Goal: Task Accomplishment & Management: Manage account settings

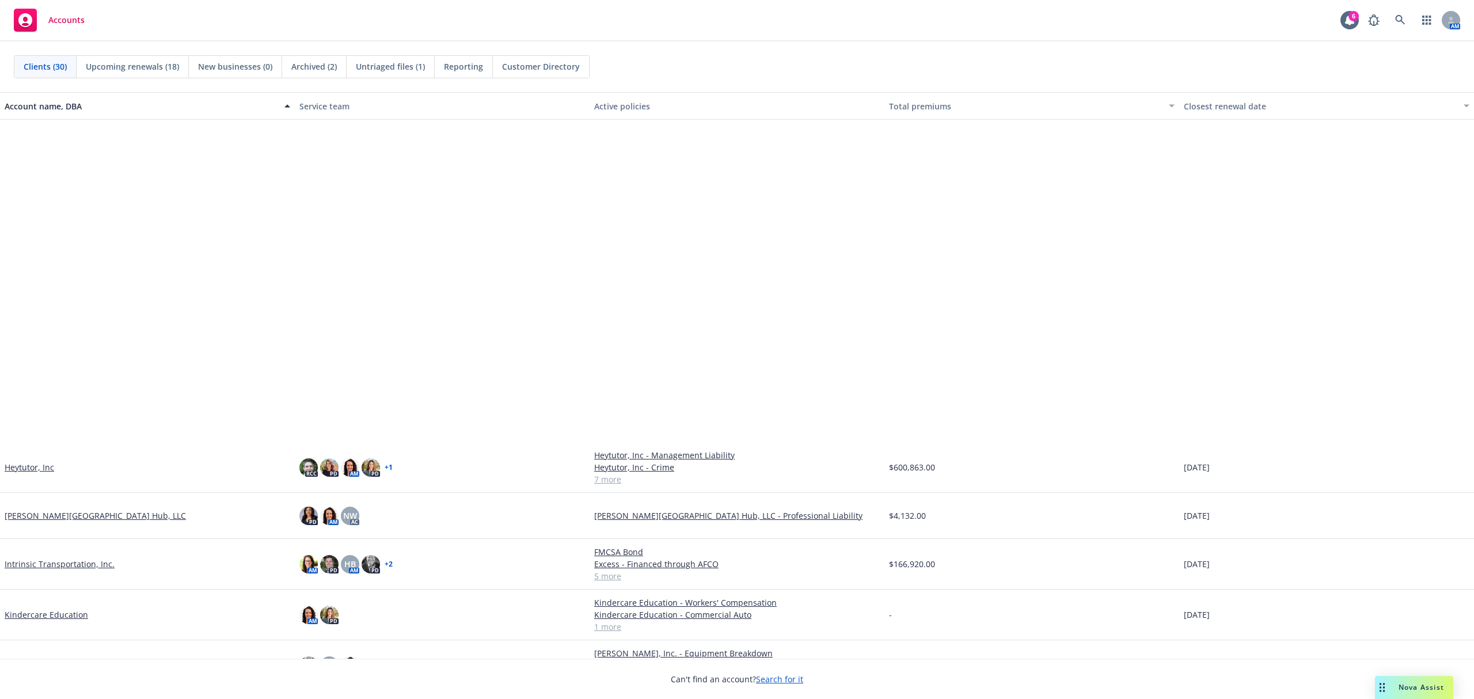
scroll to position [383, 0]
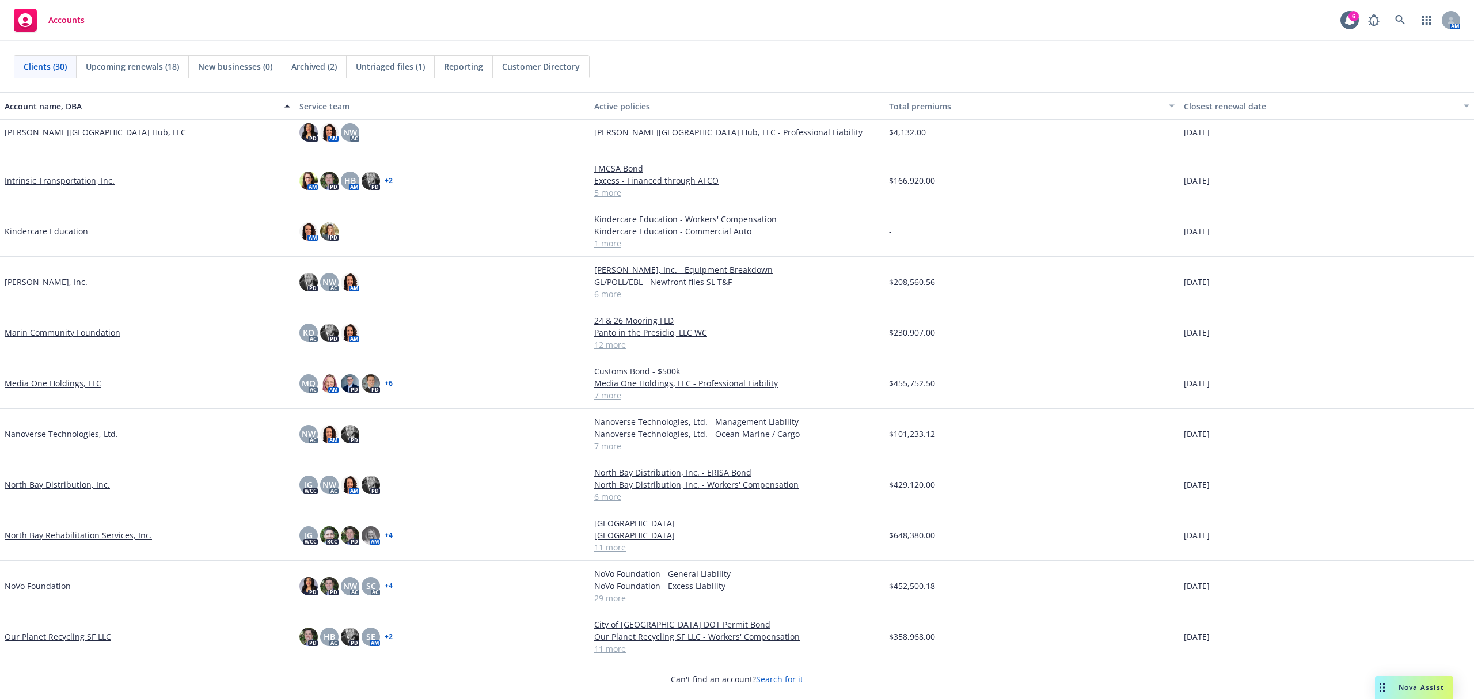
click at [48, 524] on link "NoVo Foundation" at bounding box center [38, 586] width 66 height 12
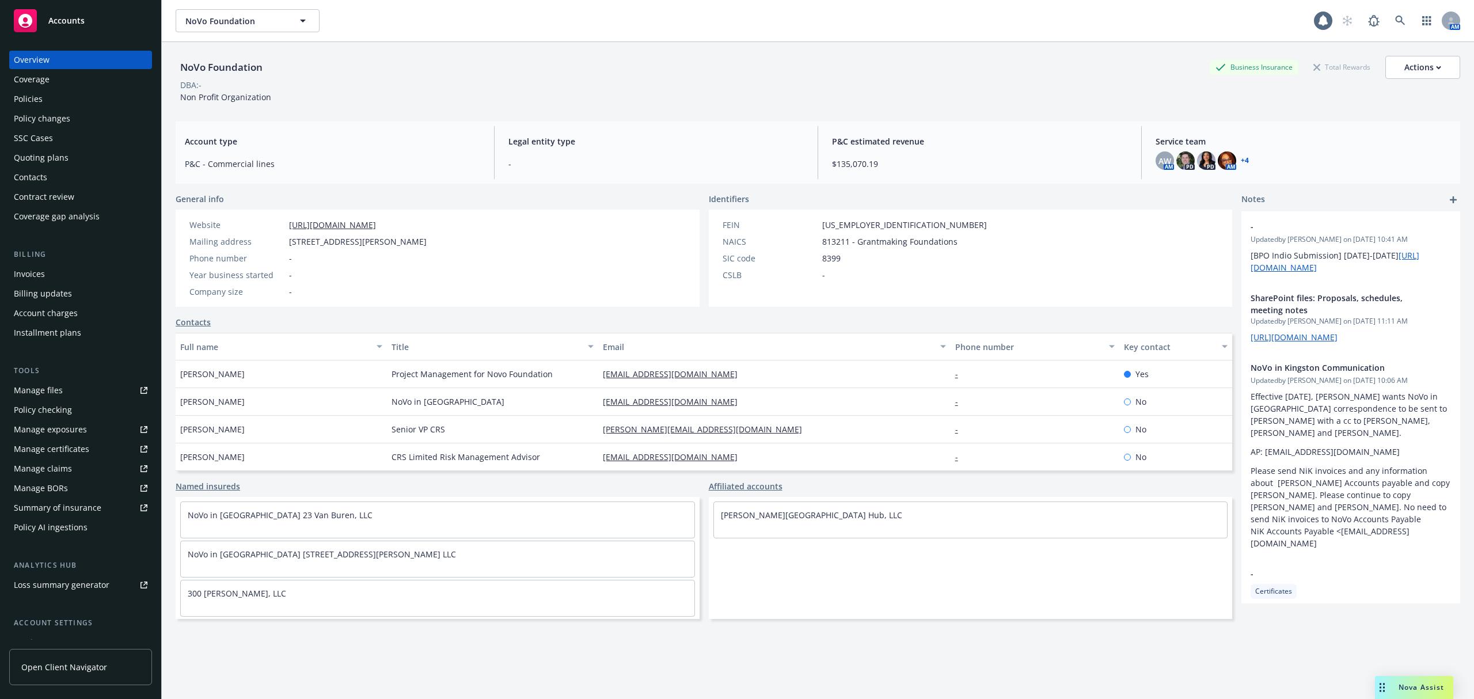
click at [45, 94] on div "Policies" at bounding box center [81, 99] width 134 height 18
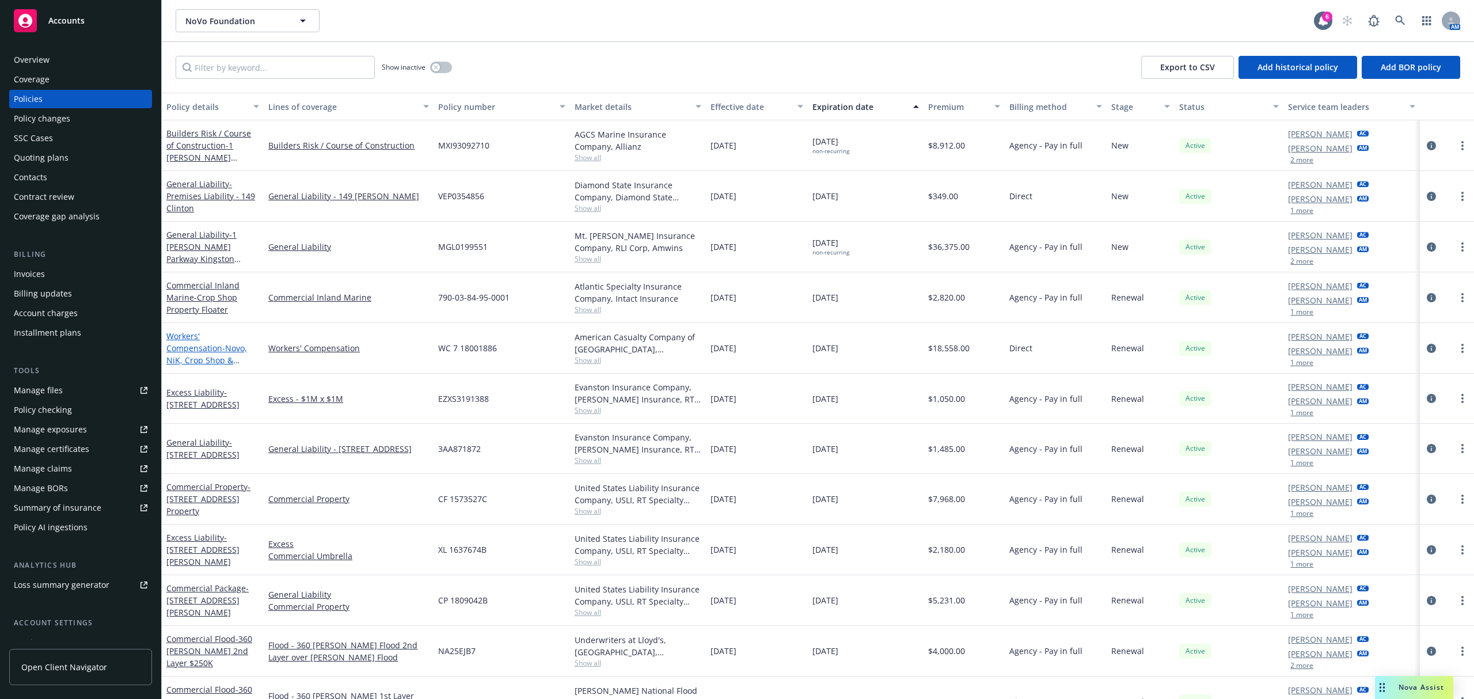
click at [199, 349] on span "- Novo, NiK, Crop Shop & Milestone Mill" at bounding box center [206, 360] width 81 height 35
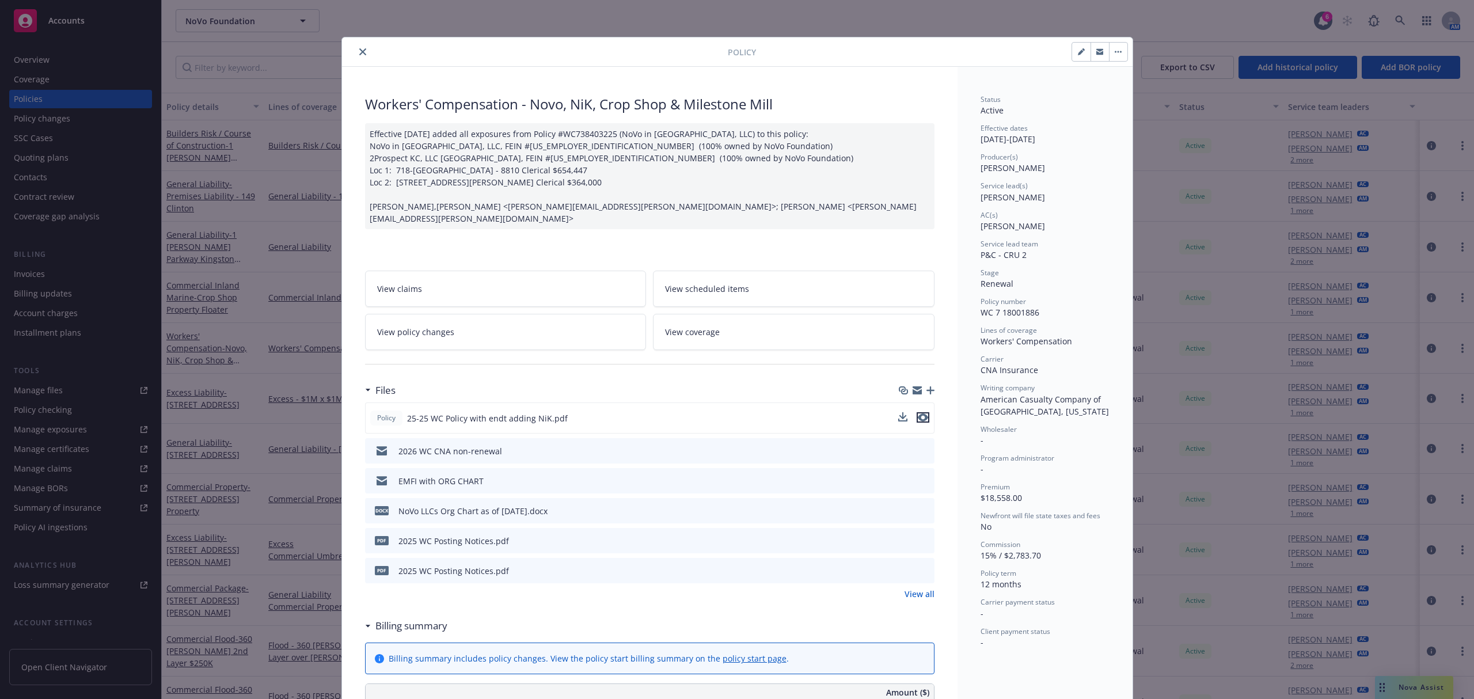
click at [919, 413] on icon "preview file" at bounding box center [923, 417] width 10 height 8
click at [918, 413] on icon "preview file" at bounding box center [923, 417] width 10 height 8
click at [356, 53] on button "close" at bounding box center [363, 52] width 14 height 14
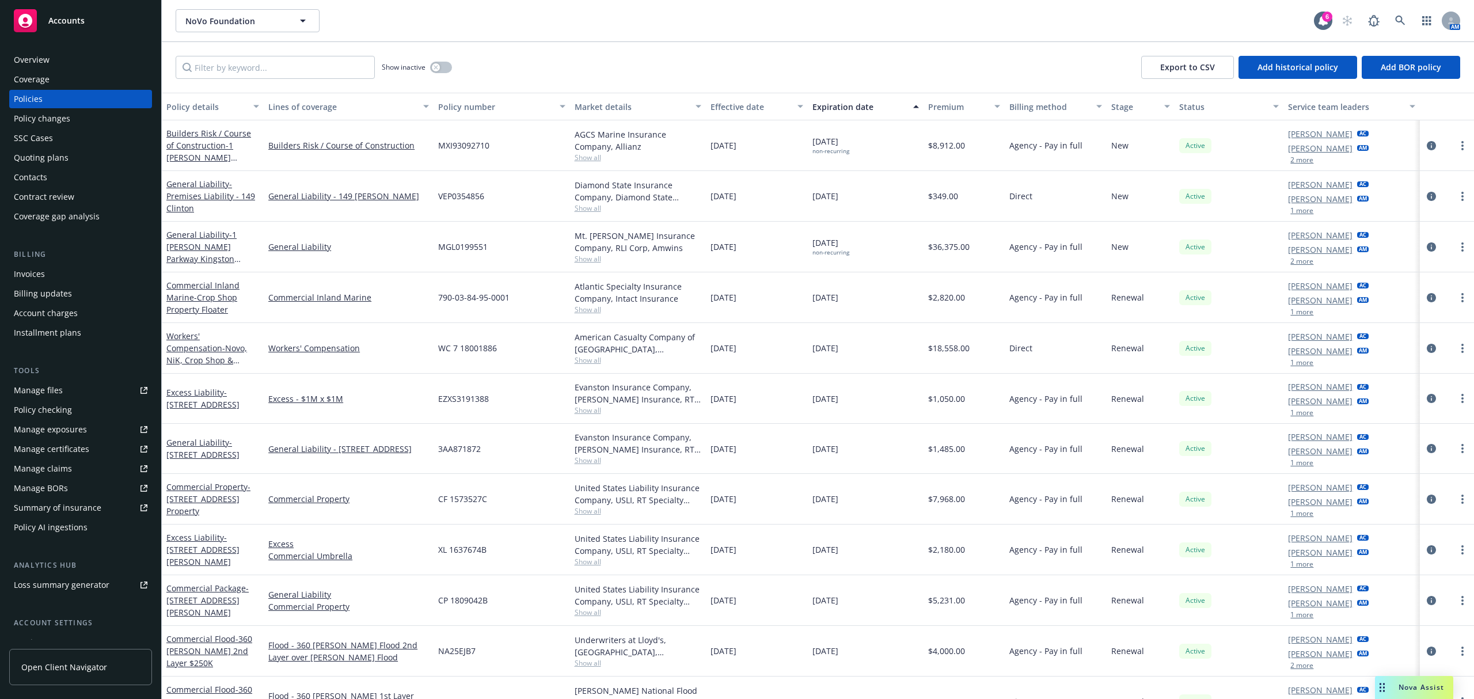
click at [37, 153] on div "Quoting plans" at bounding box center [41, 158] width 55 height 18
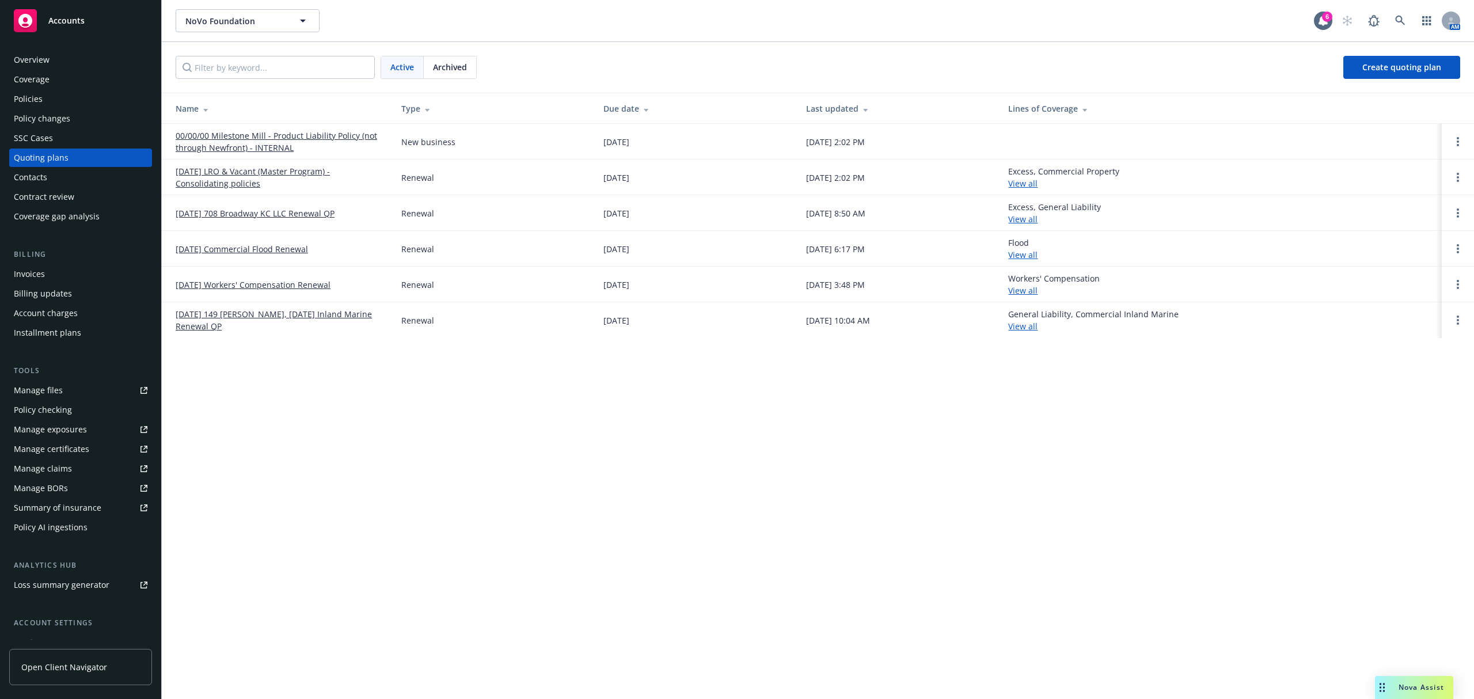
click at [222, 286] on link "[DATE] Workers' Compensation Renewal" at bounding box center [253, 285] width 155 height 12
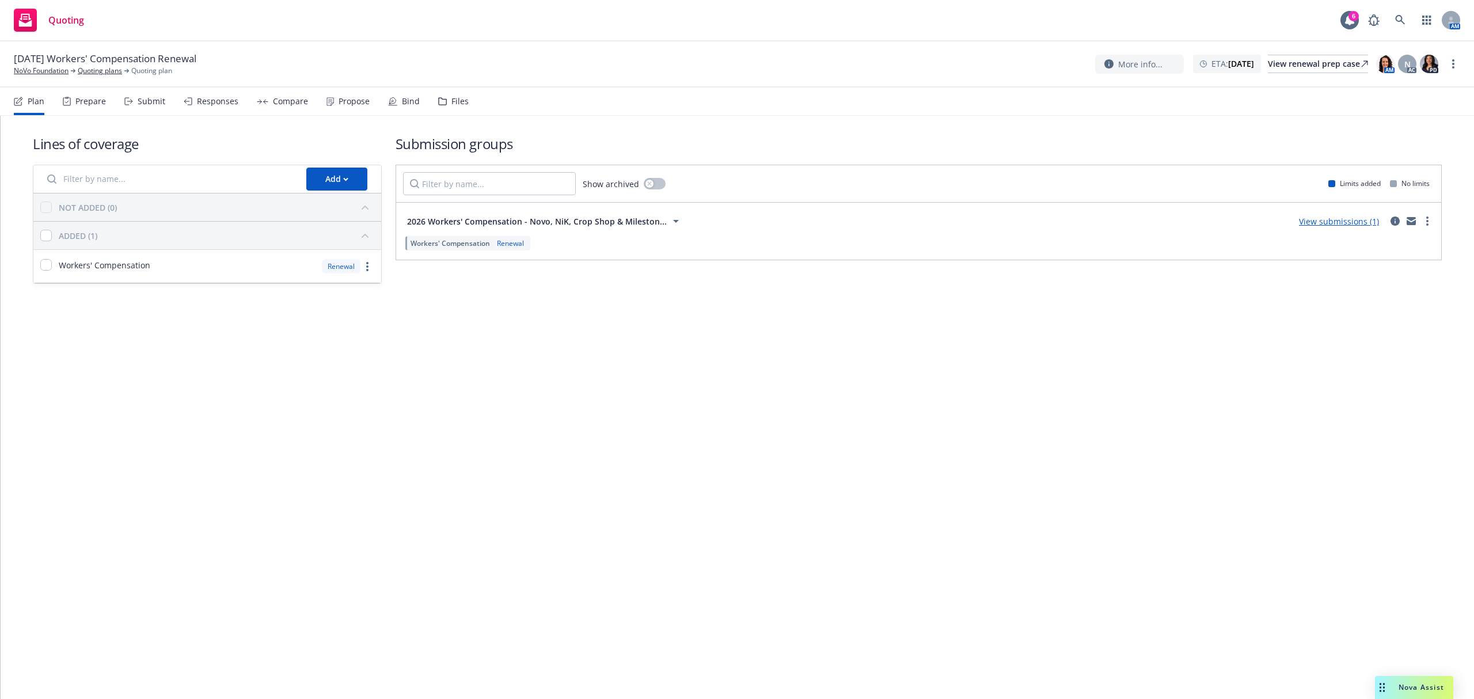
click at [88, 102] on div "Prepare" at bounding box center [90, 101] width 31 height 9
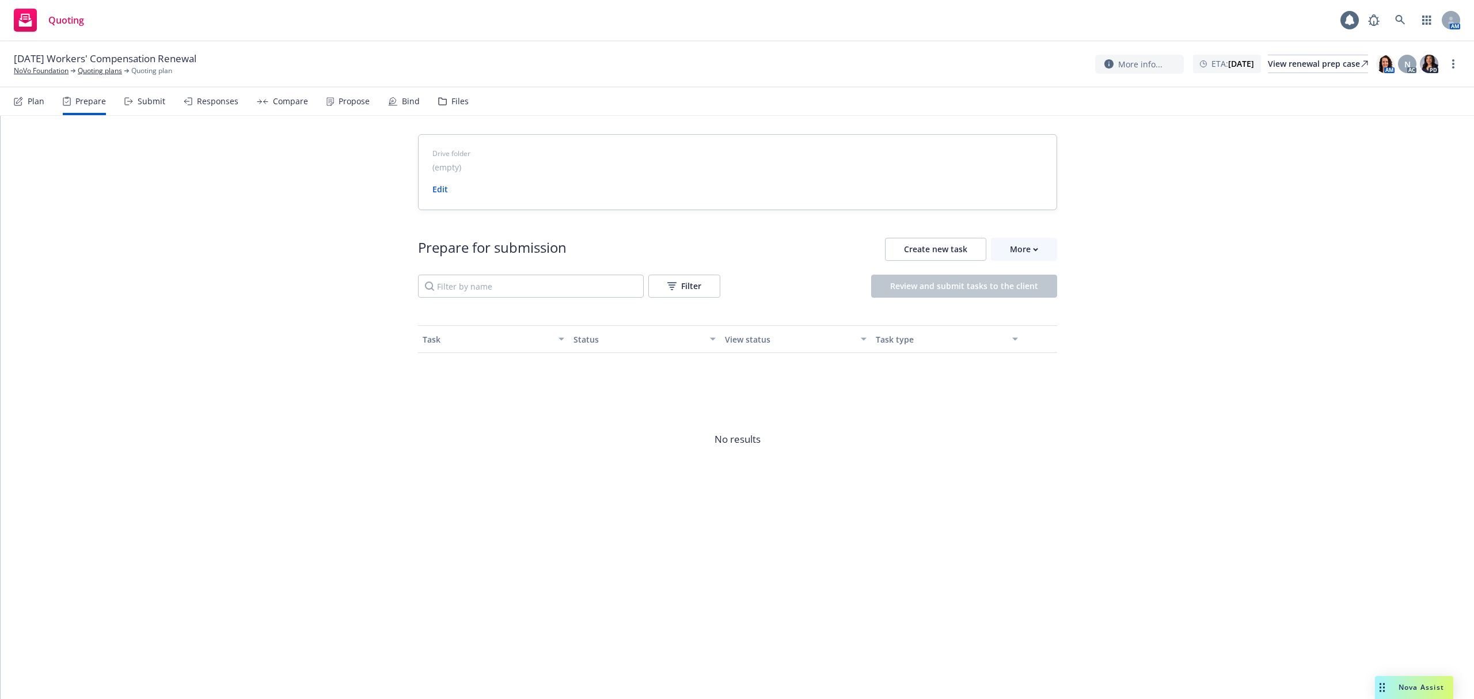
click at [142, 100] on div "Submit" at bounding box center [152, 101] width 28 height 9
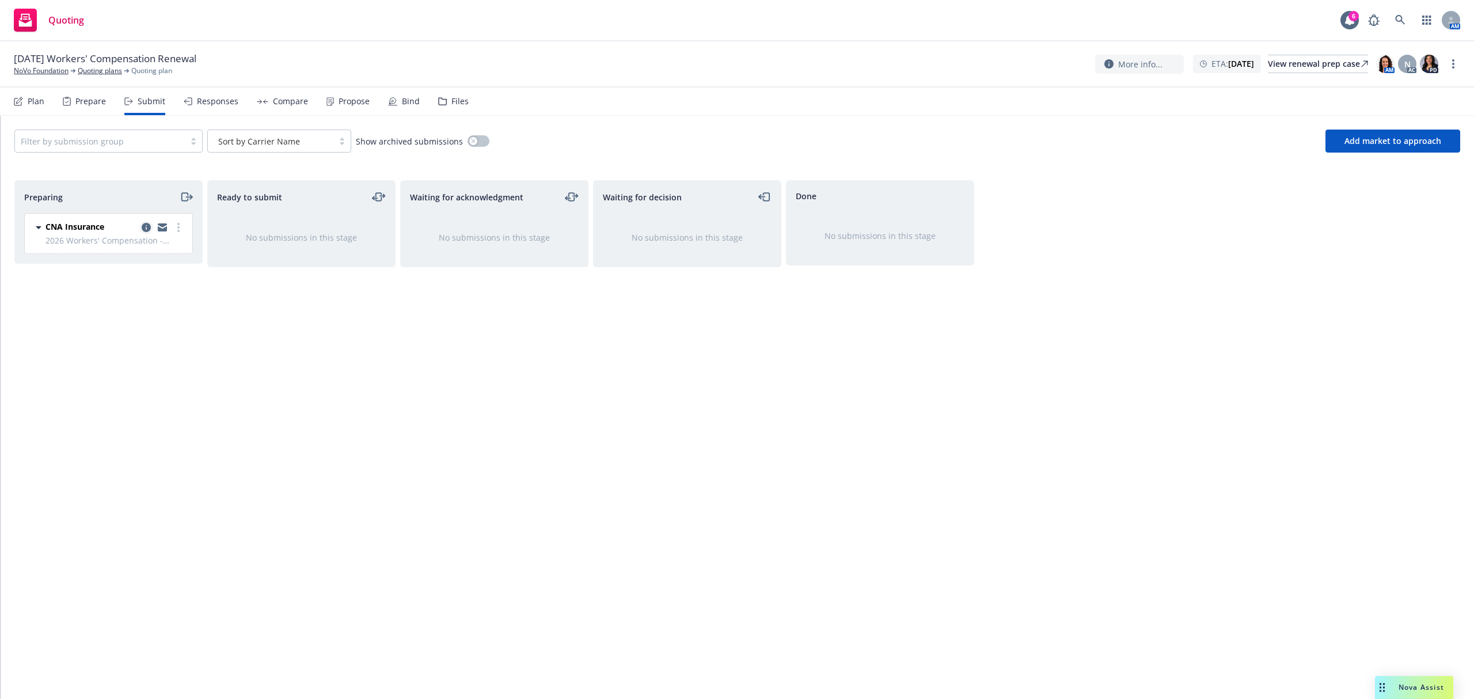
click at [143, 228] on icon "copy logging email" at bounding box center [146, 227] width 9 height 9
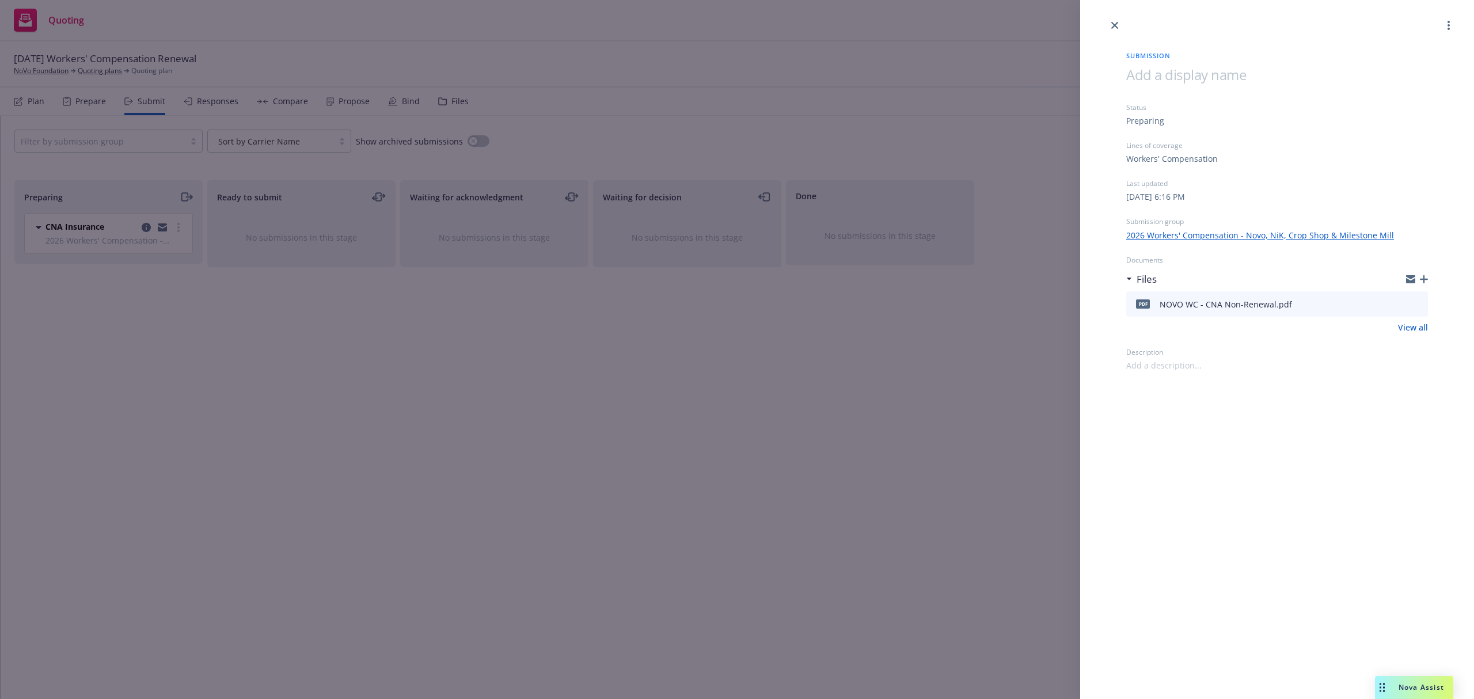
click at [1184, 67] on span at bounding box center [1186, 74] width 120 height 19
click at [1317, 509] on div "Submission Non Renewal Received 10/15 Status Preparing Lines of coverage Worker…" at bounding box center [1277, 349] width 394 height 699
click at [1115, 18] on link "close" at bounding box center [1115, 25] width 14 height 14
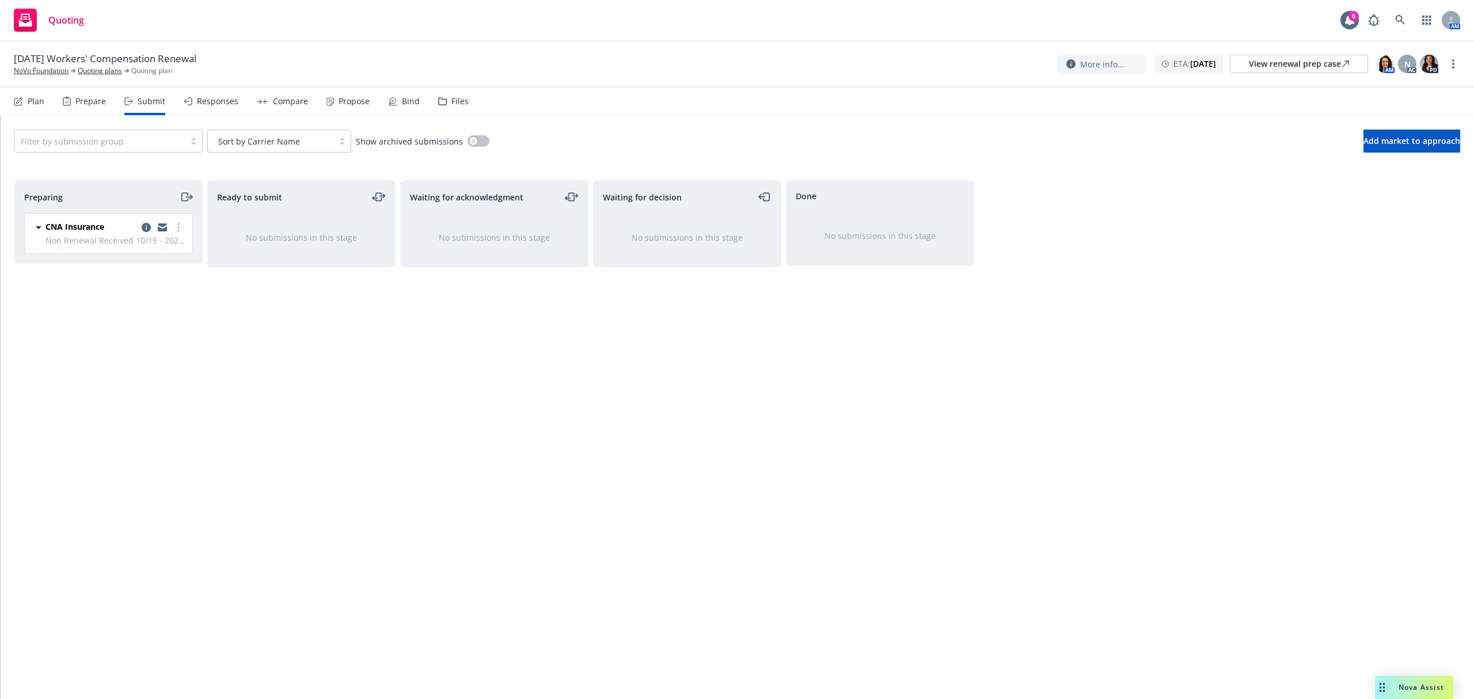
click at [185, 199] on icon "moveRight" at bounding box center [186, 197] width 13 height 14
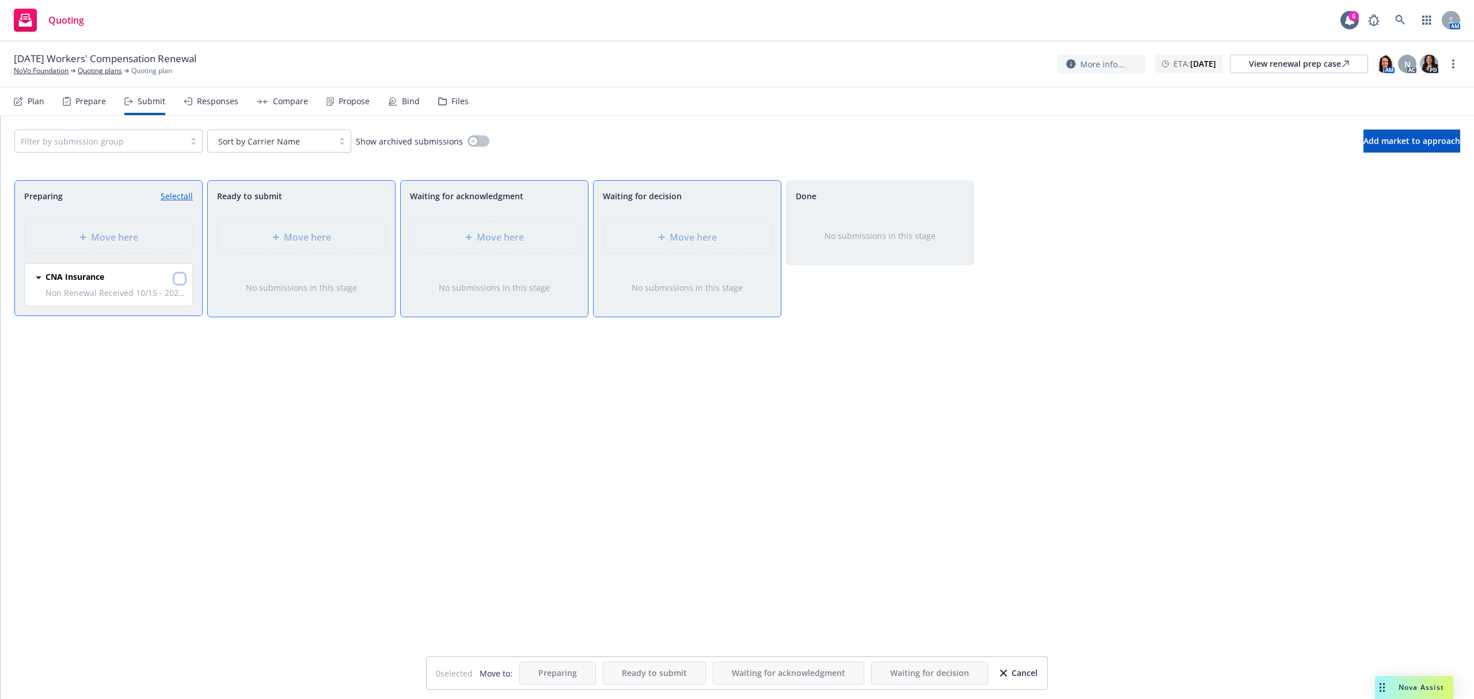
click at [182, 281] on input "checkbox" at bounding box center [180, 279] width 12 height 12
click at [172, 195] on link "Unselect all" at bounding box center [171, 196] width 43 height 12
click at [176, 281] on input "checkbox" at bounding box center [180, 279] width 12 height 12
checkbox input "true"
click at [1014, 674] on div "Cancel" at bounding box center [1018, 673] width 37 height 22
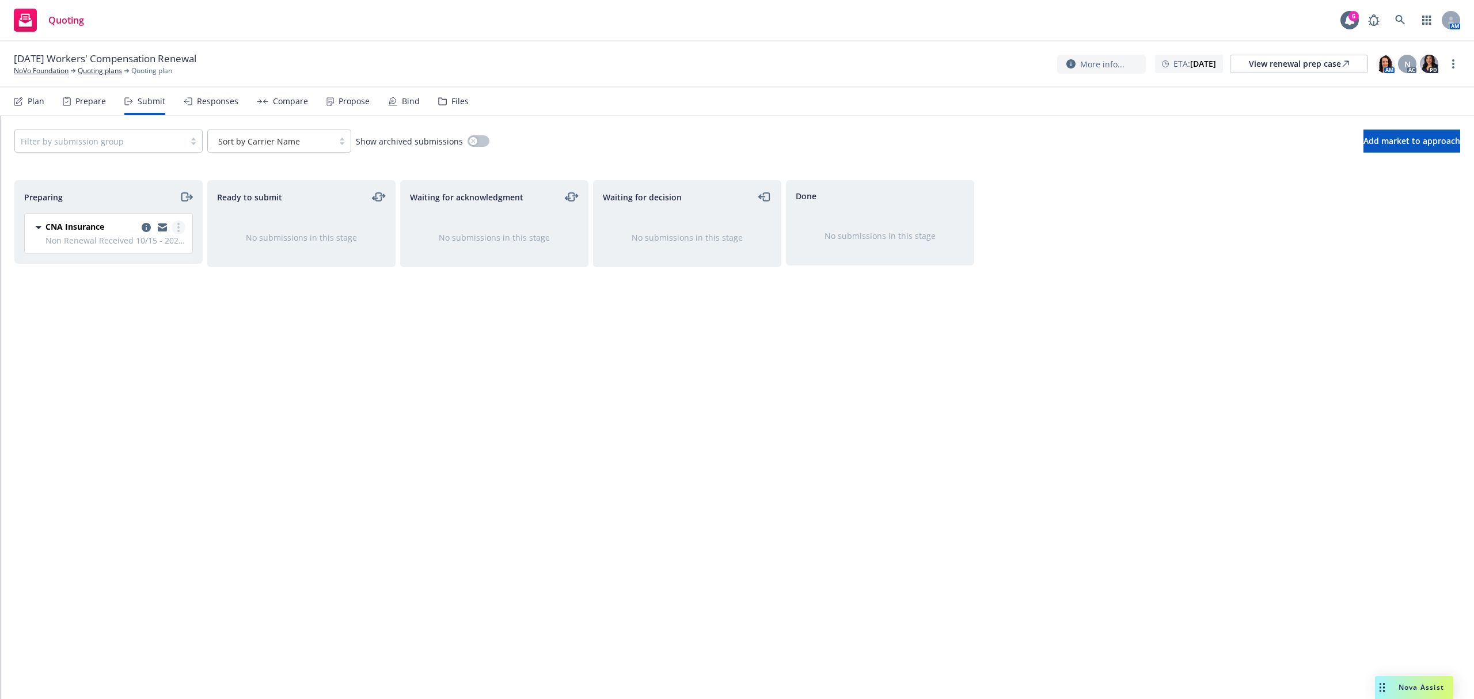
click at [180, 230] on link "more" at bounding box center [179, 227] width 14 height 14
click at [169, 348] on span "Add declined decision" at bounding box center [125, 343] width 113 height 11
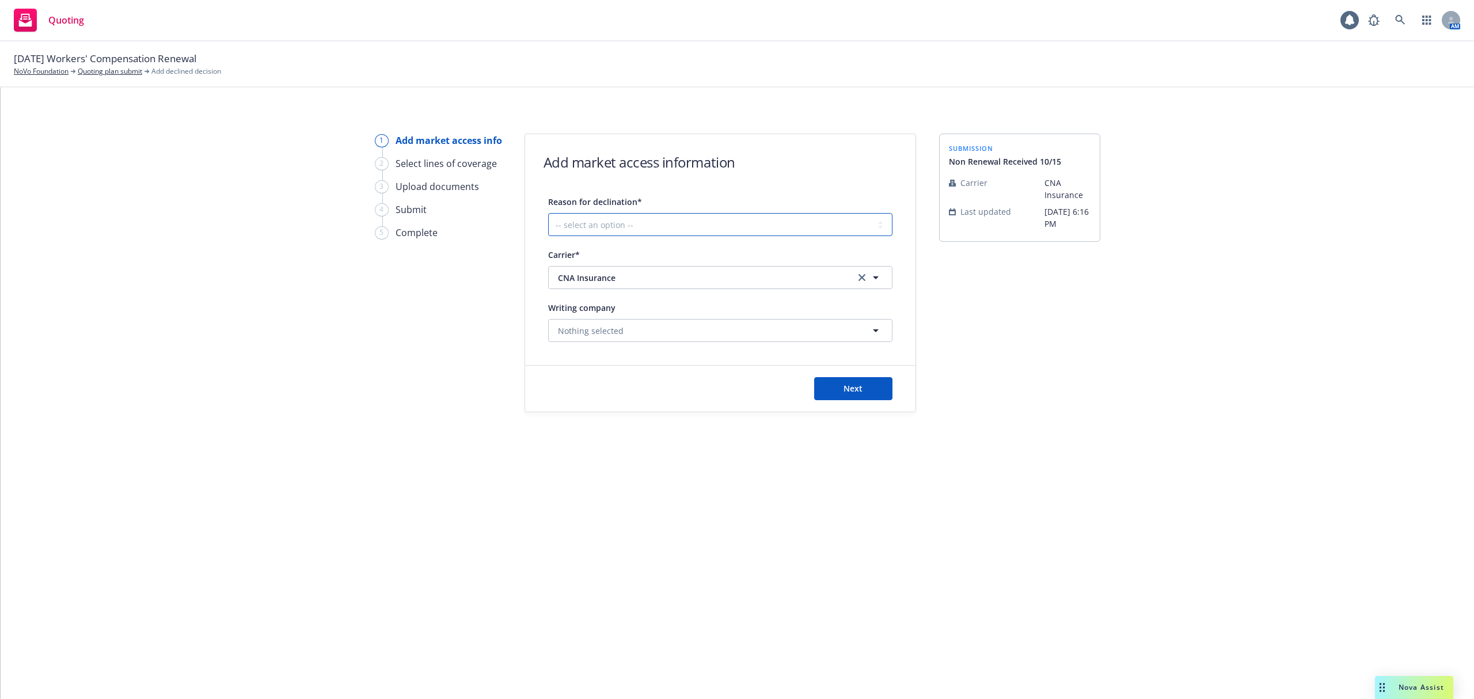
click at [594, 227] on select "-- select an option -- Cannot compete with other markets Carrier non-renewed Ca…" at bounding box center [720, 224] width 344 height 23
select select "CARRIER_NON_RENEWED"
click at [548, 213] on select "-- select an option -- Cannot compete with other markets Carrier non-renewed Ca…" at bounding box center [720, 224] width 344 height 23
click at [839, 385] on button "Next" at bounding box center [853, 388] width 78 height 23
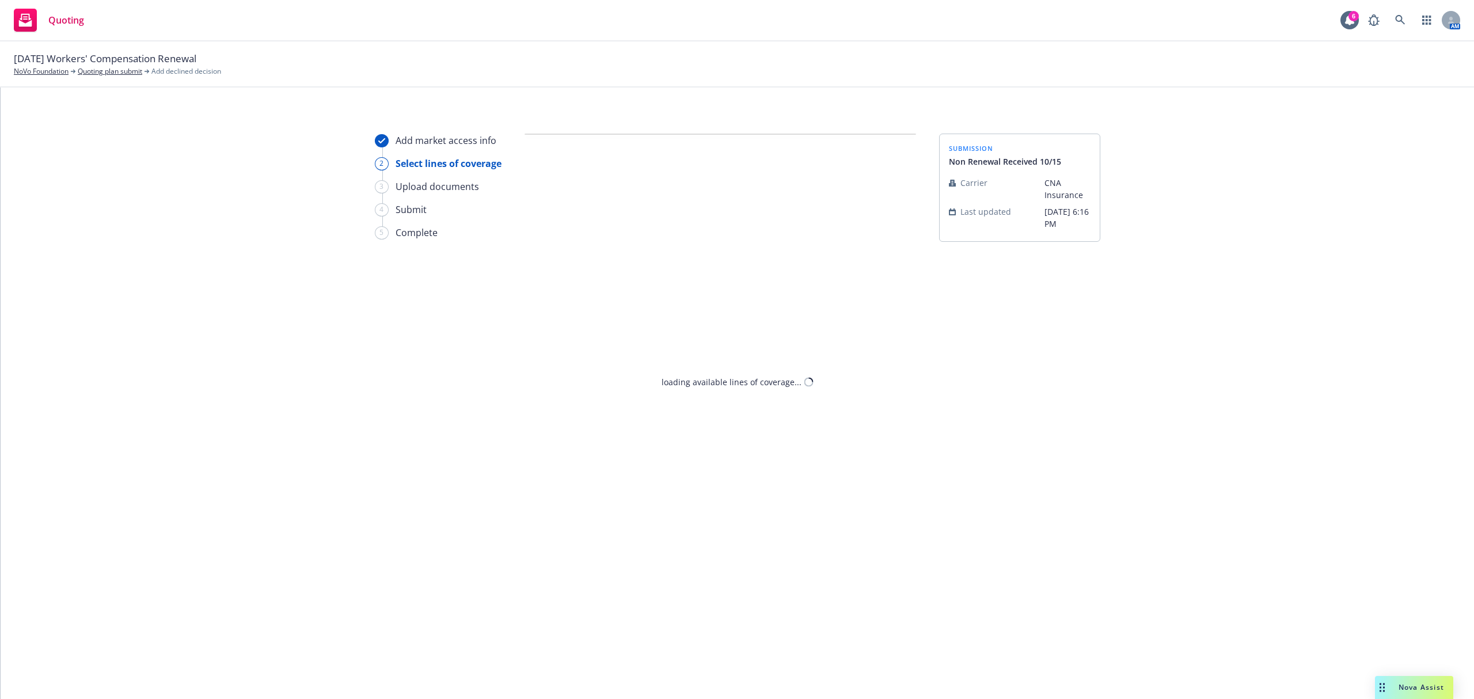
select select "CARRIER_NON_RENEWED"
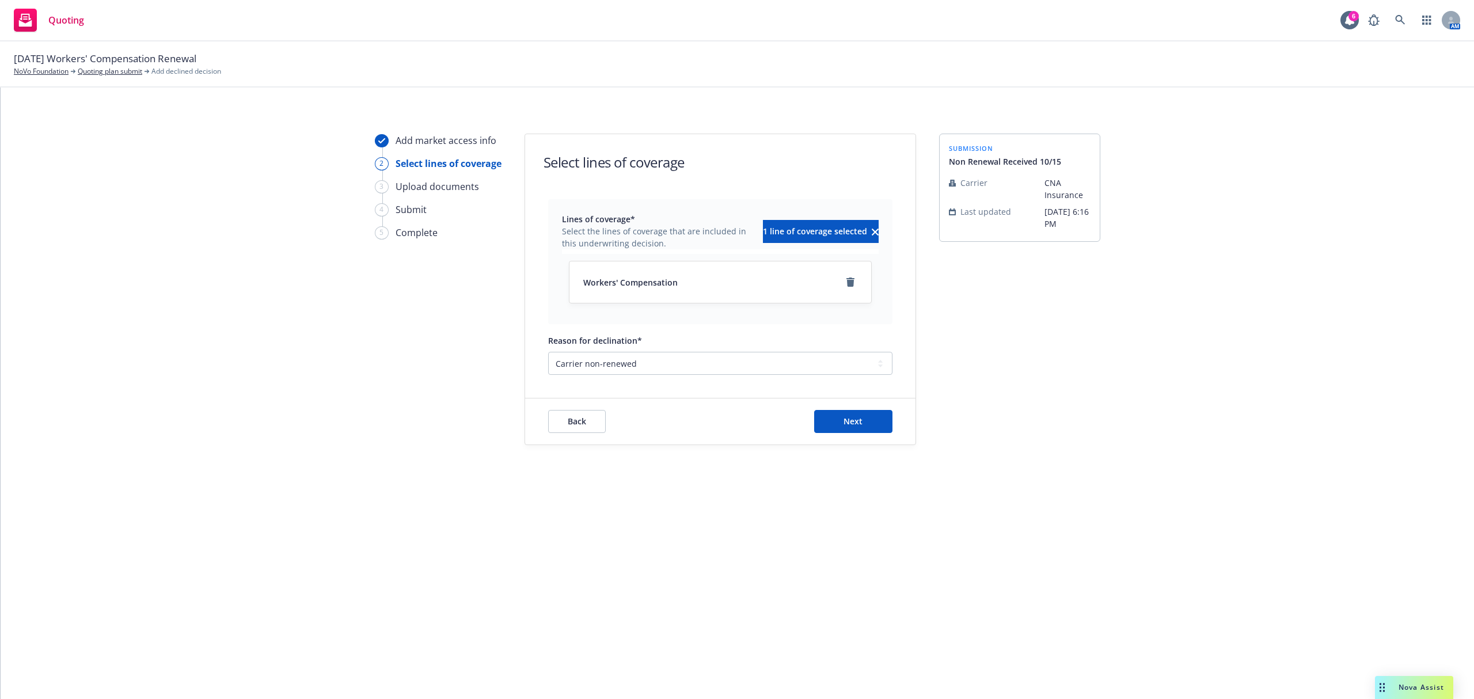
click at [851, 435] on div "Back Next" at bounding box center [720, 421] width 390 height 46
click at [848, 425] on span "Next" at bounding box center [852, 421] width 19 height 11
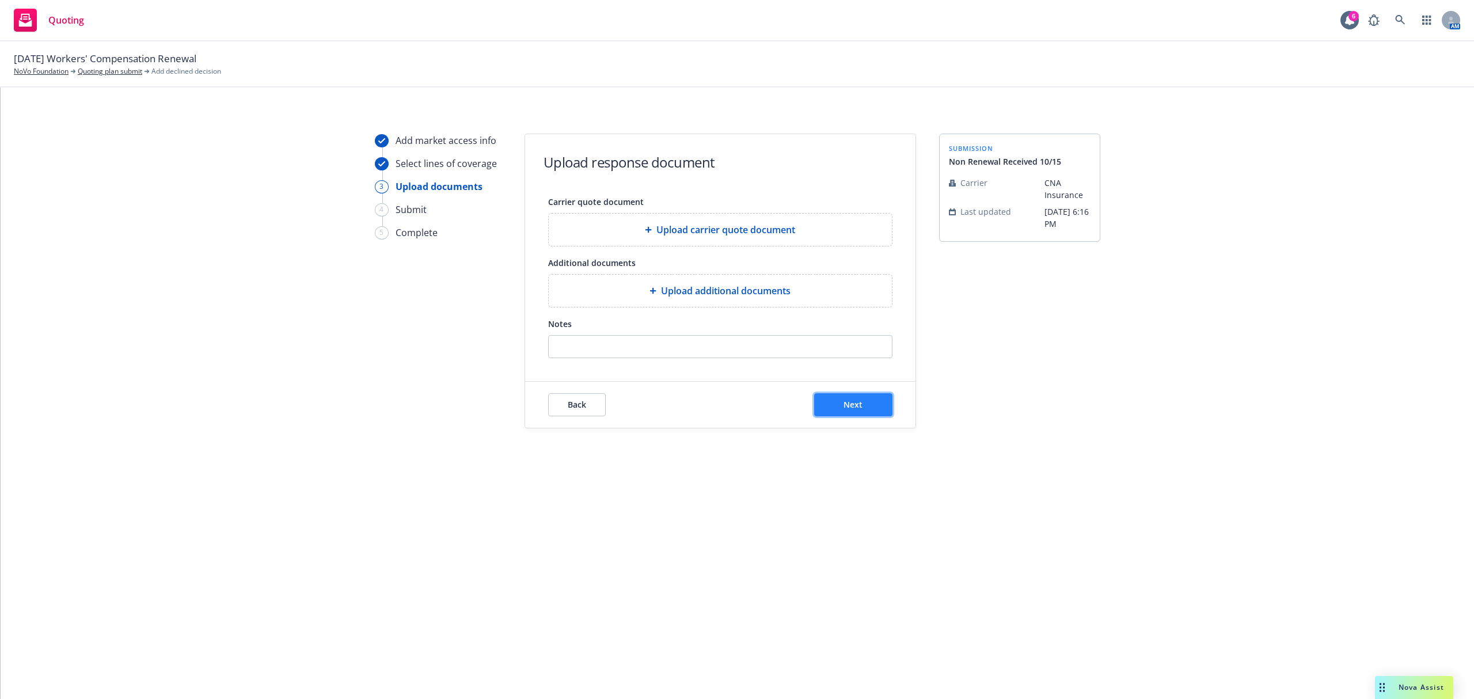
click at [846, 411] on button "Next" at bounding box center [853, 404] width 78 height 23
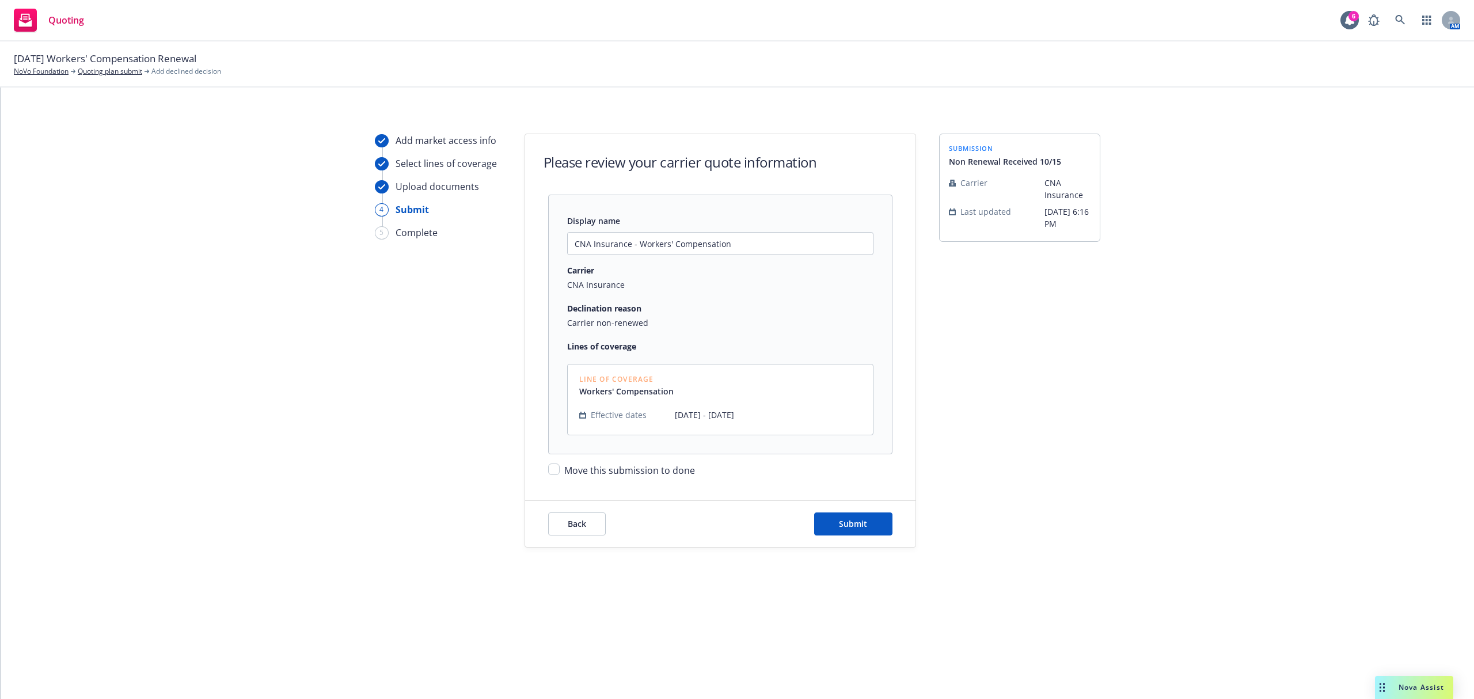
click at [624, 473] on span "Move this submission to done" at bounding box center [629, 470] width 131 height 13
click at [560, 473] on input "Move this submission to done" at bounding box center [554, 469] width 12 height 12
checkbox input "true"
click at [827, 524] on button "Submit" at bounding box center [853, 523] width 78 height 23
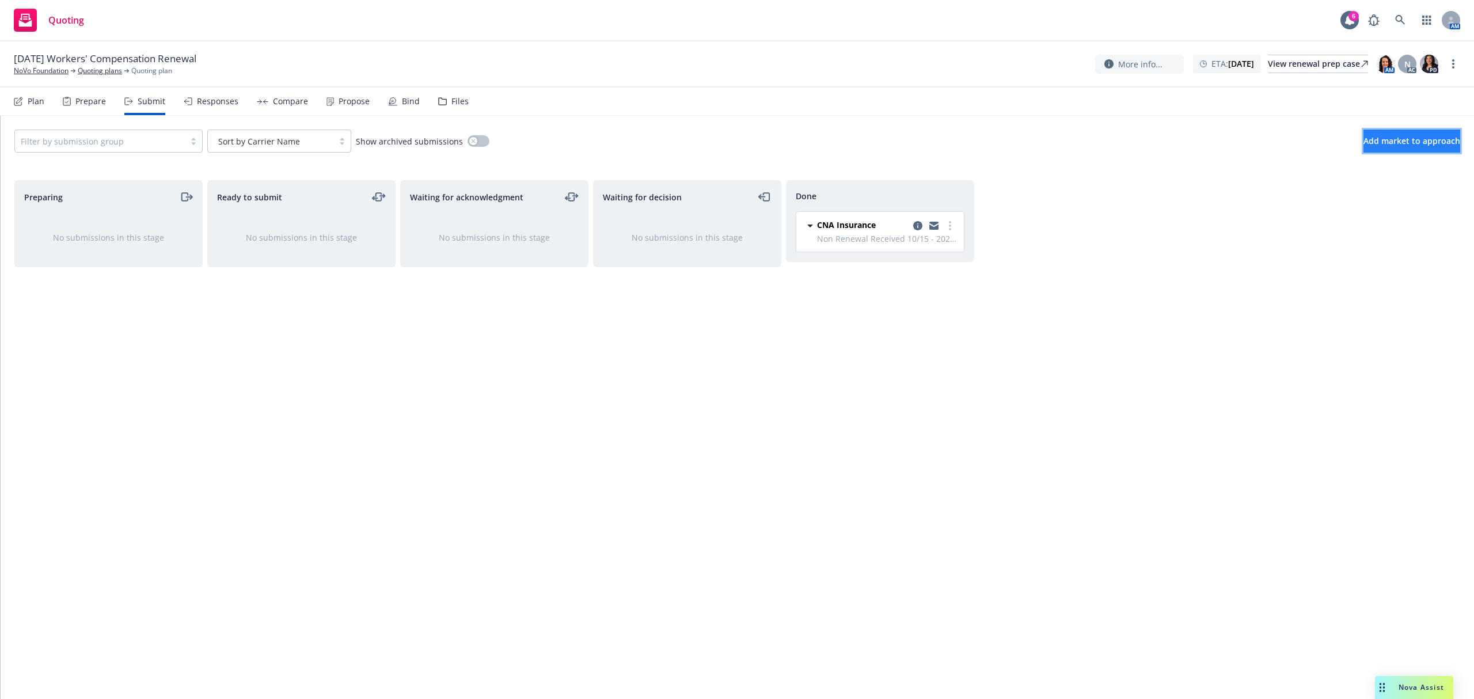
click at [1363, 144] on span "Add market to approach" at bounding box center [1411, 140] width 97 height 11
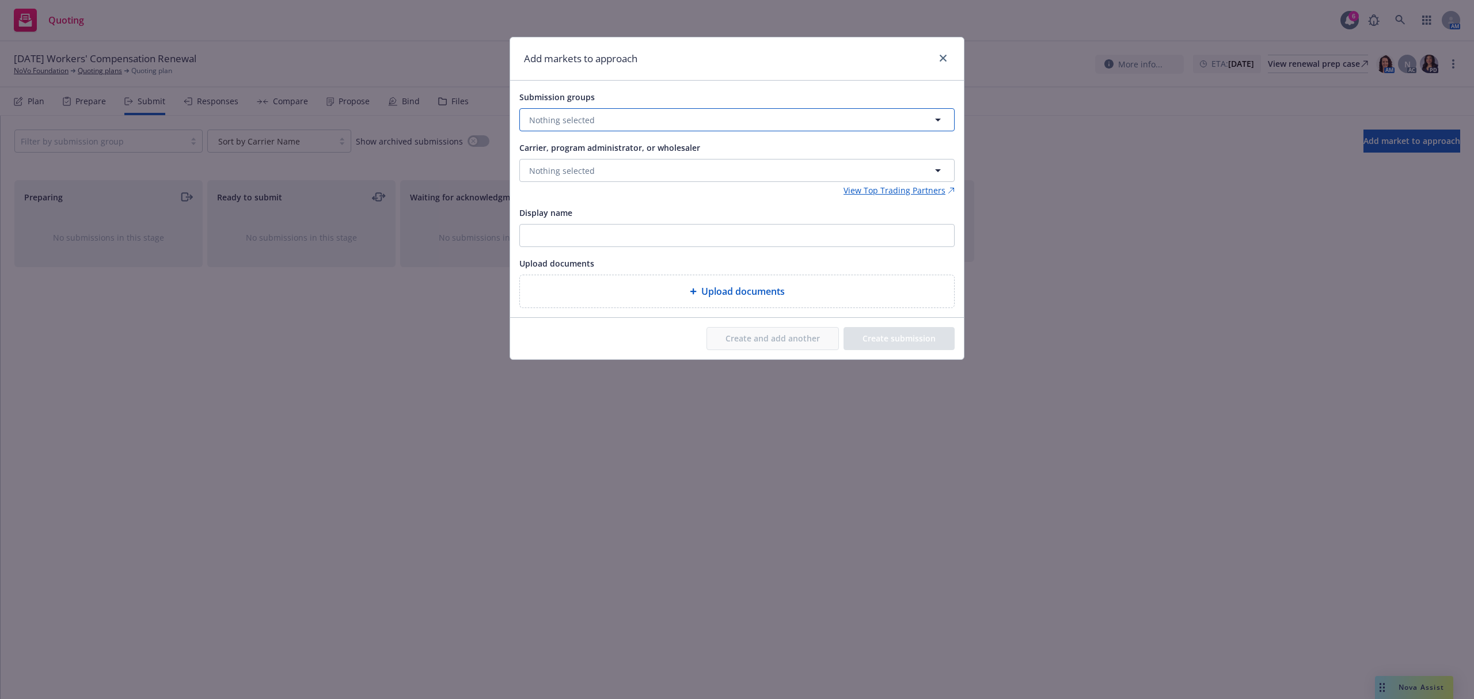
click at [615, 124] on button "Nothing selected" at bounding box center [736, 119] width 435 height 23
click at [538, 175] on input "checkbox" at bounding box center [538, 178] width 12 height 12
checkbox input "true"
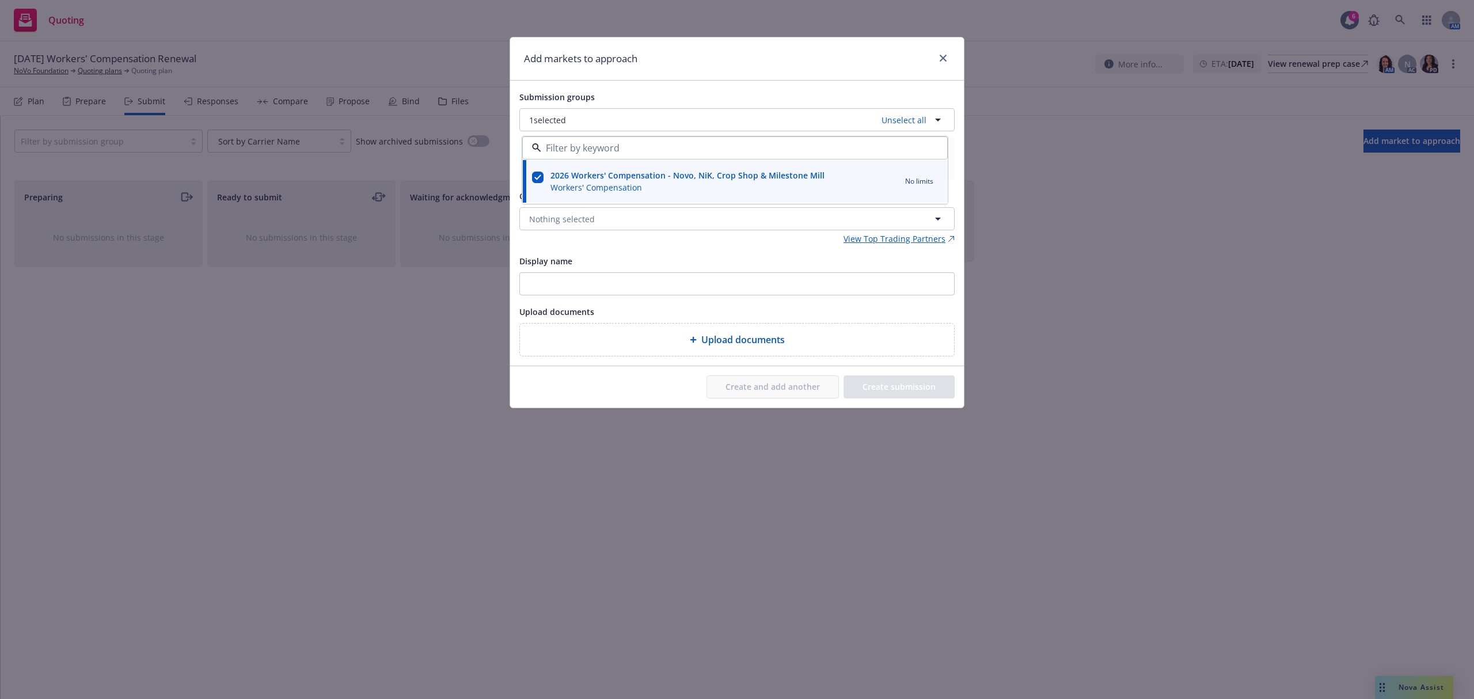
click at [645, 61] on div "Add markets to approach" at bounding box center [737, 58] width 454 height 43
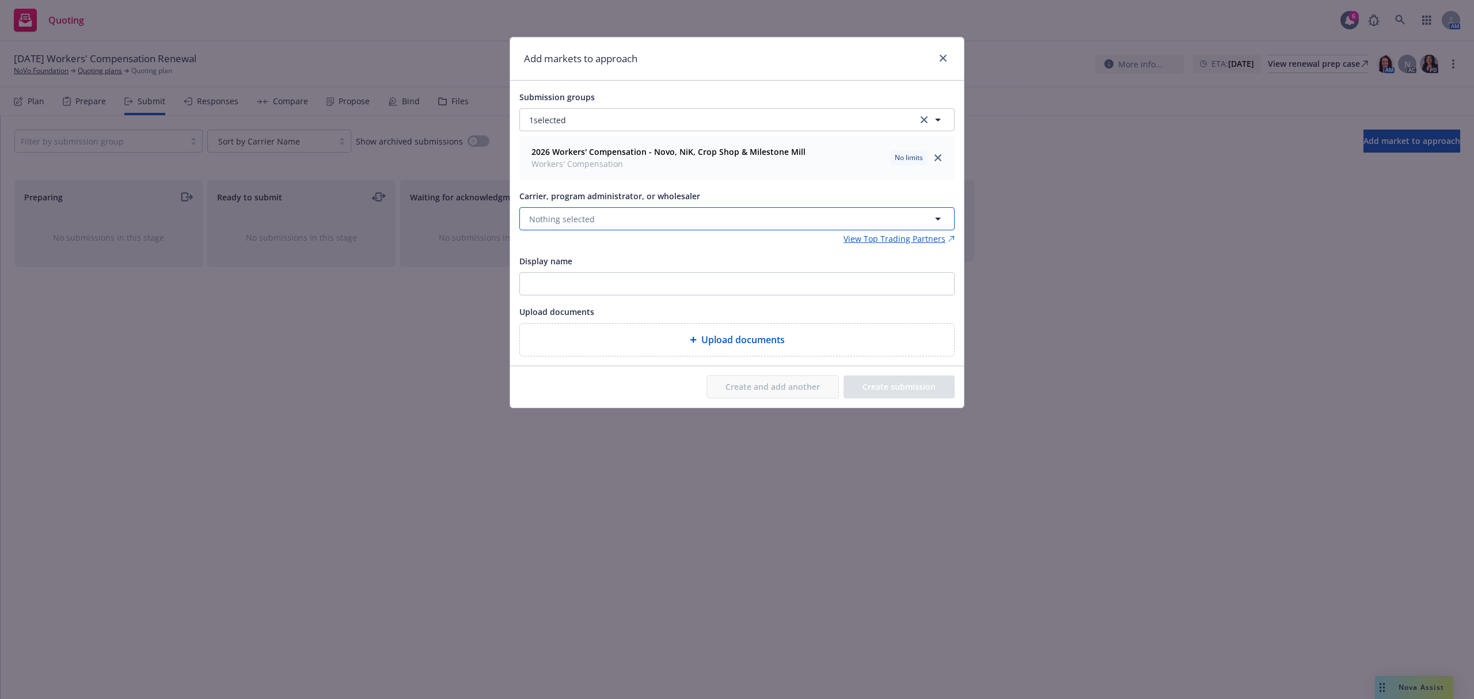
click at [578, 215] on span "Nothing selected" at bounding box center [562, 219] width 66 height 12
type input "amtr"
click at [569, 292] on span "Appointed carrier" at bounding box center [584, 292] width 104 height 12
click at [765, 392] on button "Create and add another" at bounding box center [772, 386] width 132 height 23
click at [568, 215] on span "Nothing selected" at bounding box center [562, 219] width 66 height 12
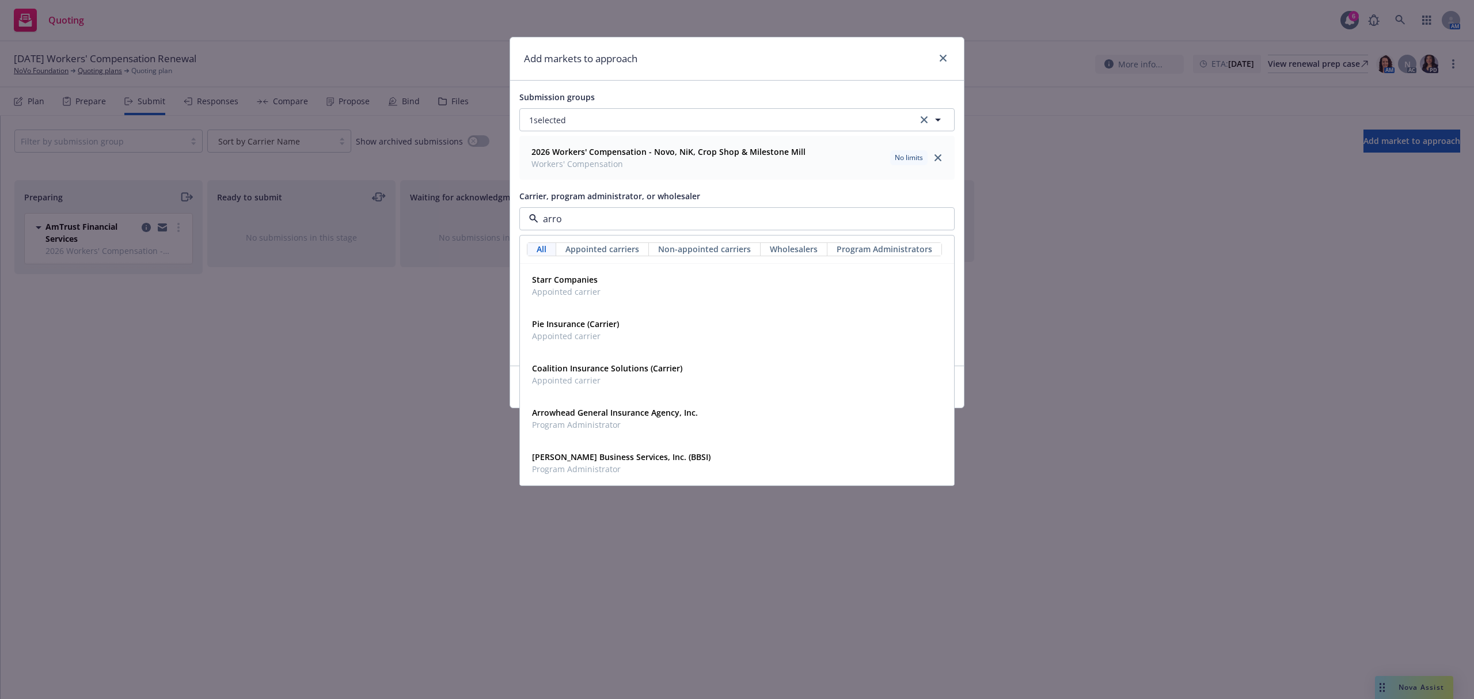
type input "arrow"
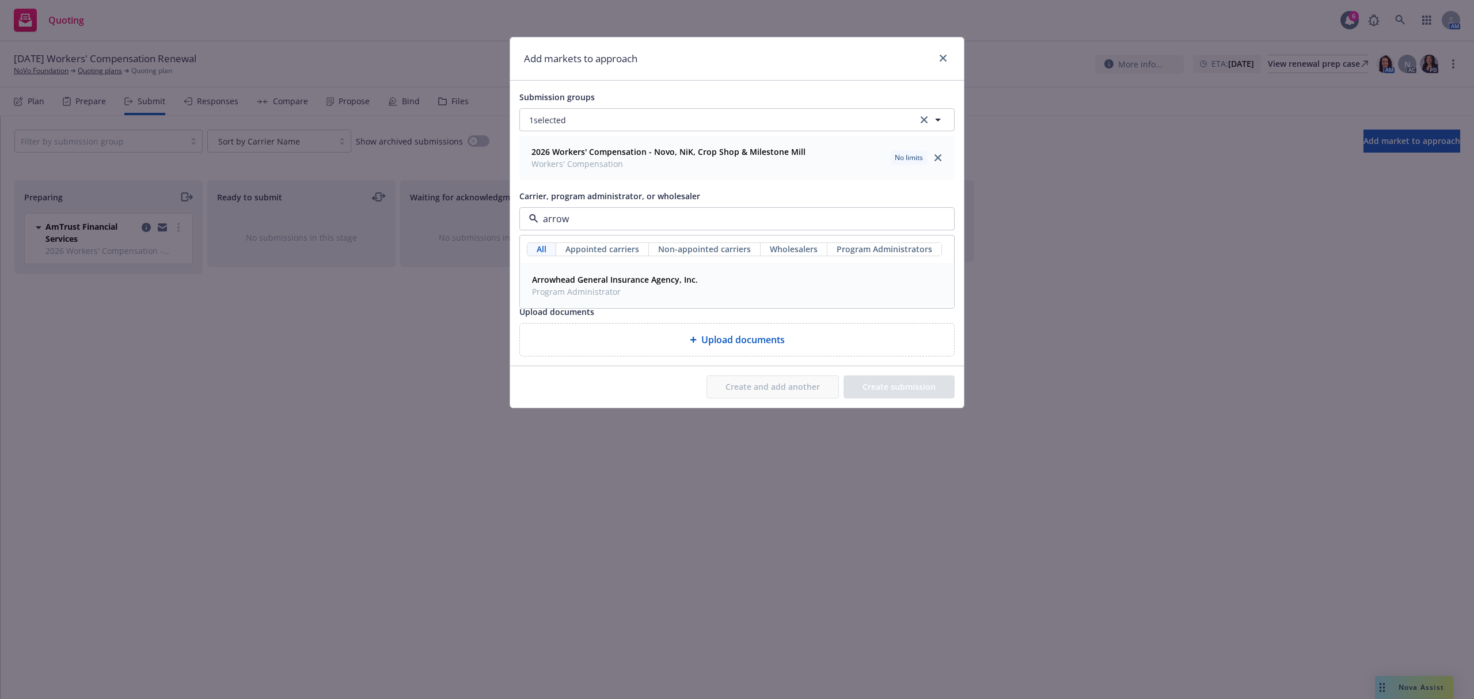
click at [569, 291] on span "Program Administrator" at bounding box center [615, 292] width 166 height 12
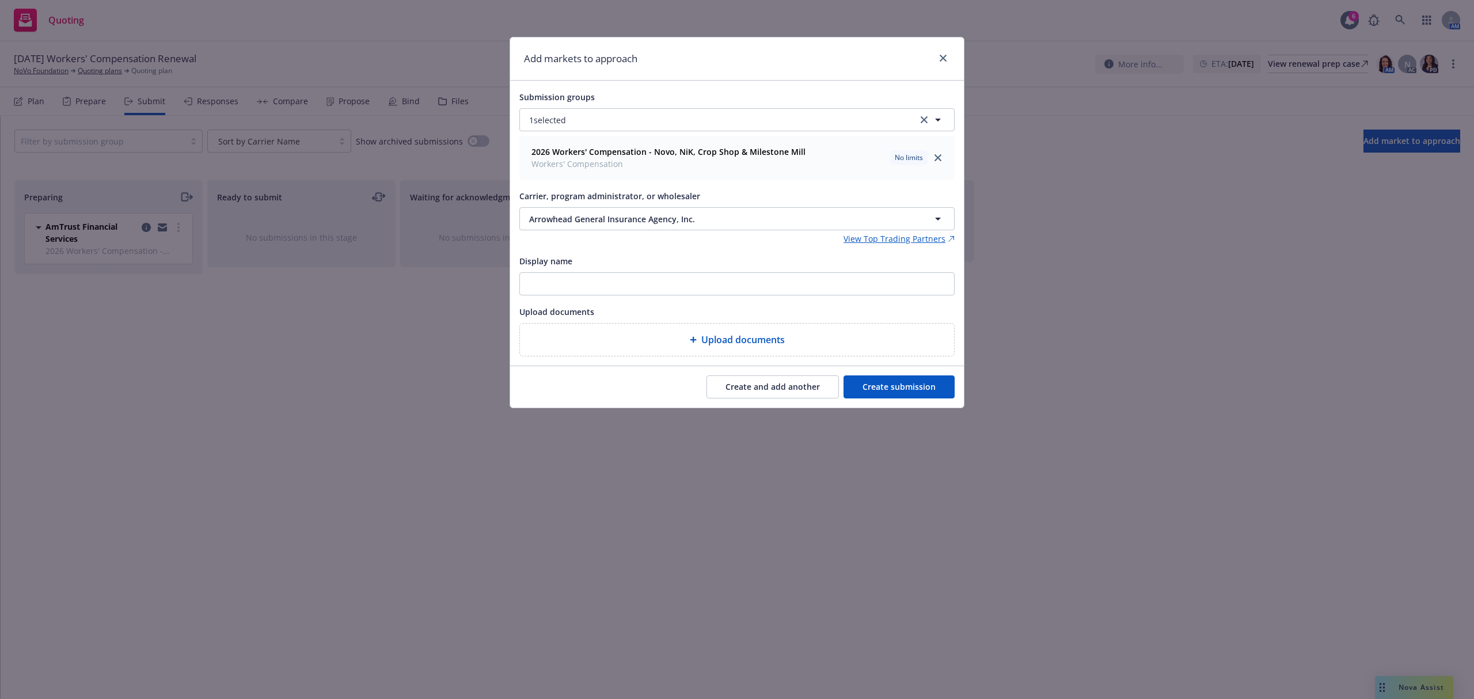
click at [763, 387] on button "Create and add another" at bounding box center [772, 386] width 132 height 23
click at [585, 220] on span "Nothing selected" at bounding box center [562, 219] width 66 height 12
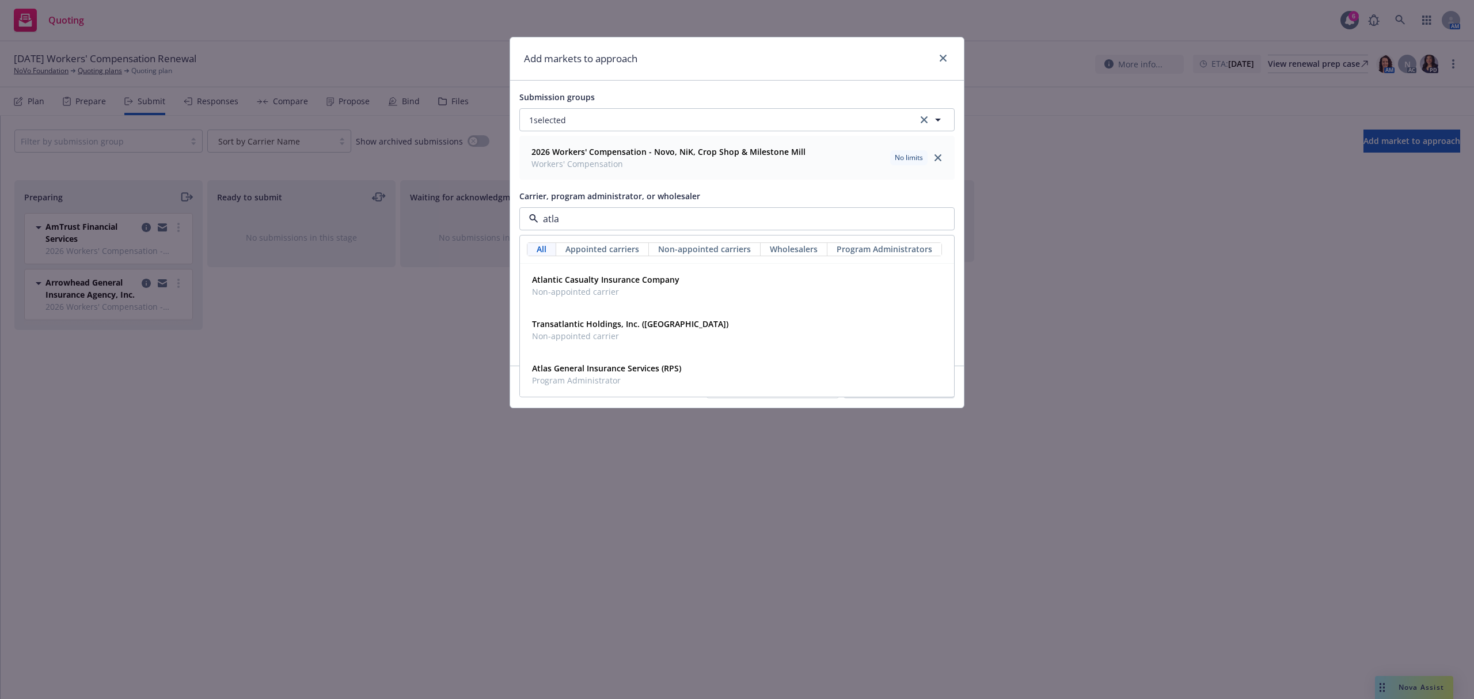
type input "atlas"
click at [579, 280] on strong "Atlas General Insurance Services (RPS)" at bounding box center [606, 279] width 149 height 11
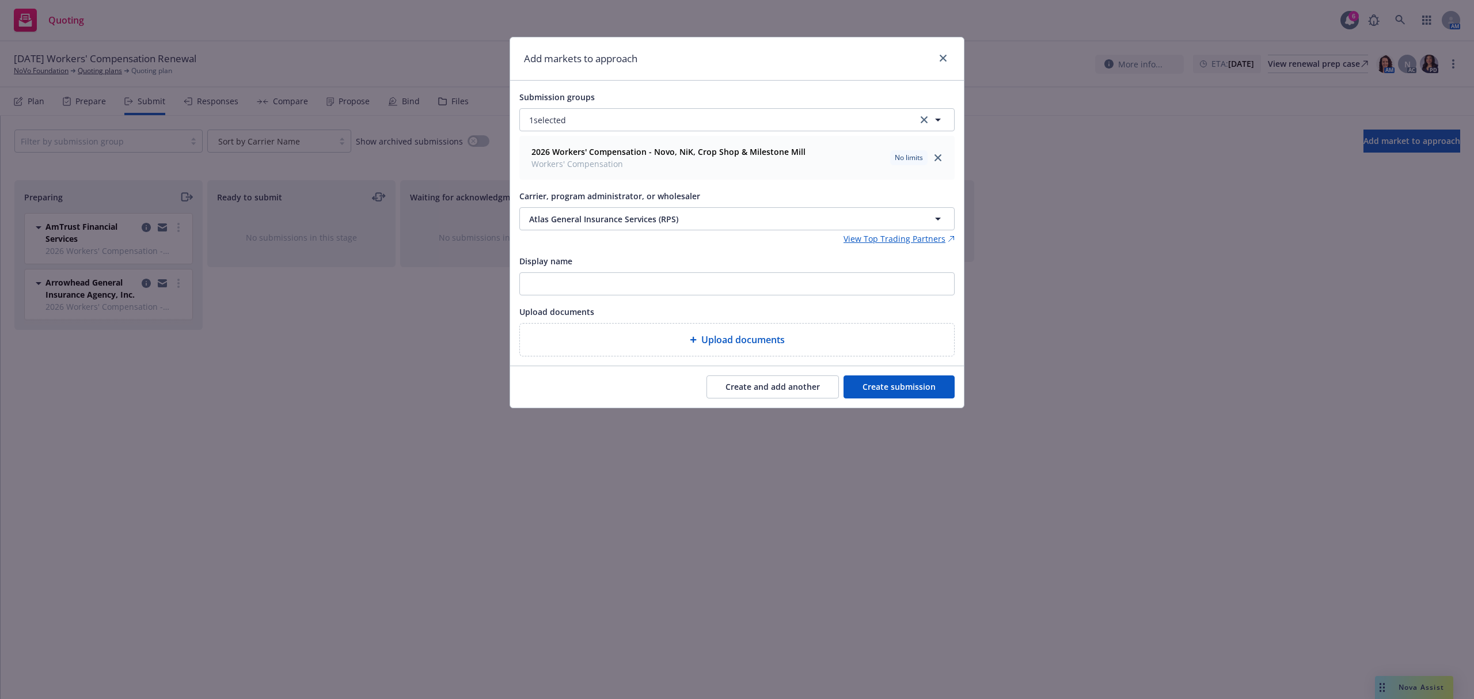
click at [763, 390] on button "Create and add another" at bounding box center [772, 386] width 132 height 23
click at [567, 215] on span "Nothing selected" at bounding box center [562, 219] width 66 height 12
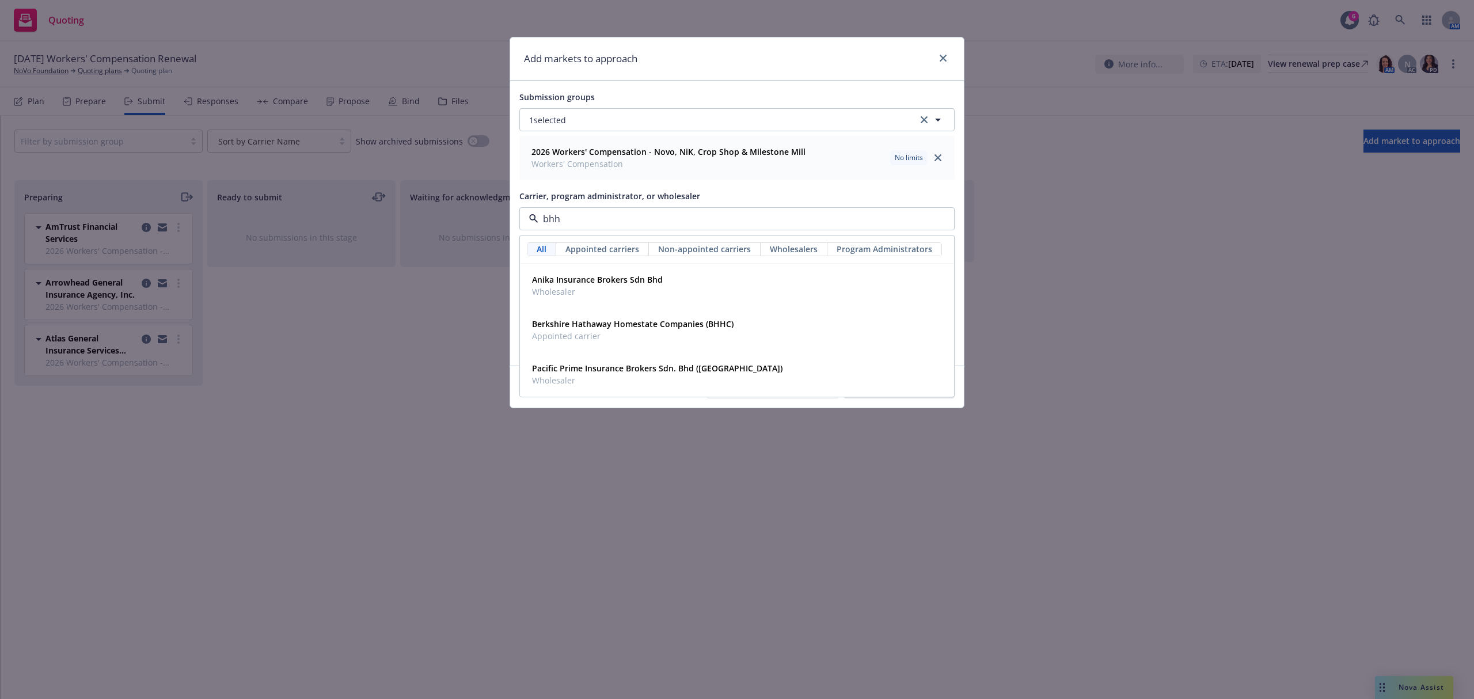
type input "bhhc"
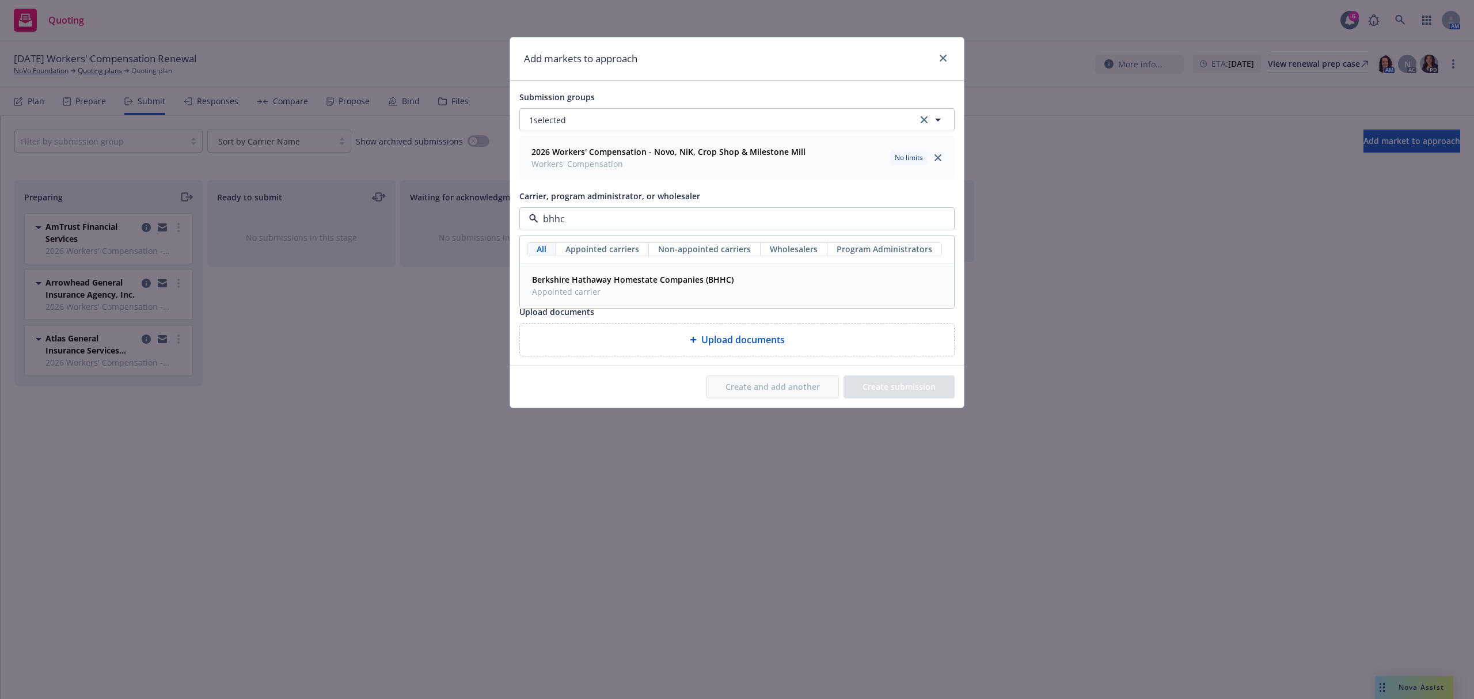
click at [547, 280] on strong "Berkshire Hathaway Homestate Companies (BHHC)" at bounding box center [632, 279] width 201 height 11
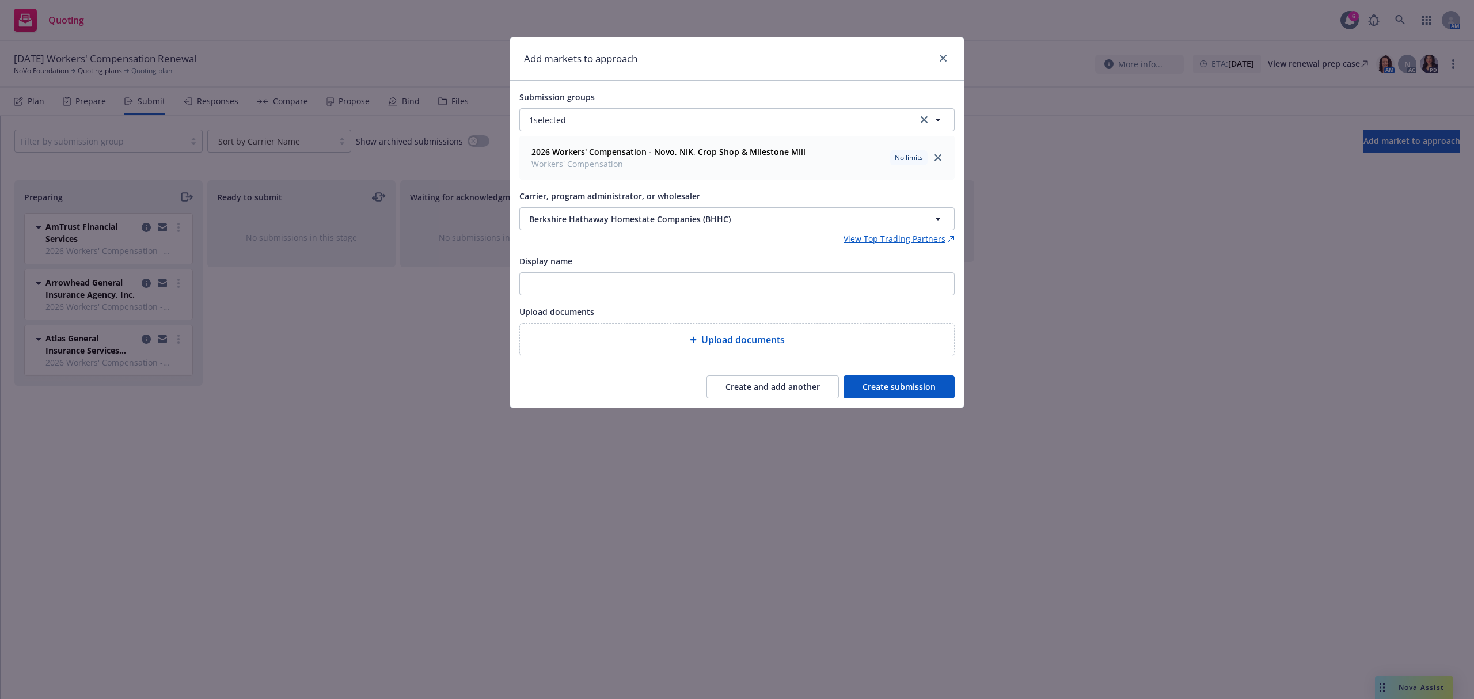
click at [751, 387] on button "Create and add another" at bounding box center [772, 386] width 132 height 23
click at [541, 215] on span "Nothing selected" at bounding box center [562, 219] width 66 height 12
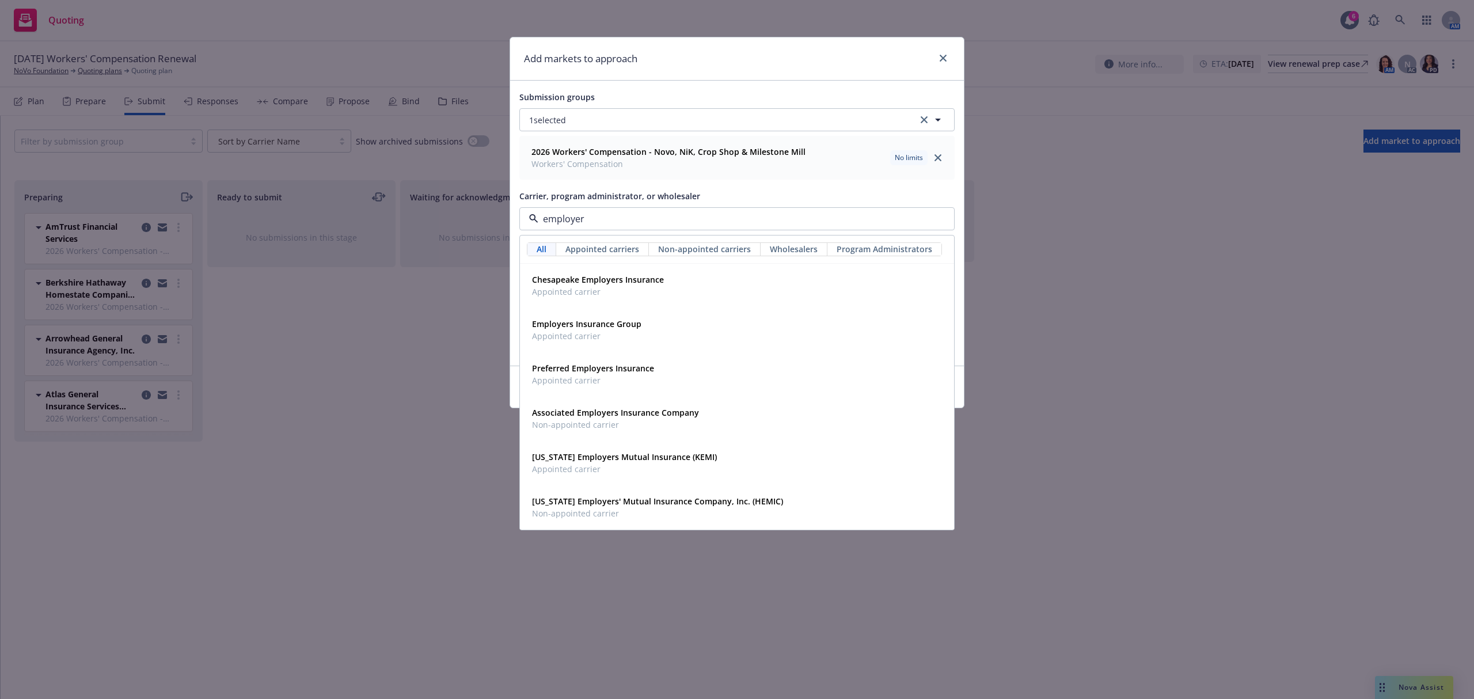
type input "employers"
click at [556, 330] on span "Employers Insurance Group" at bounding box center [586, 324] width 109 height 12
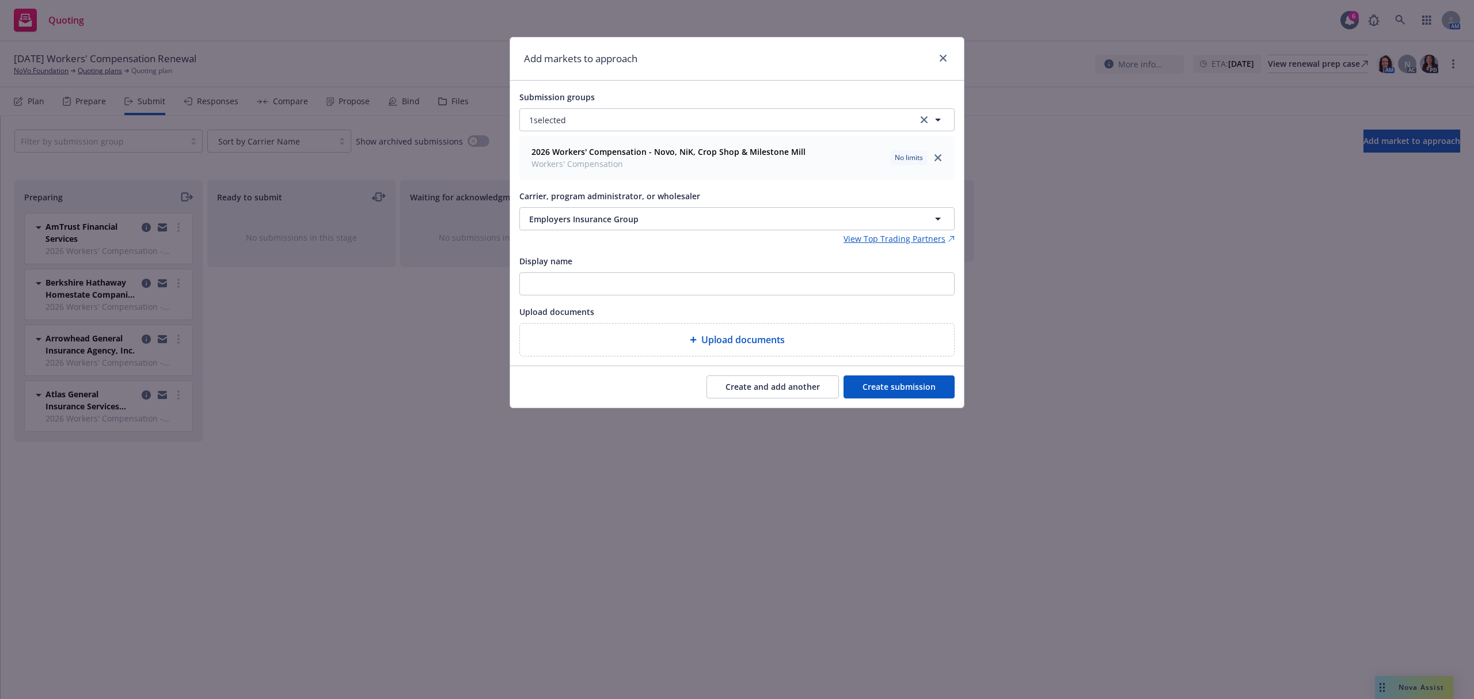
click at [747, 383] on button "Create and add another" at bounding box center [772, 386] width 132 height 23
click at [546, 211] on button "Nothing selected" at bounding box center [736, 218] width 435 height 23
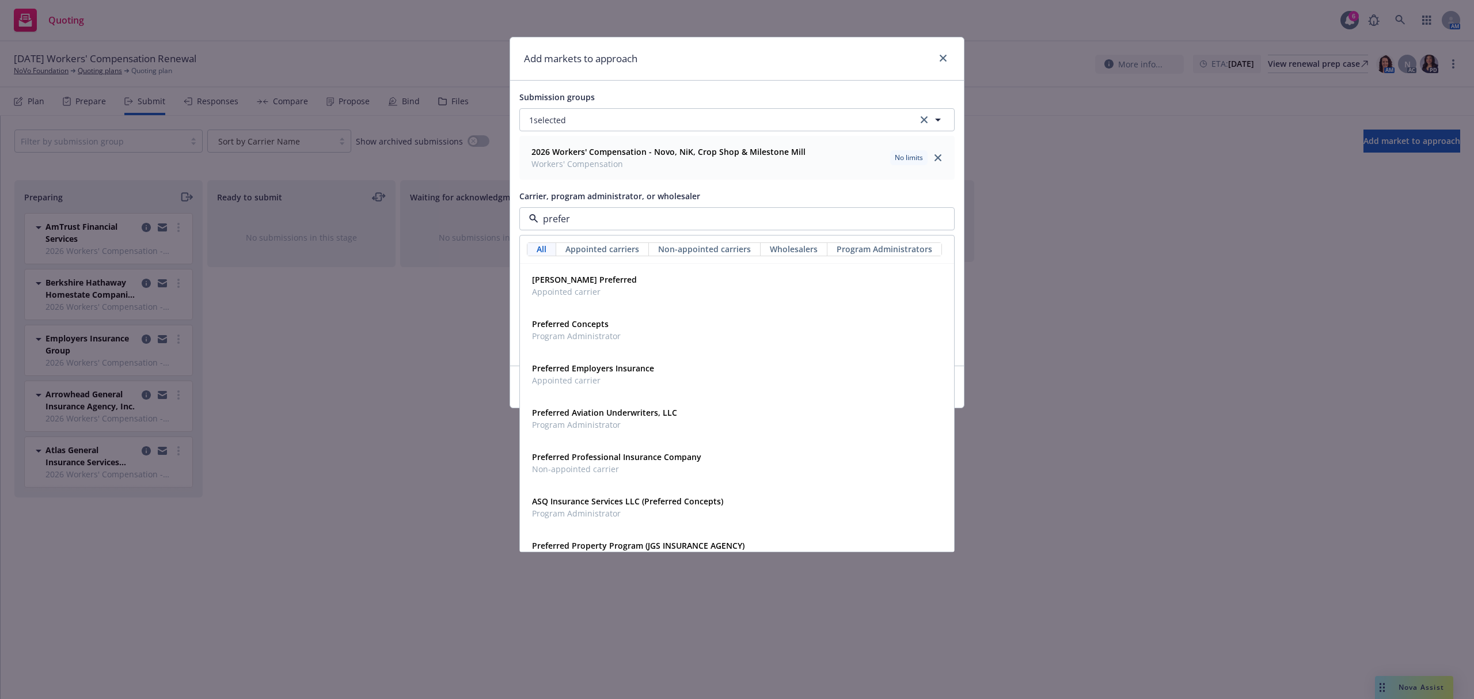
type input "preferr"
click at [565, 386] on span "Appointed carrier" at bounding box center [593, 380] width 122 height 12
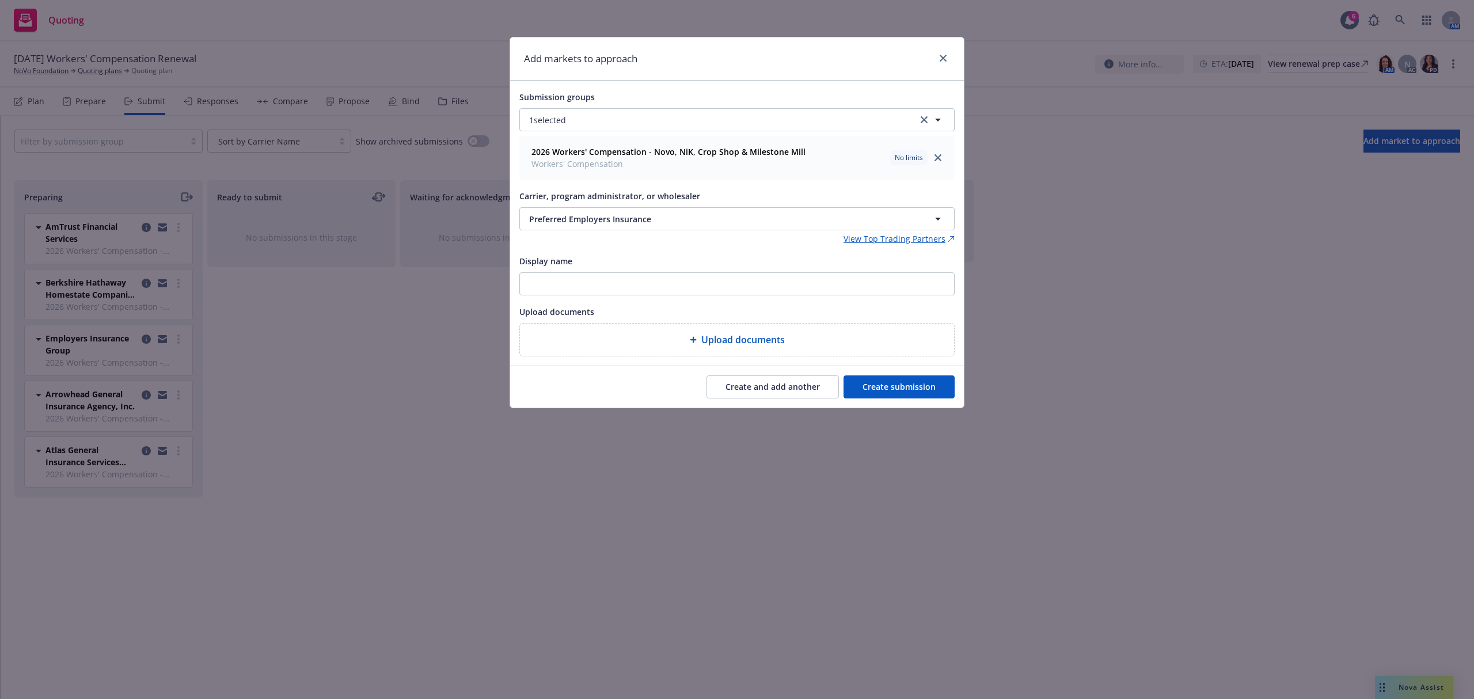
click at [733, 388] on button "Create and add another" at bounding box center [772, 386] width 132 height 23
click at [562, 222] on span "Nothing selected" at bounding box center [562, 219] width 66 height 12
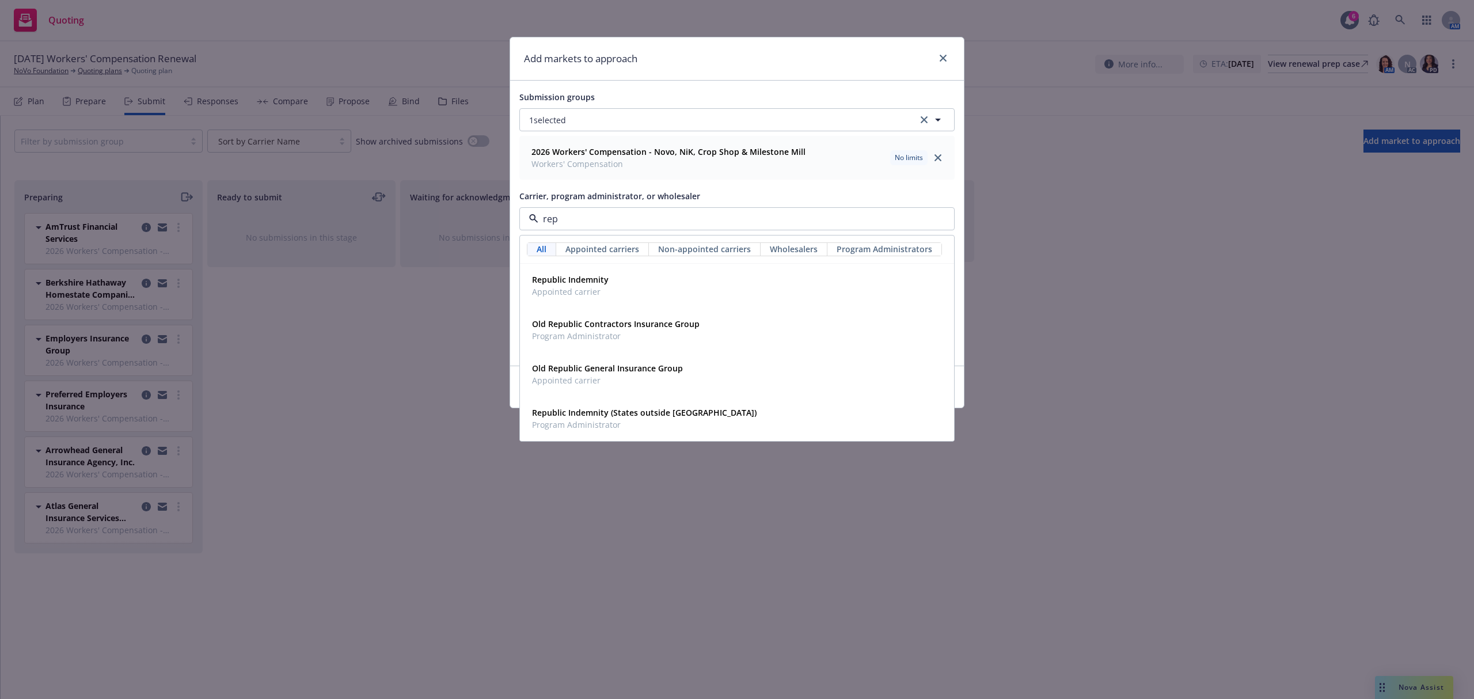
type input "repu"
click at [562, 295] on span "Appointed carrier" at bounding box center [570, 292] width 77 height 12
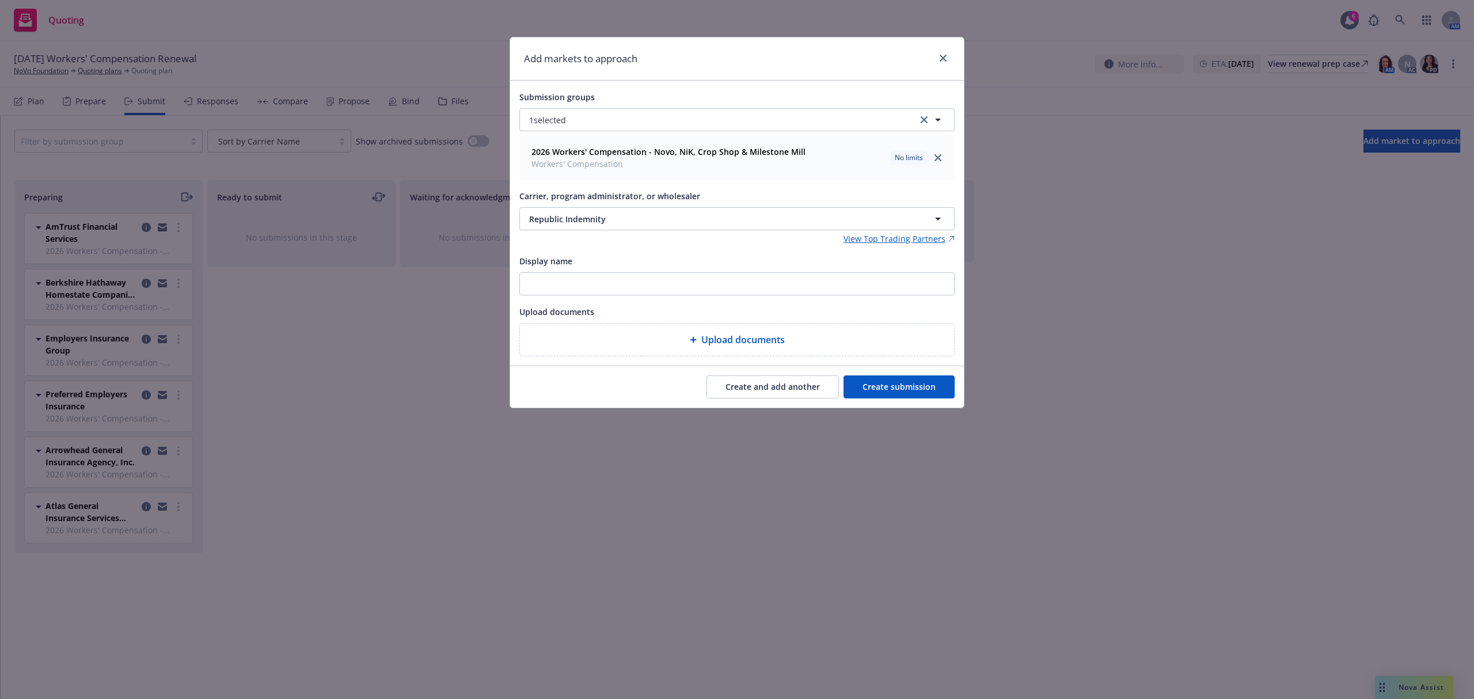
click at [784, 390] on button "Create and add another" at bounding box center [772, 386] width 132 height 23
click at [549, 216] on span "Nothing selected" at bounding box center [562, 219] width 66 height 12
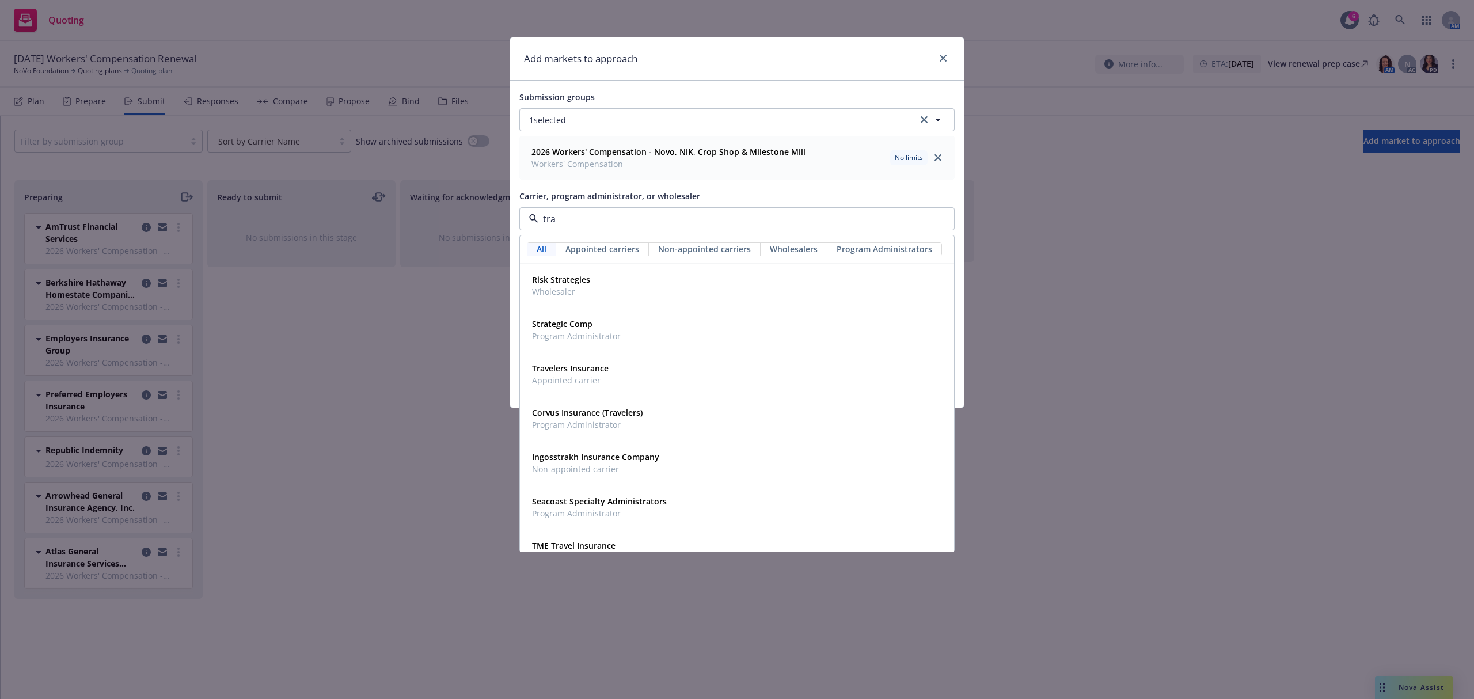
type input "trav"
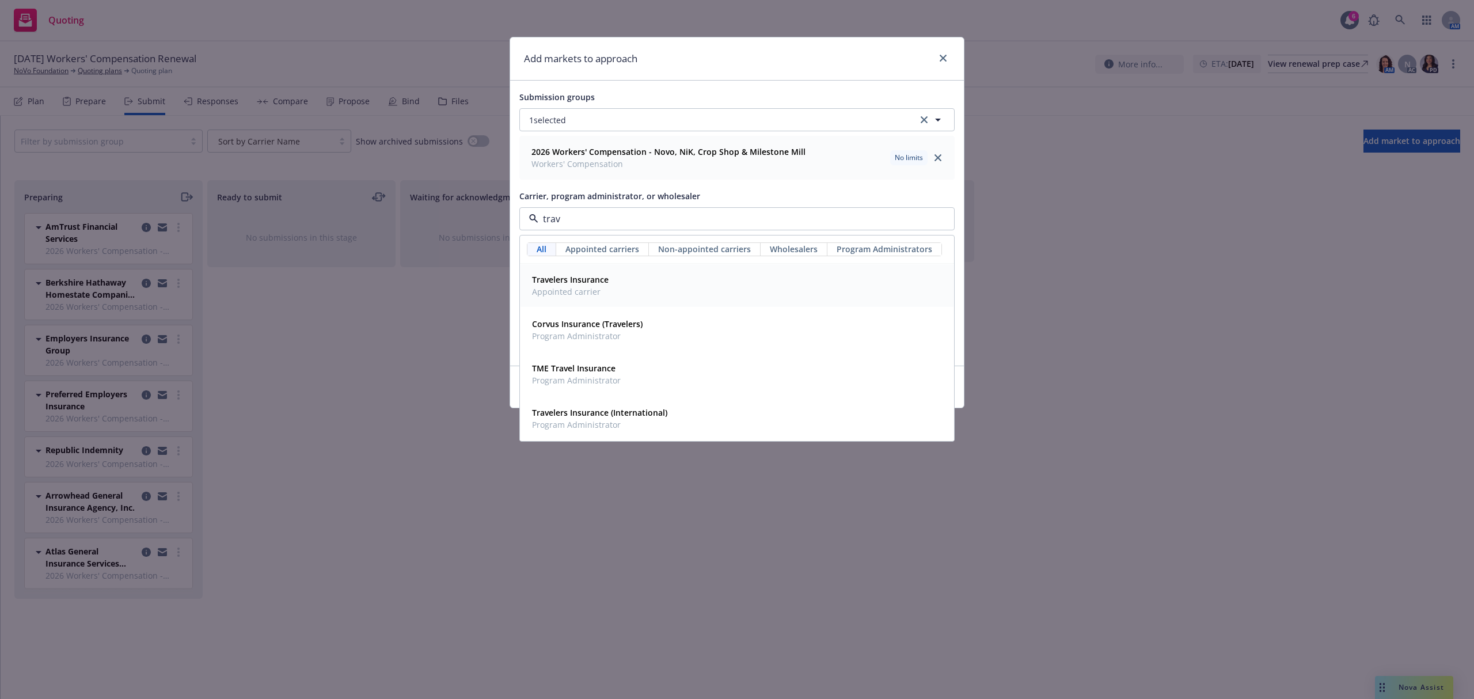
click at [560, 284] on strong "Travelers Insurance" at bounding box center [570, 279] width 77 height 11
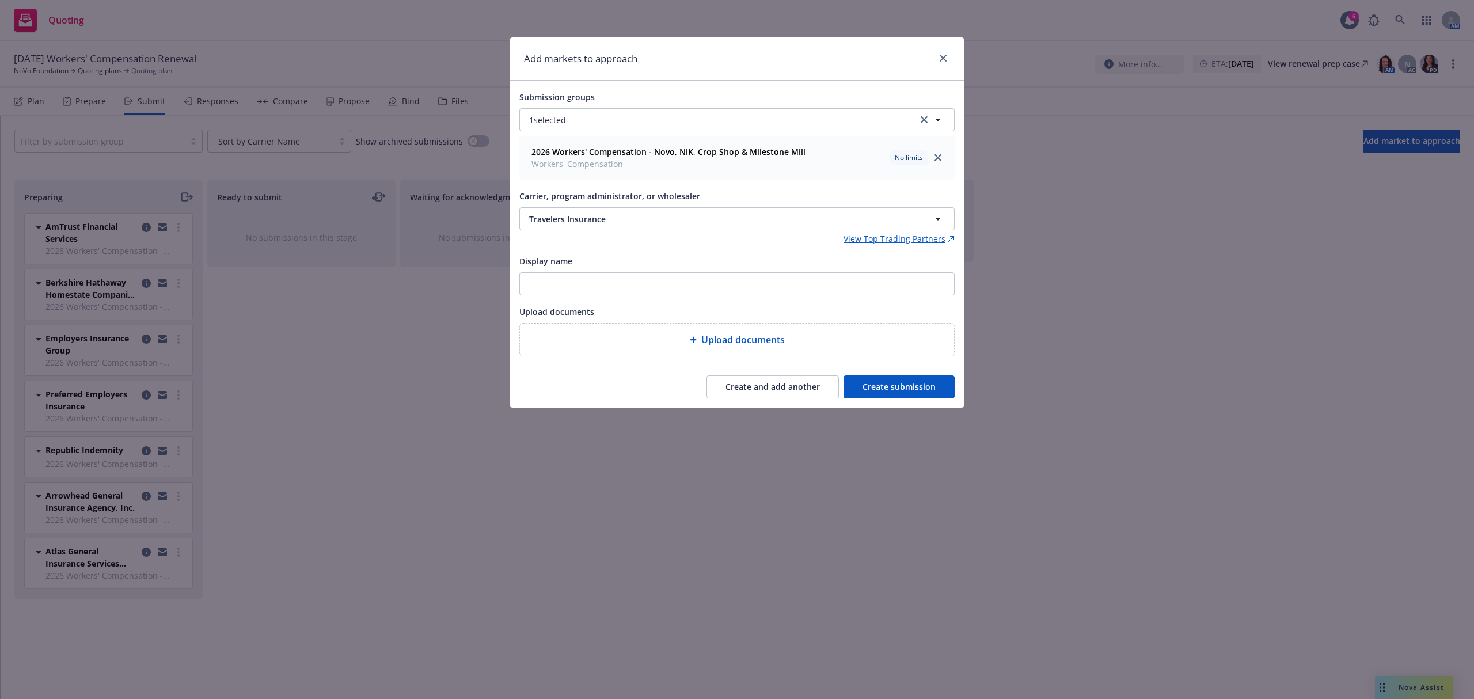
click at [765, 385] on button "Create and add another" at bounding box center [772, 386] width 132 height 23
click at [569, 211] on button "Nothing selected" at bounding box center [736, 218] width 435 height 23
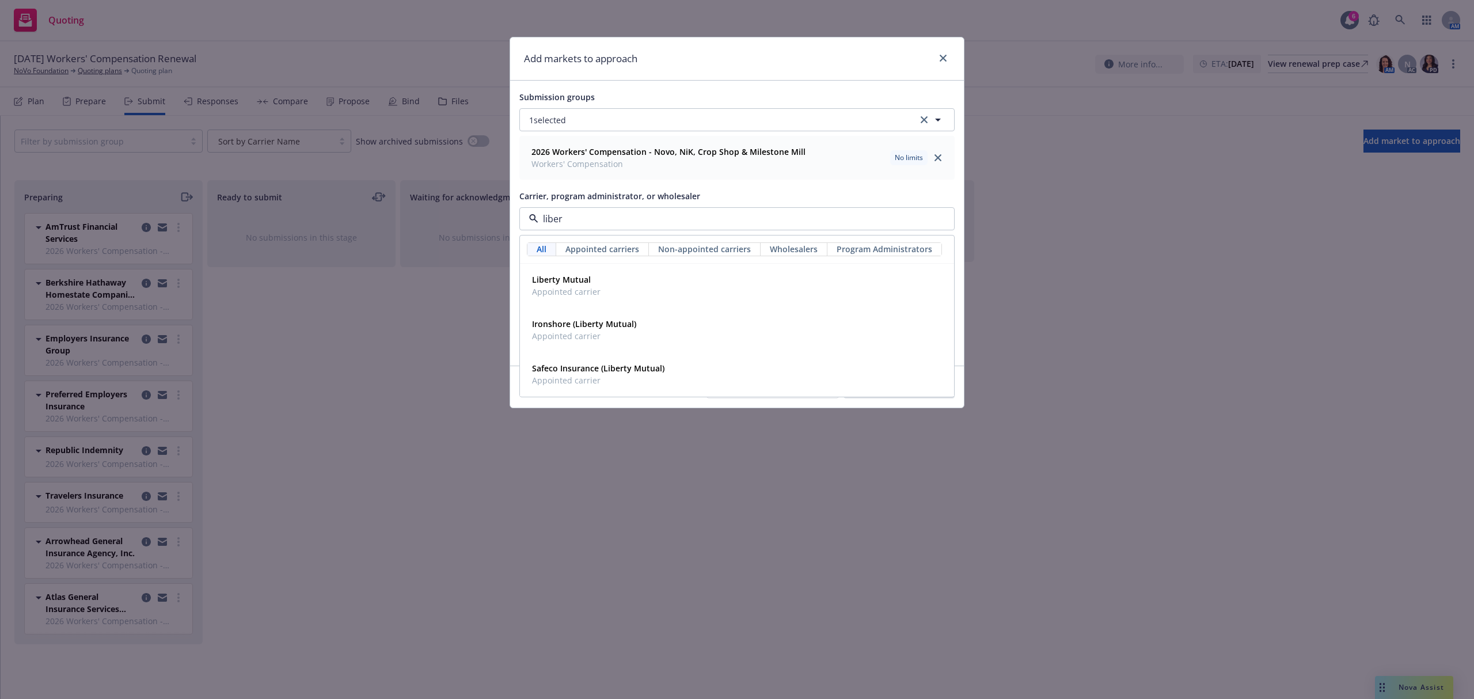
type input "[PERSON_NAME]"
click at [560, 292] on span "Appointed carrier" at bounding box center [566, 292] width 69 height 12
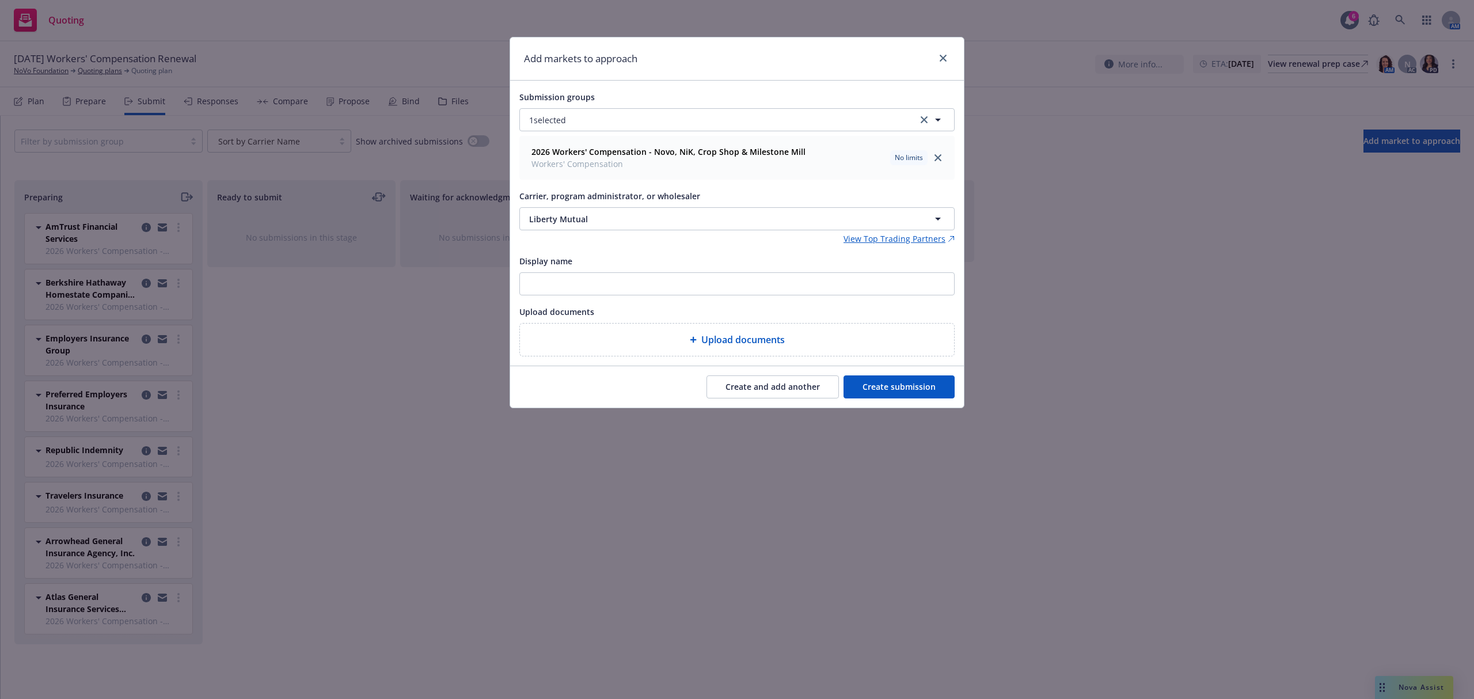
click at [762, 385] on button "Create and add another" at bounding box center [772, 386] width 132 height 23
click at [557, 218] on span "Nothing selected" at bounding box center [562, 219] width 66 height 12
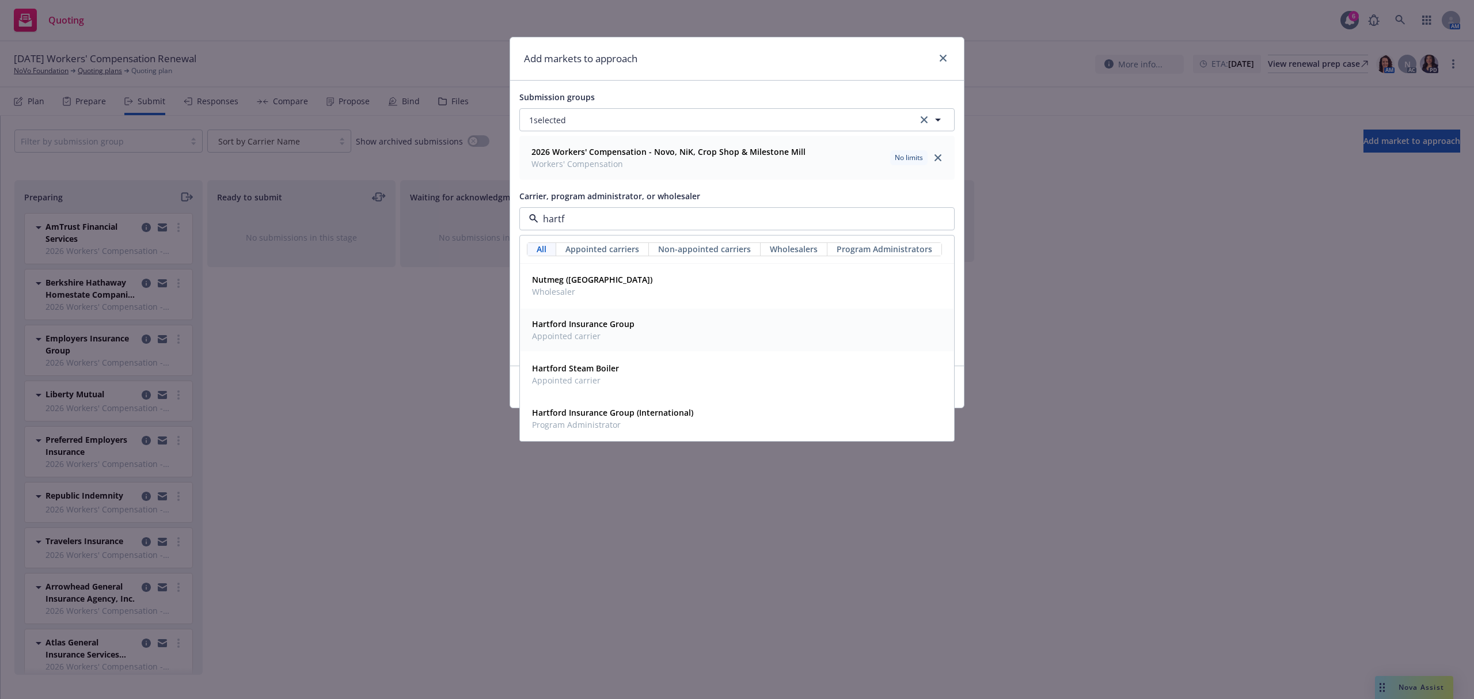
drag, startPoint x: 577, startPoint y: 326, endPoint x: 591, endPoint y: 334, distance: 16.0
click at [578, 327] on strong "Hartford Insurance Group" at bounding box center [583, 323] width 102 height 11
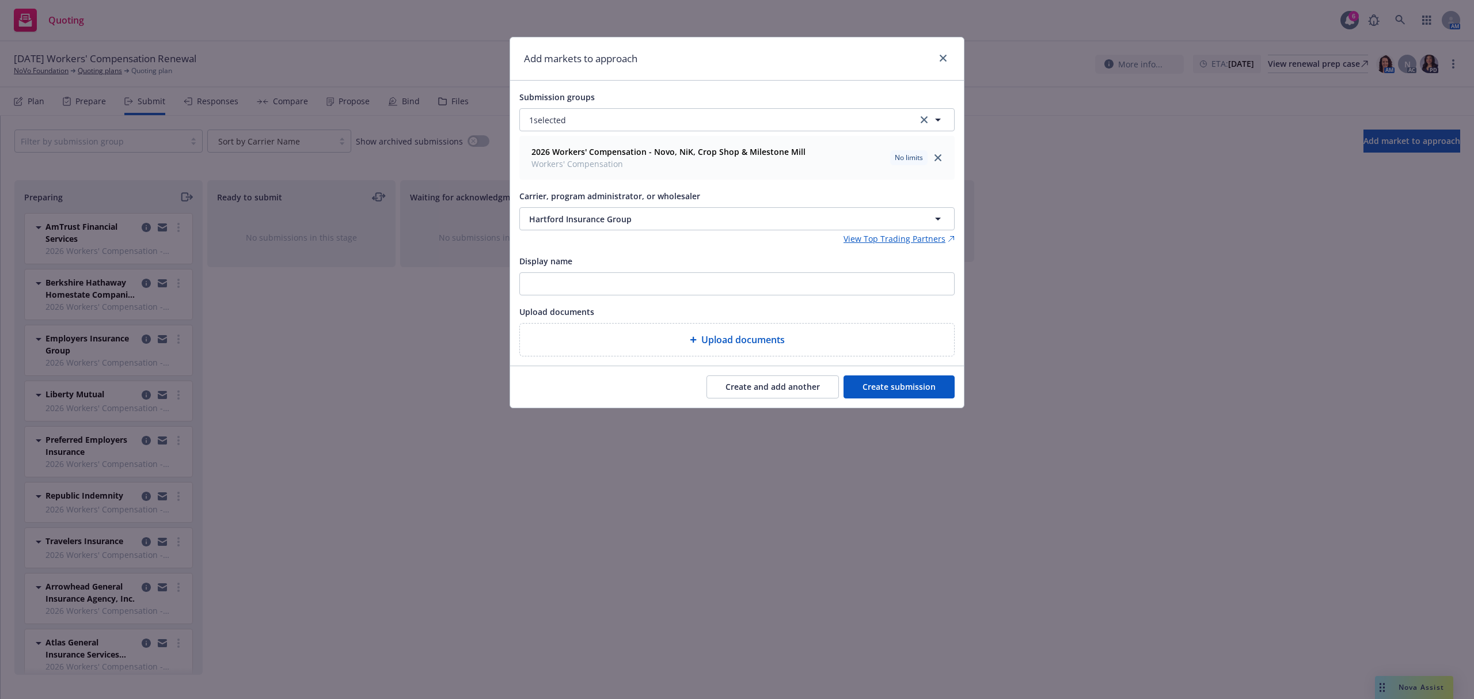
click at [756, 391] on button "Create and add another" at bounding box center [772, 386] width 132 height 23
click at [554, 217] on span "Nothing selected" at bounding box center [562, 219] width 66 height 12
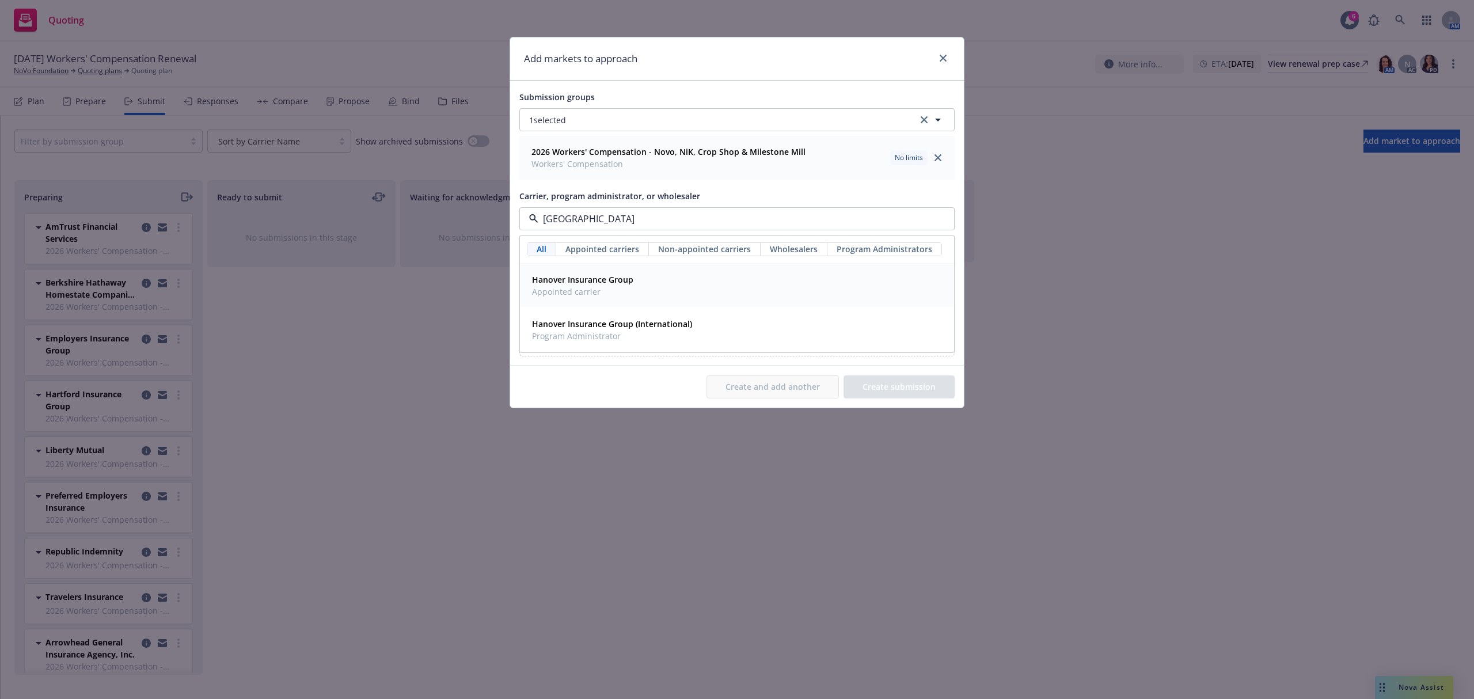
click at [568, 286] on span "Hanover Insurance Group" at bounding box center [582, 279] width 101 height 12
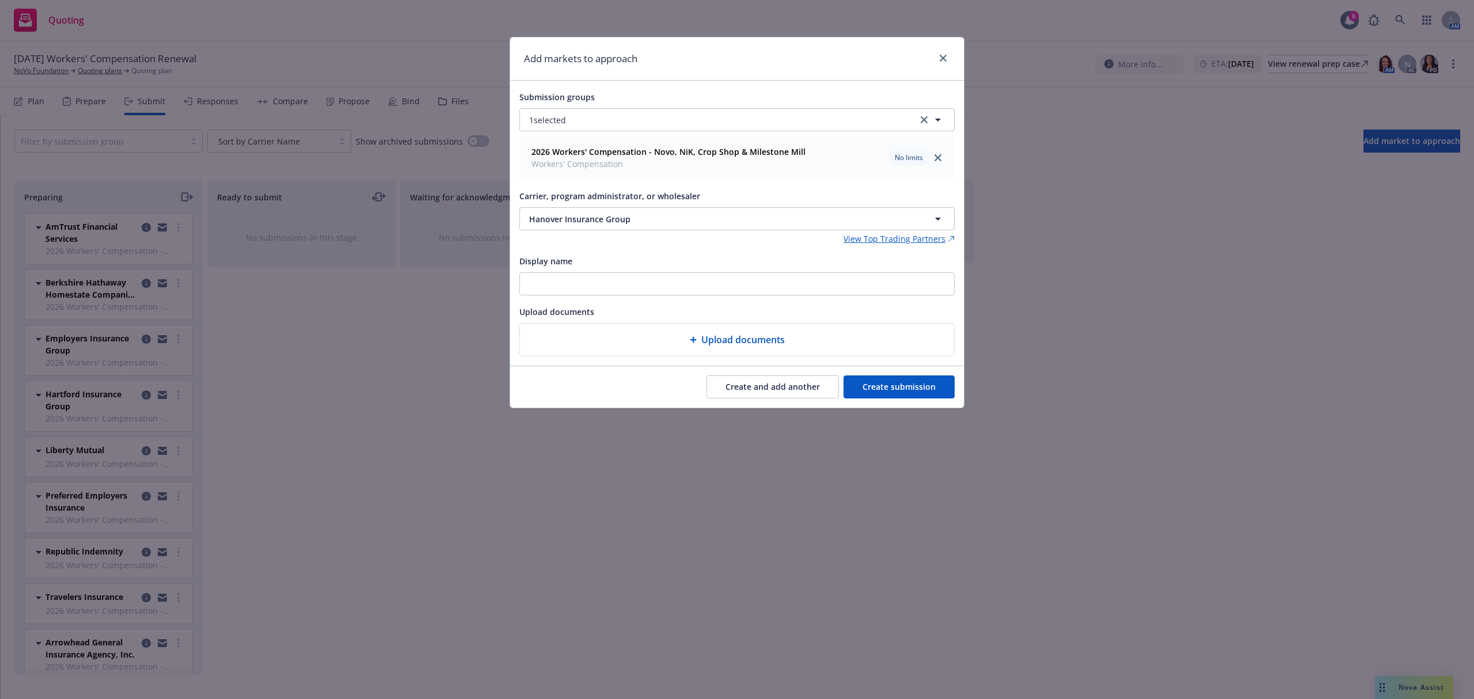
click at [763, 394] on button "Create and add another" at bounding box center [772, 386] width 132 height 23
click at [569, 220] on span "Nothing selected" at bounding box center [562, 219] width 66 height 12
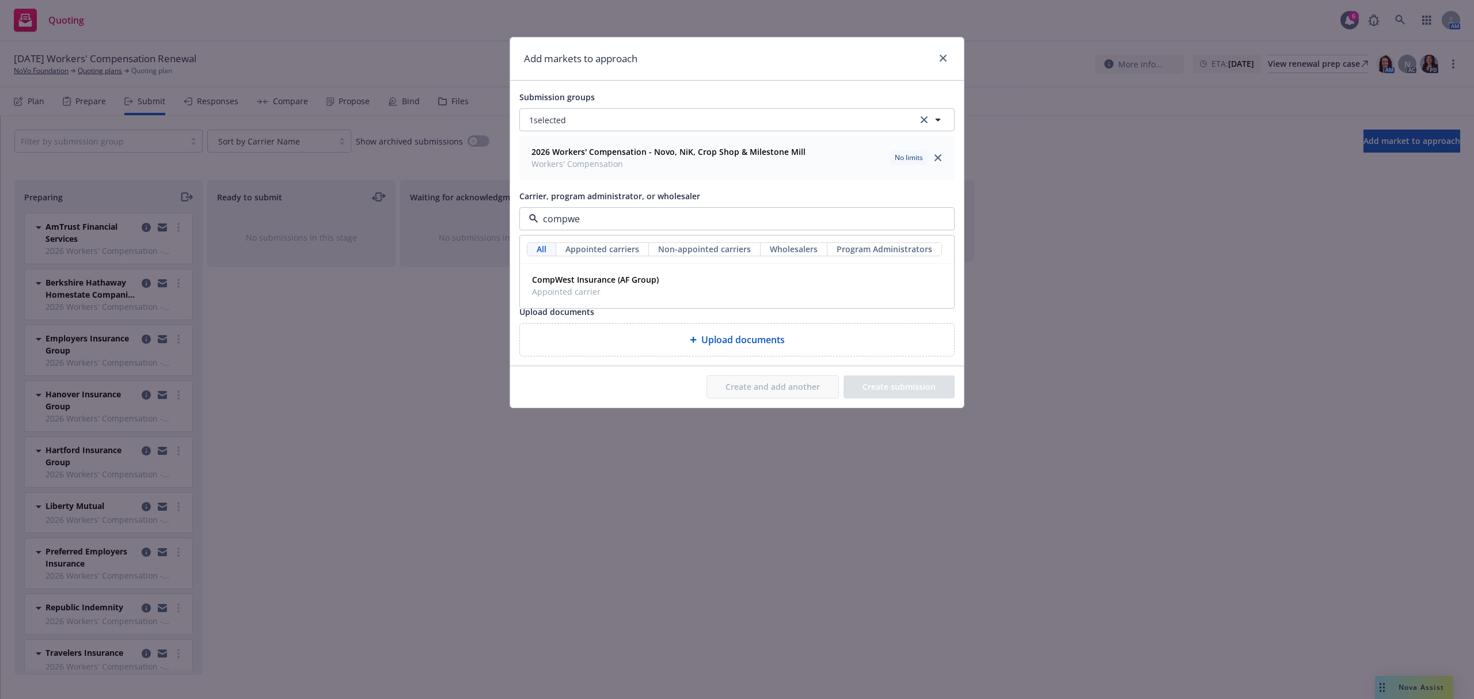
type input "compwes"
click at [572, 286] on span "CompWest Insurance (AF Group)" at bounding box center [595, 279] width 127 height 12
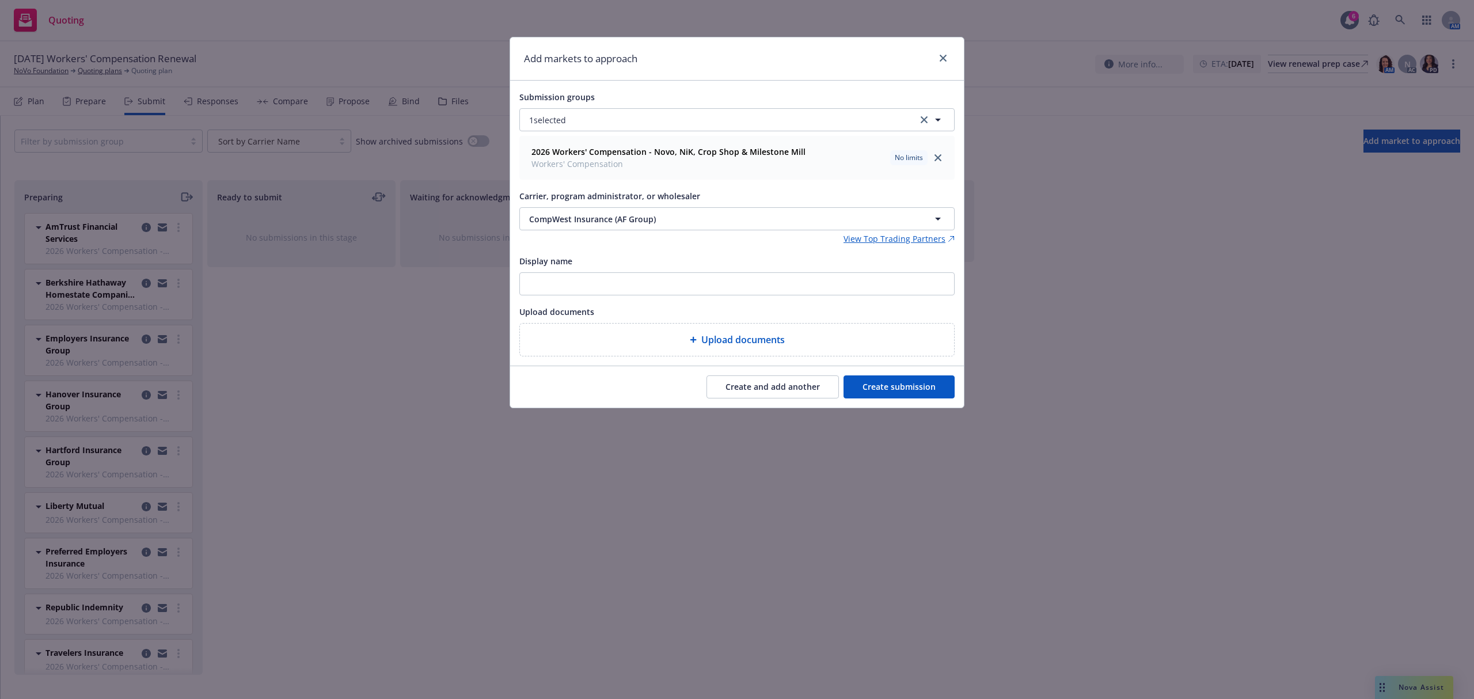
click at [759, 389] on button "Create and add another" at bounding box center [772, 386] width 132 height 23
click at [573, 213] on span "Nothing selected" at bounding box center [562, 219] width 66 height 12
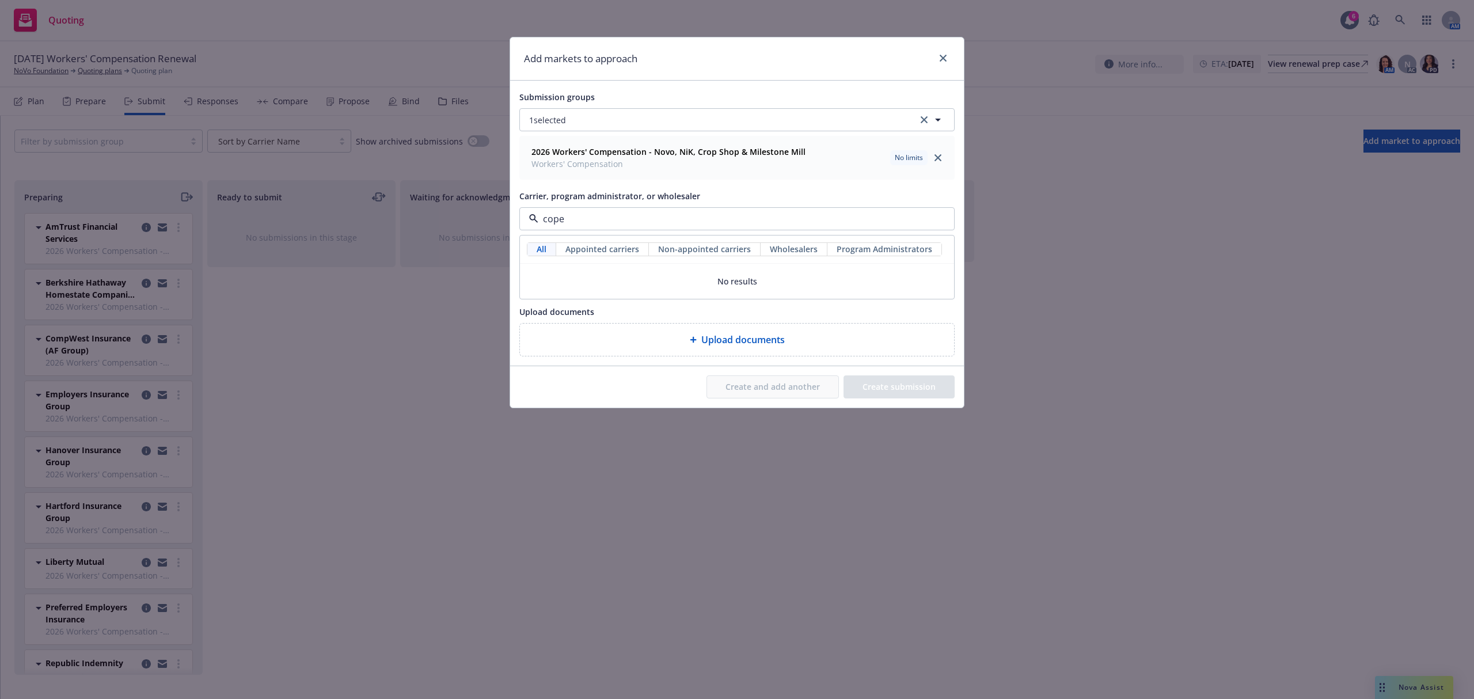
type input "cop"
click at [556, 285] on strong "CopperPoint Insurance Companies" at bounding box center [600, 279] width 137 height 11
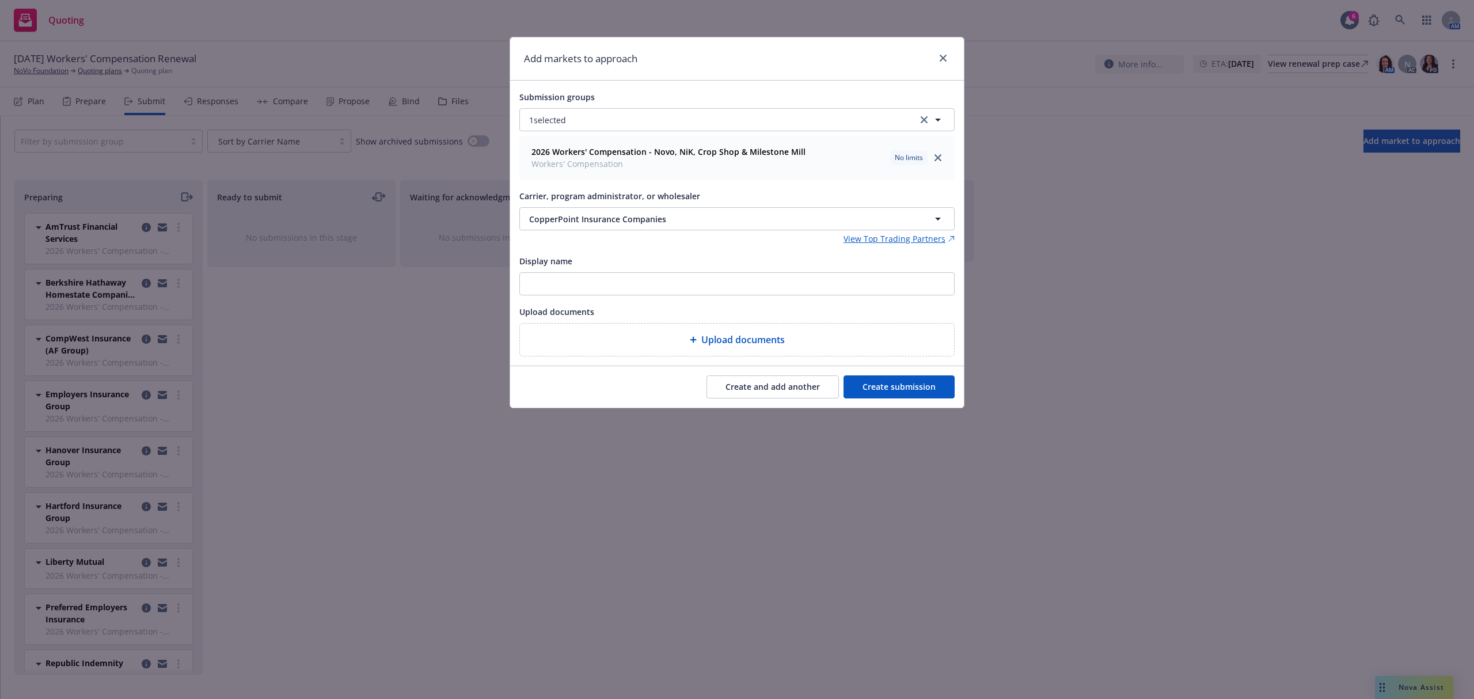
click at [737, 388] on button "Create and add another" at bounding box center [772, 386] width 132 height 23
click at [570, 215] on span "Nothing selected" at bounding box center [562, 219] width 66 height 12
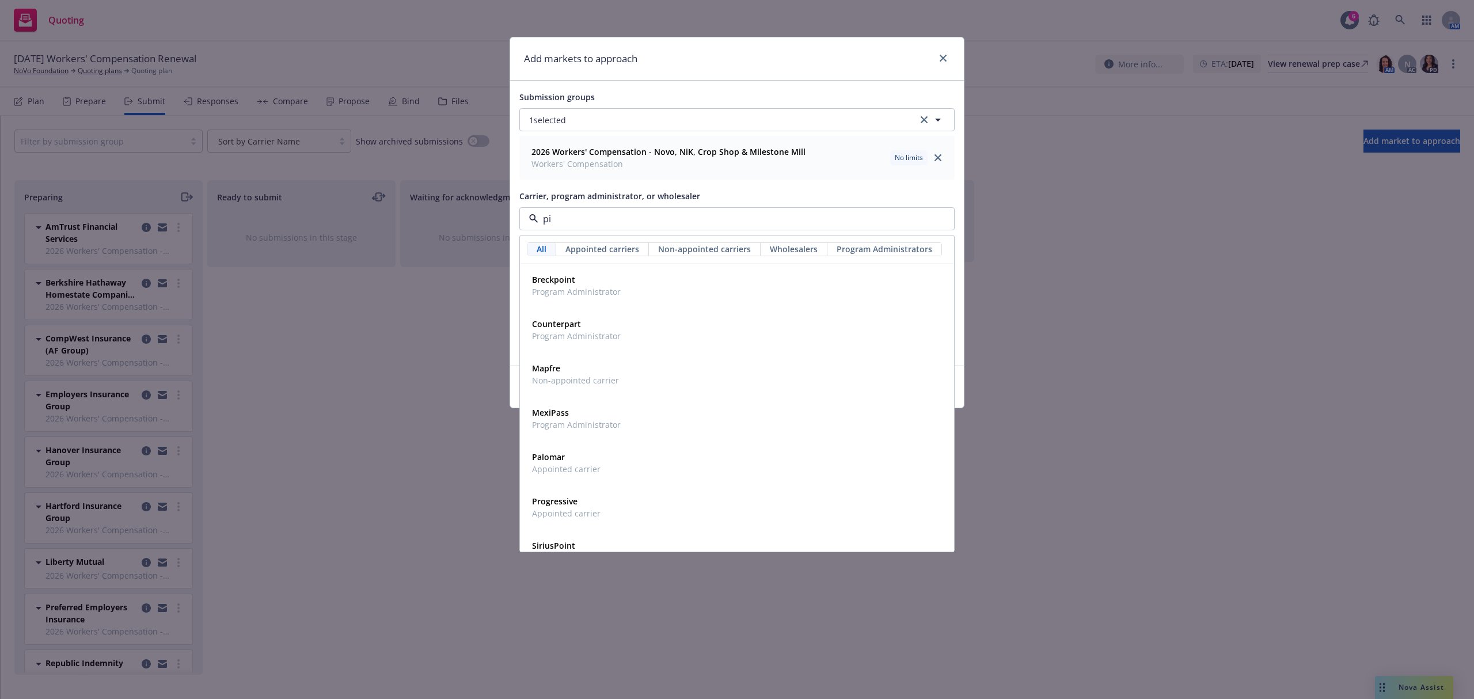
type input "pie"
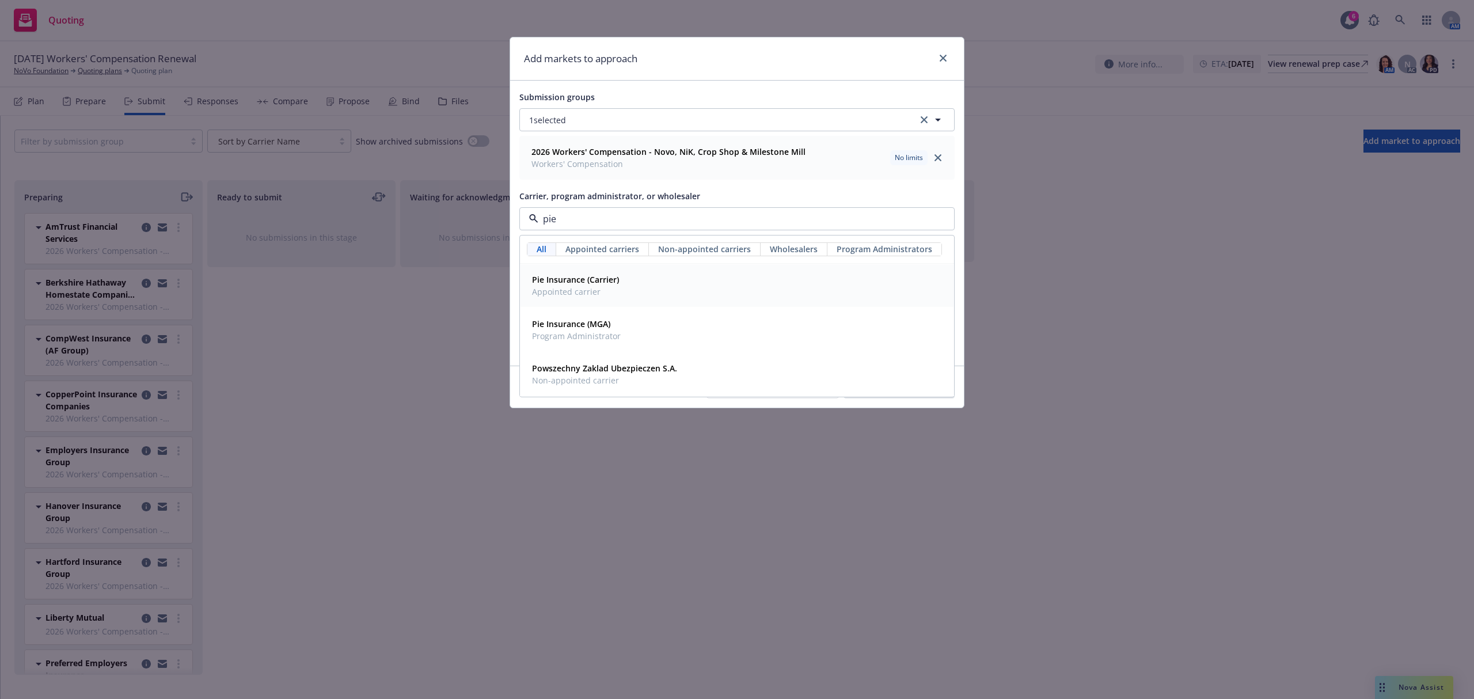
click at [572, 286] on span "Pie Insurance (Carrier)" at bounding box center [575, 279] width 87 height 12
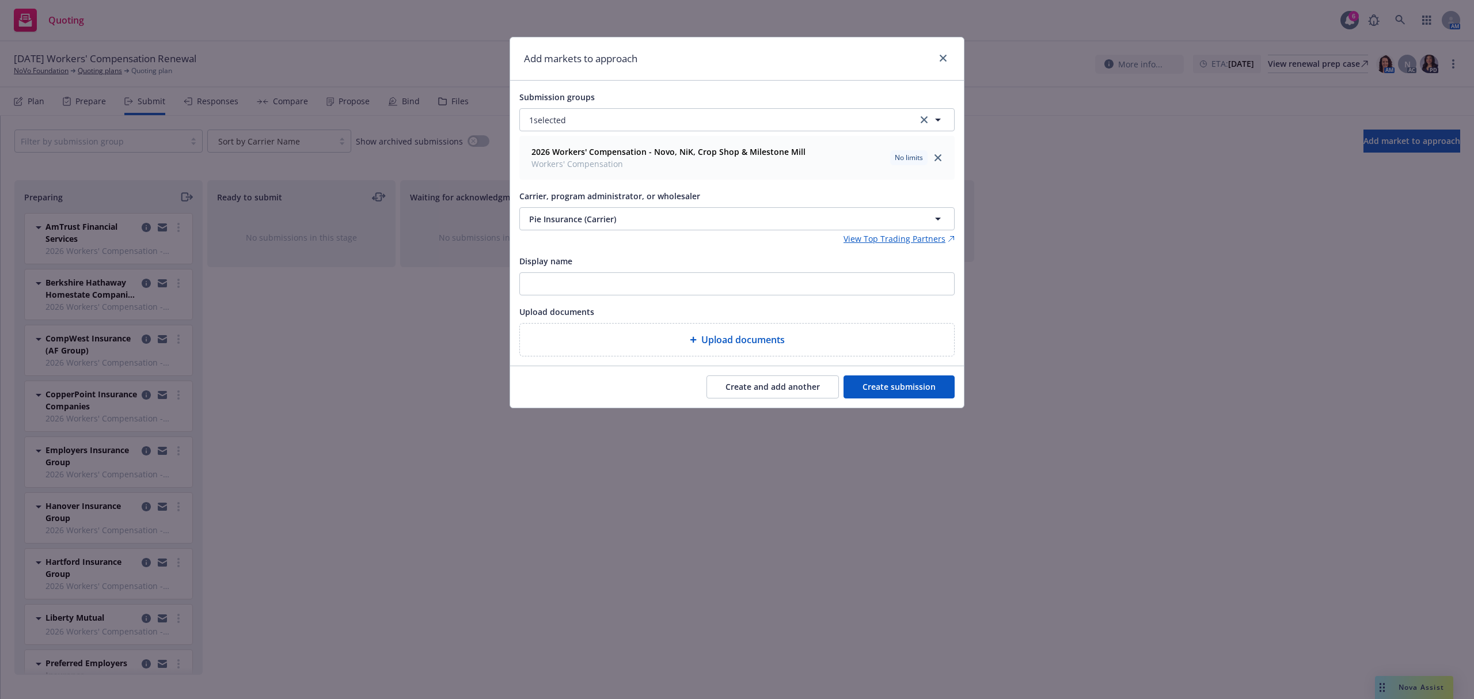
click at [763, 379] on button "Create and add another" at bounding box center [772, 386] width 132 height 23
click at [562, 217] on span "Nothing selected" at bounding box center [562, 219] width 66 height 12
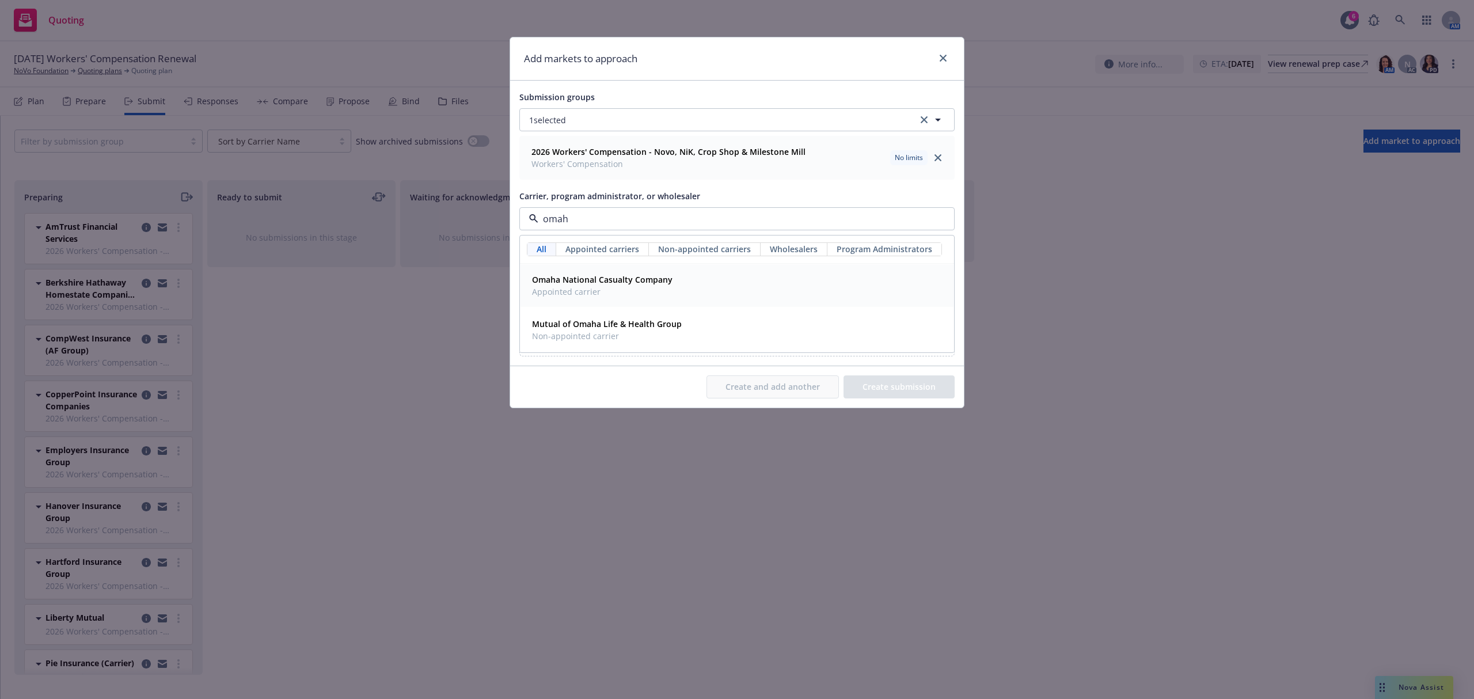
click at [542, 294] on span "Appointed carrier" at bounding box center [602, 292] width 140 height 12
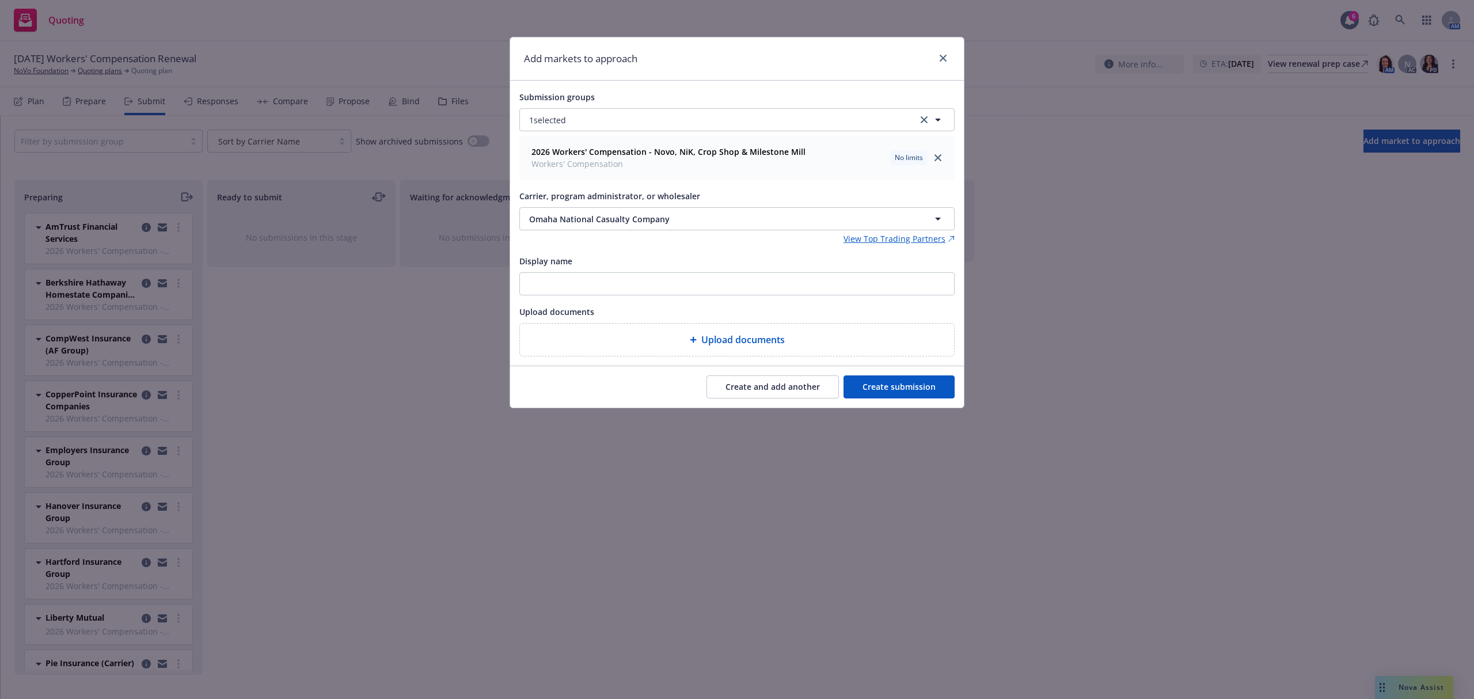
click at [765, 383] on button "Create and add another" at bounding box center [772, 386] width 132 height 23
click at [594, 216] on button "Nothing selected" at bounding box center [736, 218] width 435 height 23
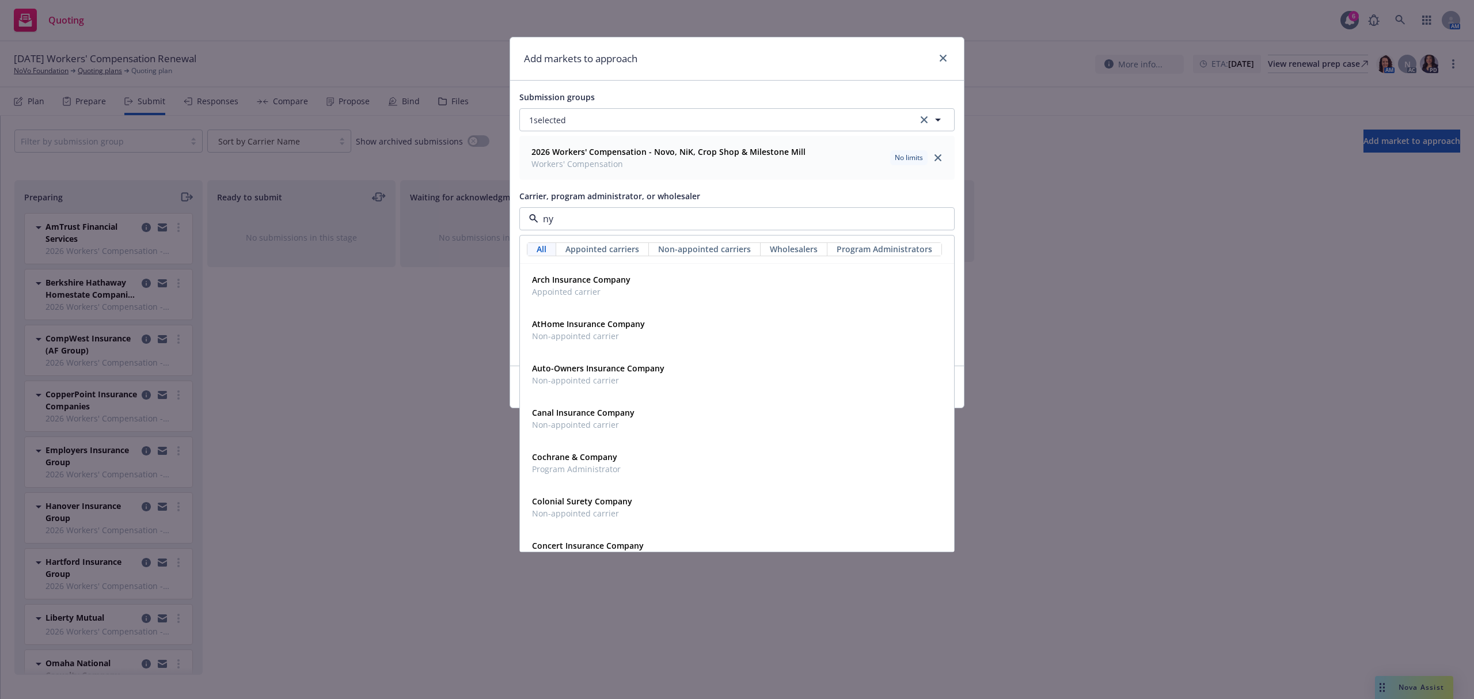
type input "n"
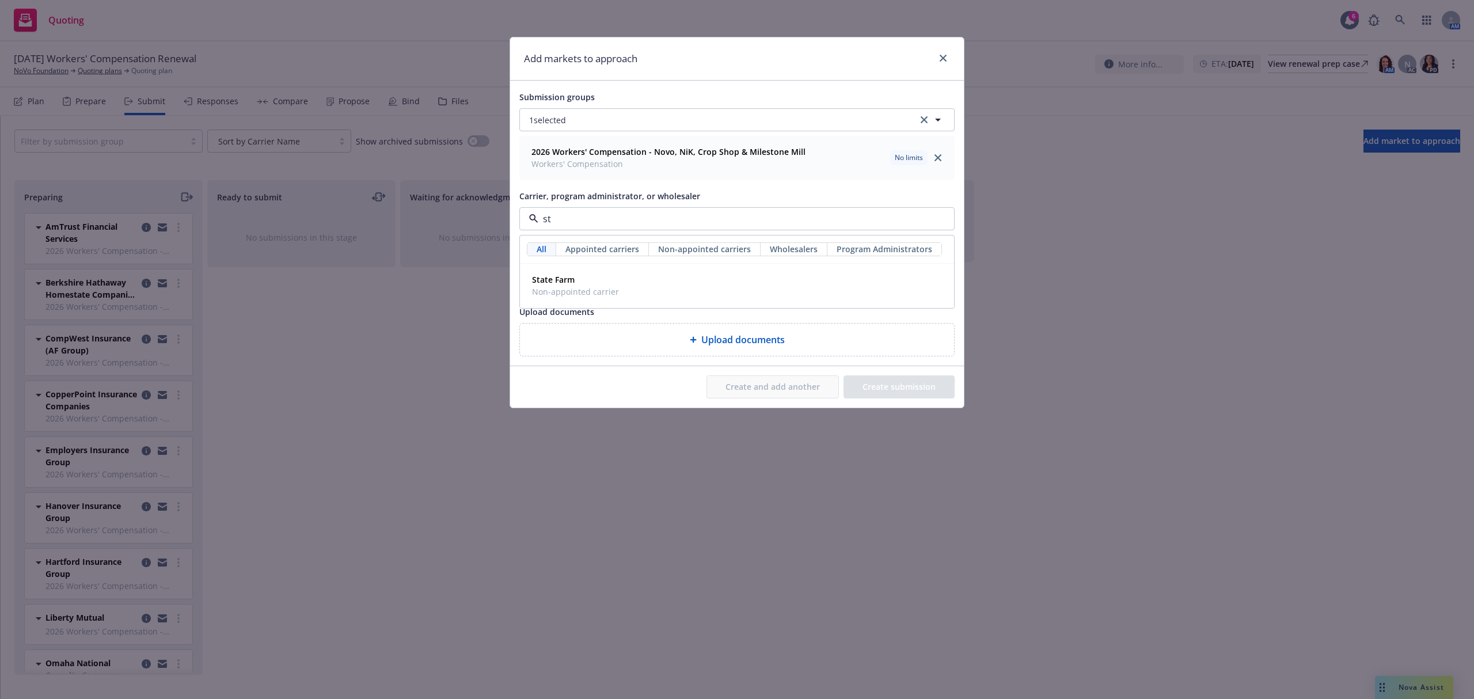
type input "s"
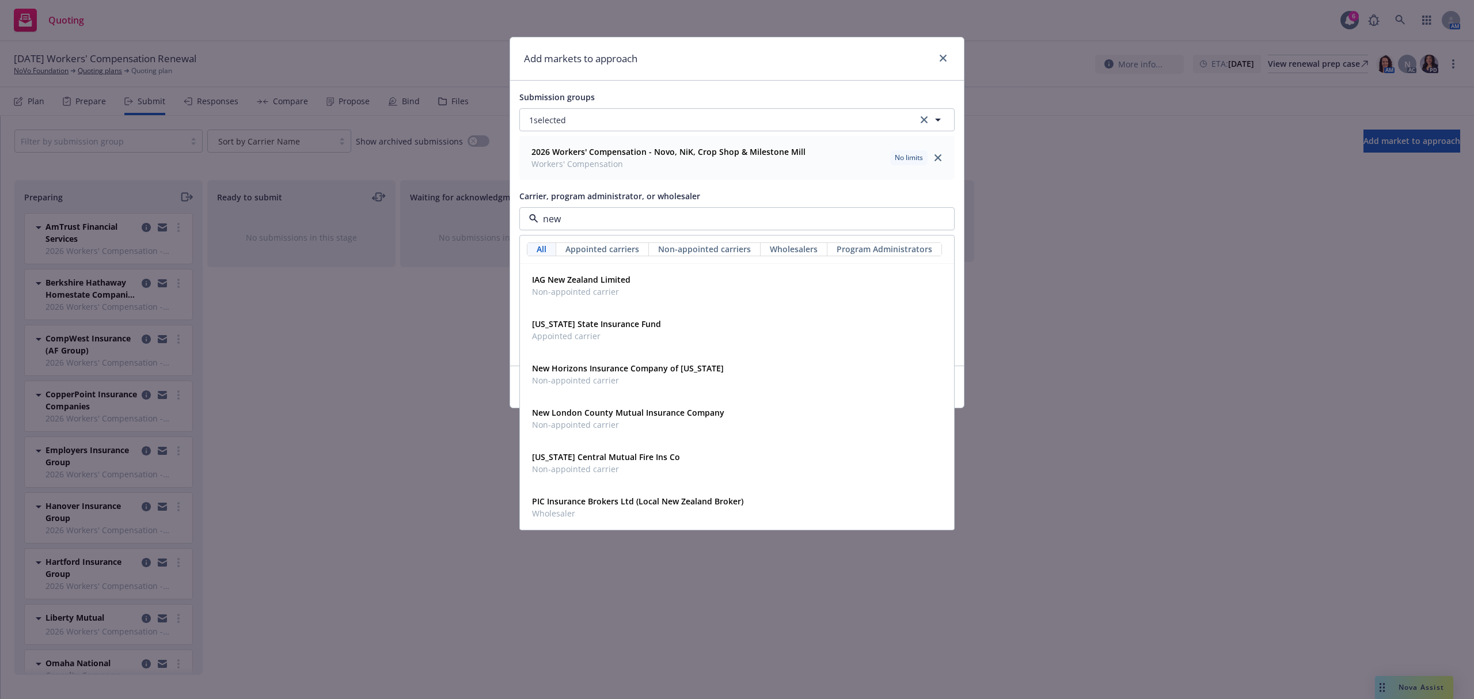
type input "new y"
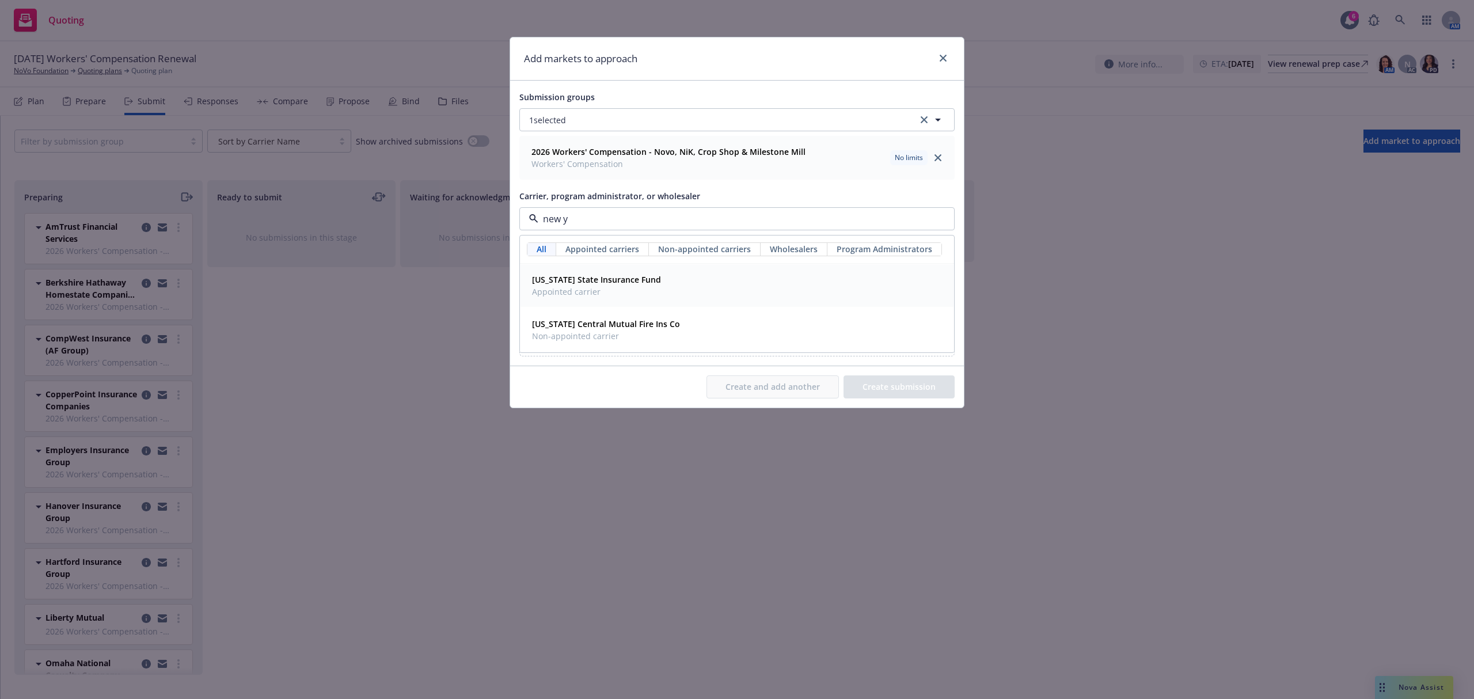
click at [584, 284] on strong "[US_STATE] State Insurance Fund" at bounding box center [596, 279] width 129 height 11
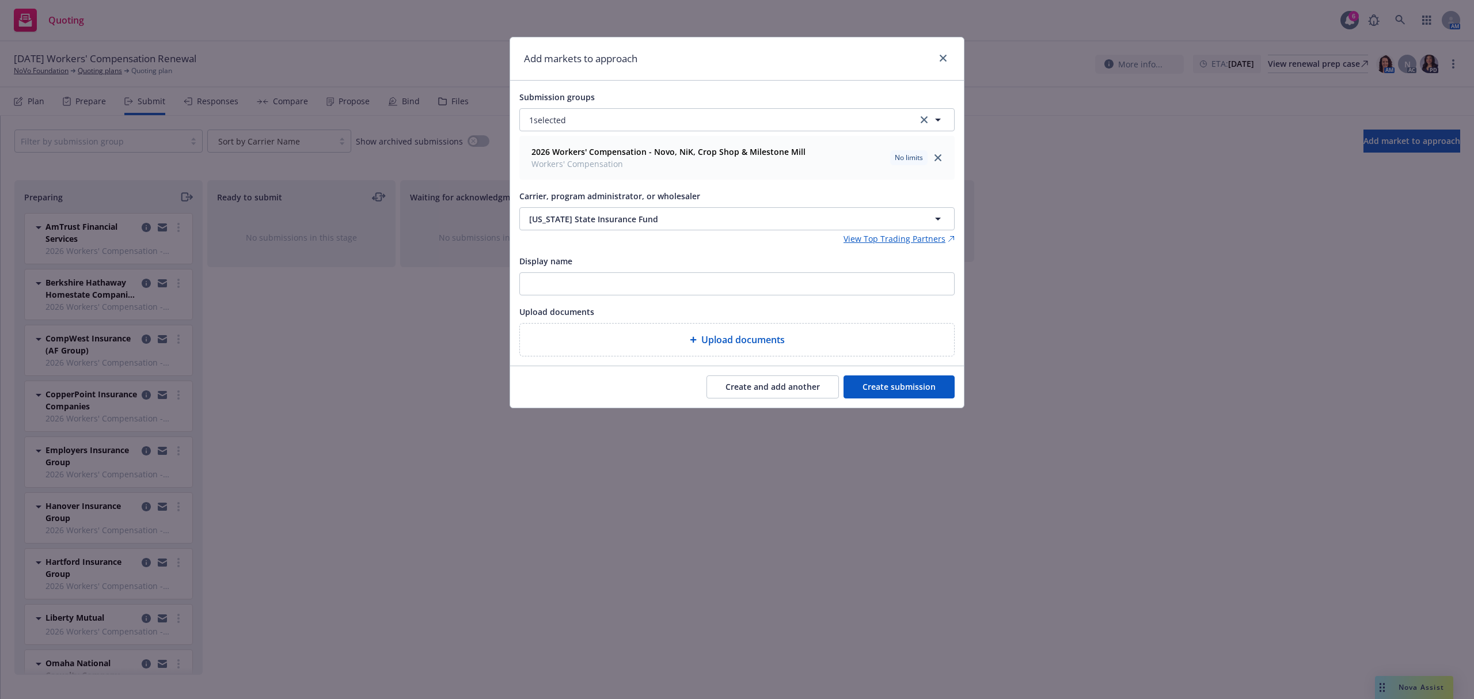
click at [910, 386] on button "Create submission" at bounding box center [898, 386] width 111 height 23
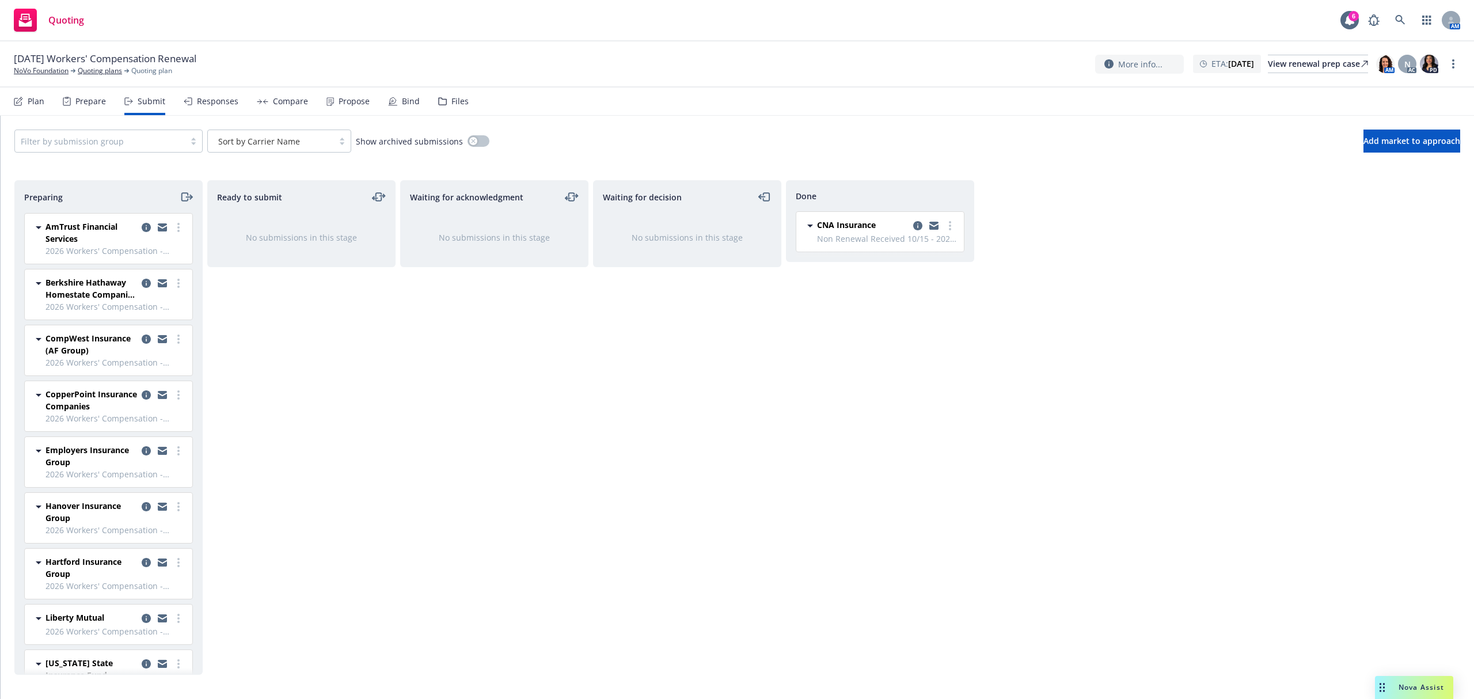
click at [451, 102] on div "Files" at bounding box center [459, 101] width 17 height 9
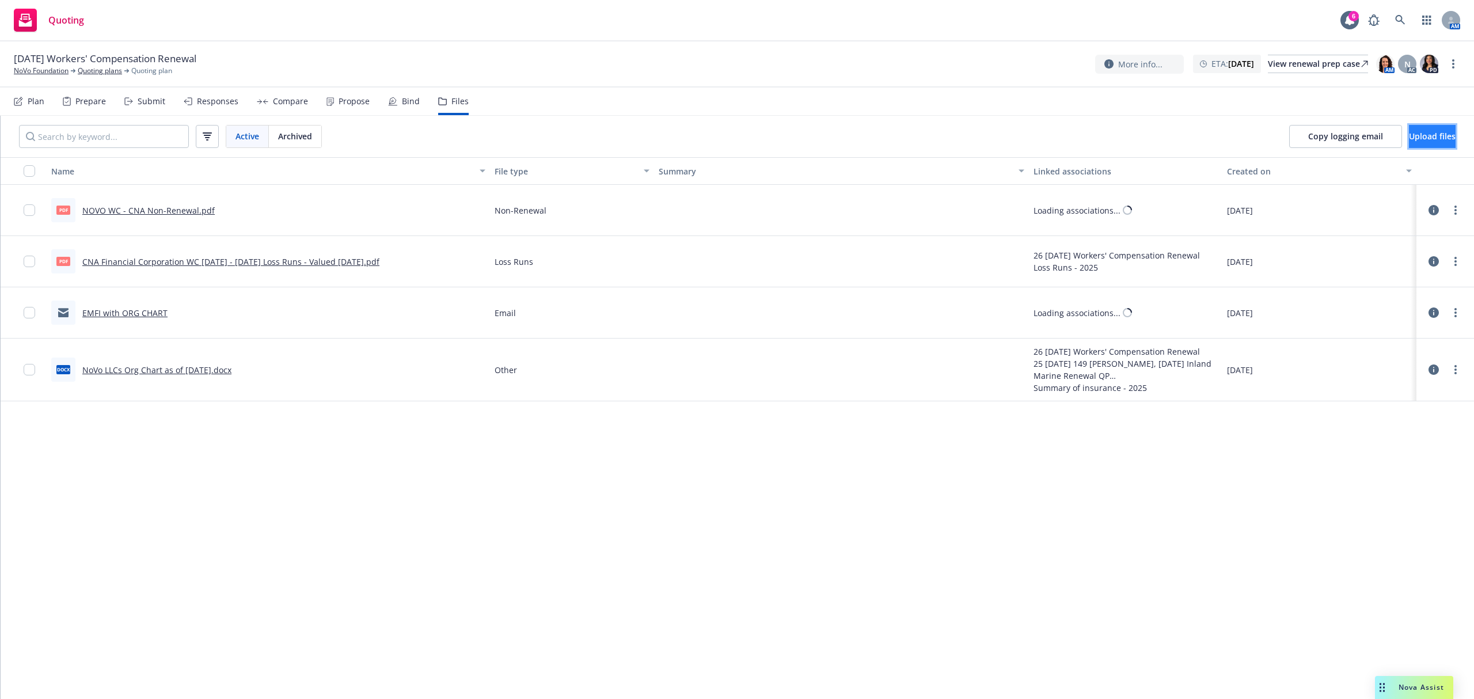
click at [1423, 134] on span "Upload files" at bounding box center [1432, 136] width 47 height 11
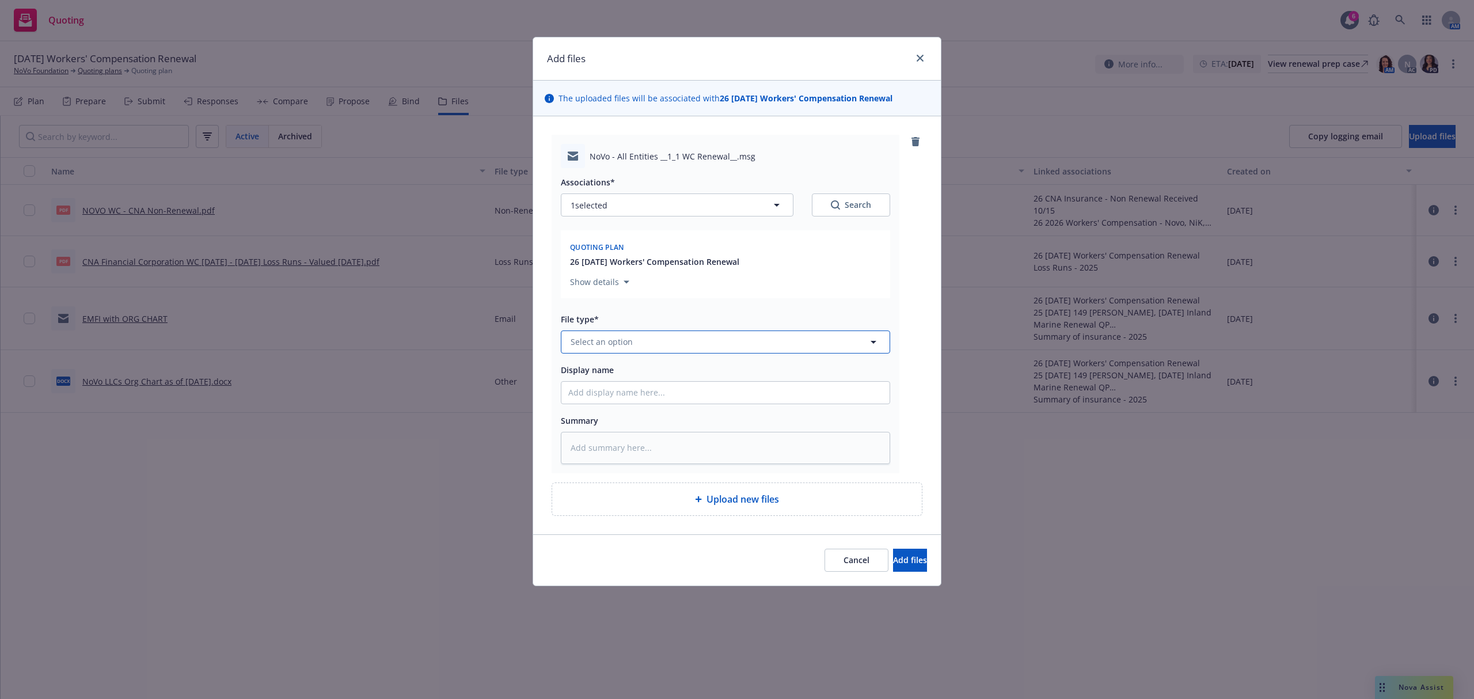
click at [608, 343] on span "Select an option" at bounding box center [602, 342] width 62 height 12
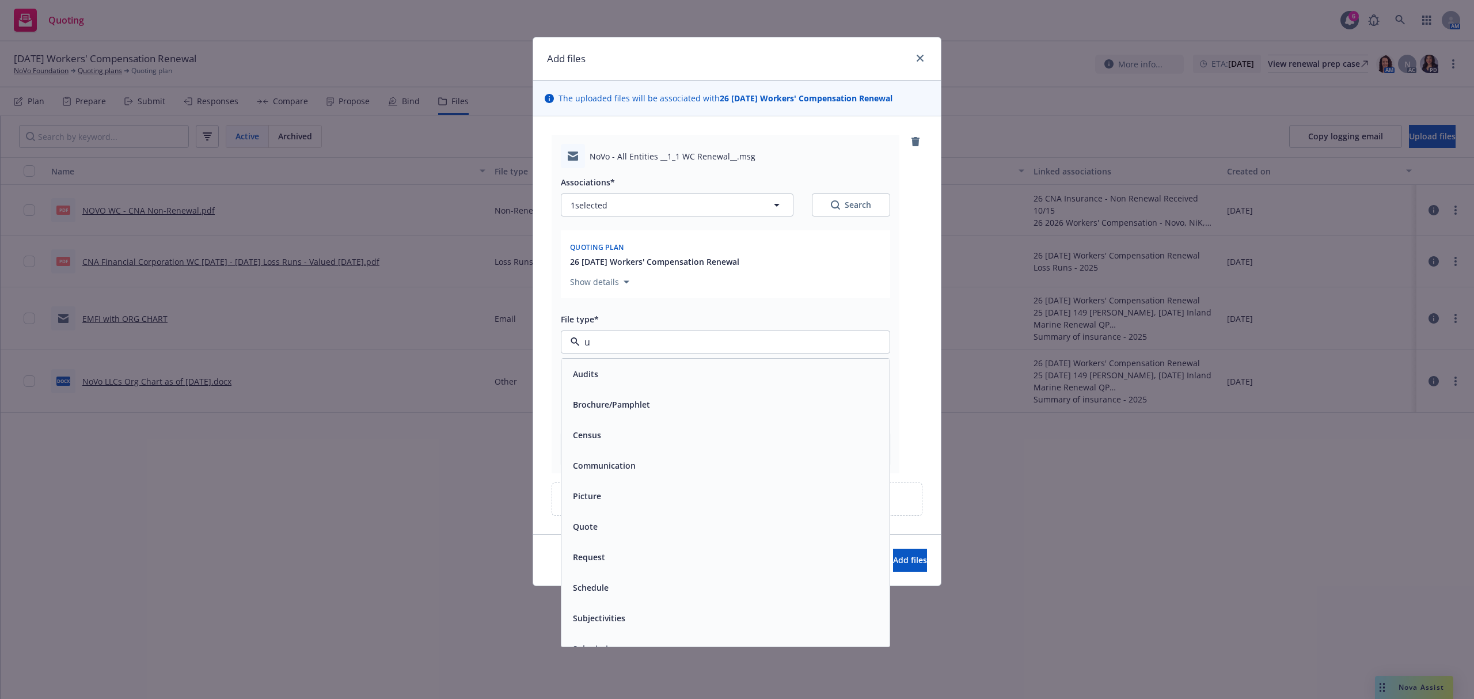
type input "up"
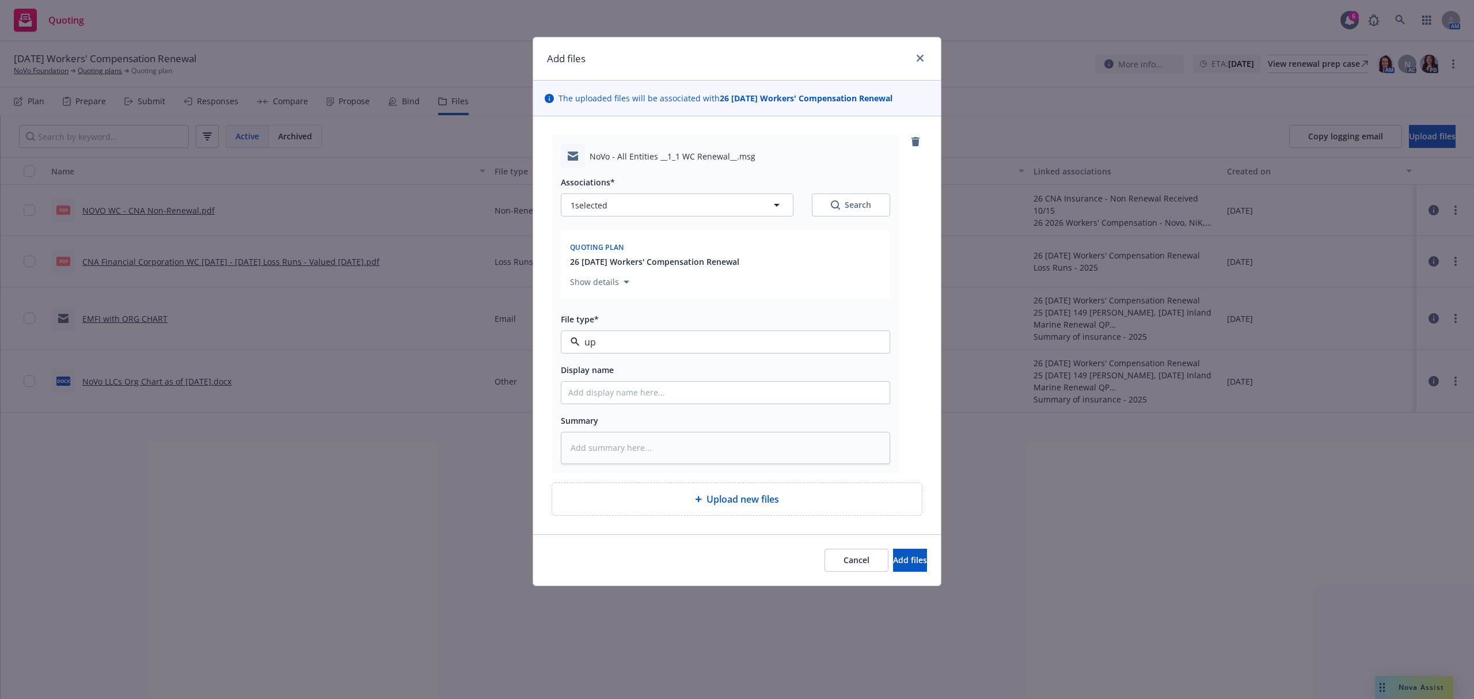
type textarea "x"
type input "2"
type textarea "x"
type input "25"
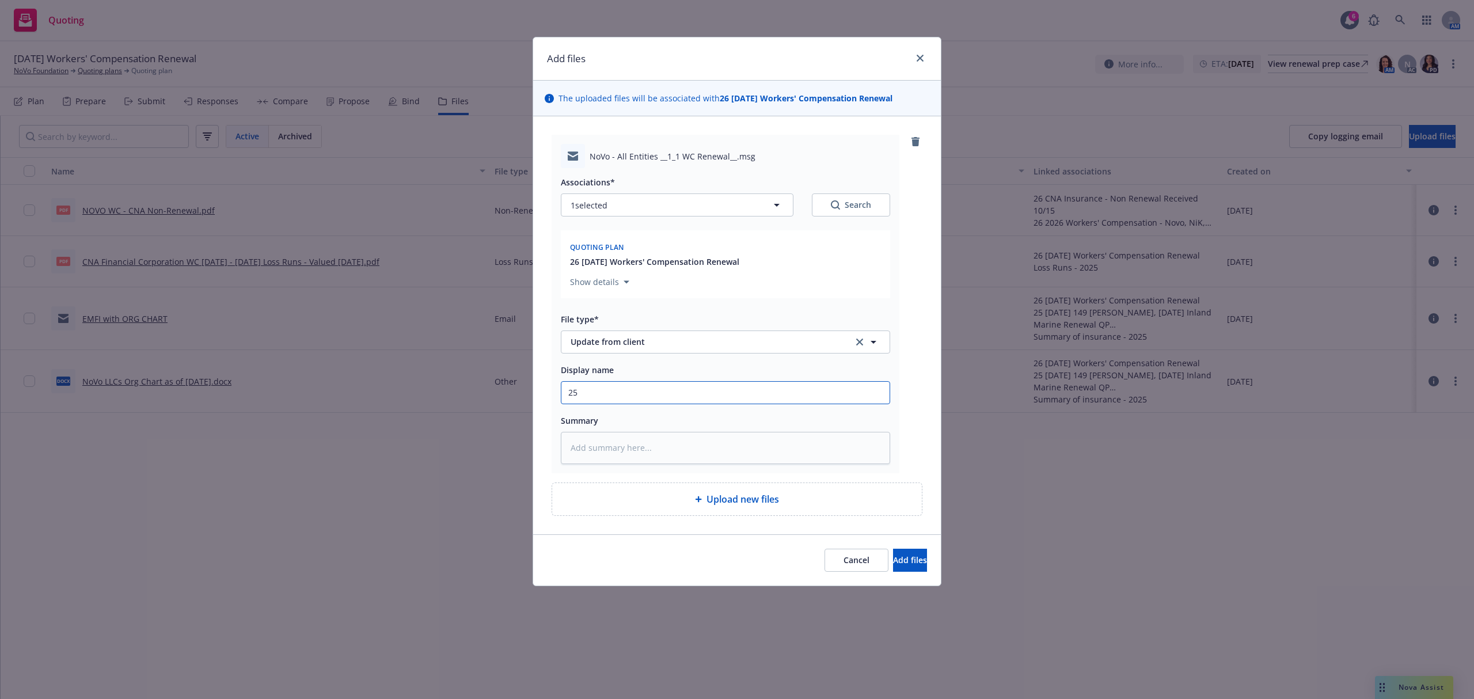
type textarea "x"
type input "25-"
type textarea "x"
type input "25-2"
type textarea "x"
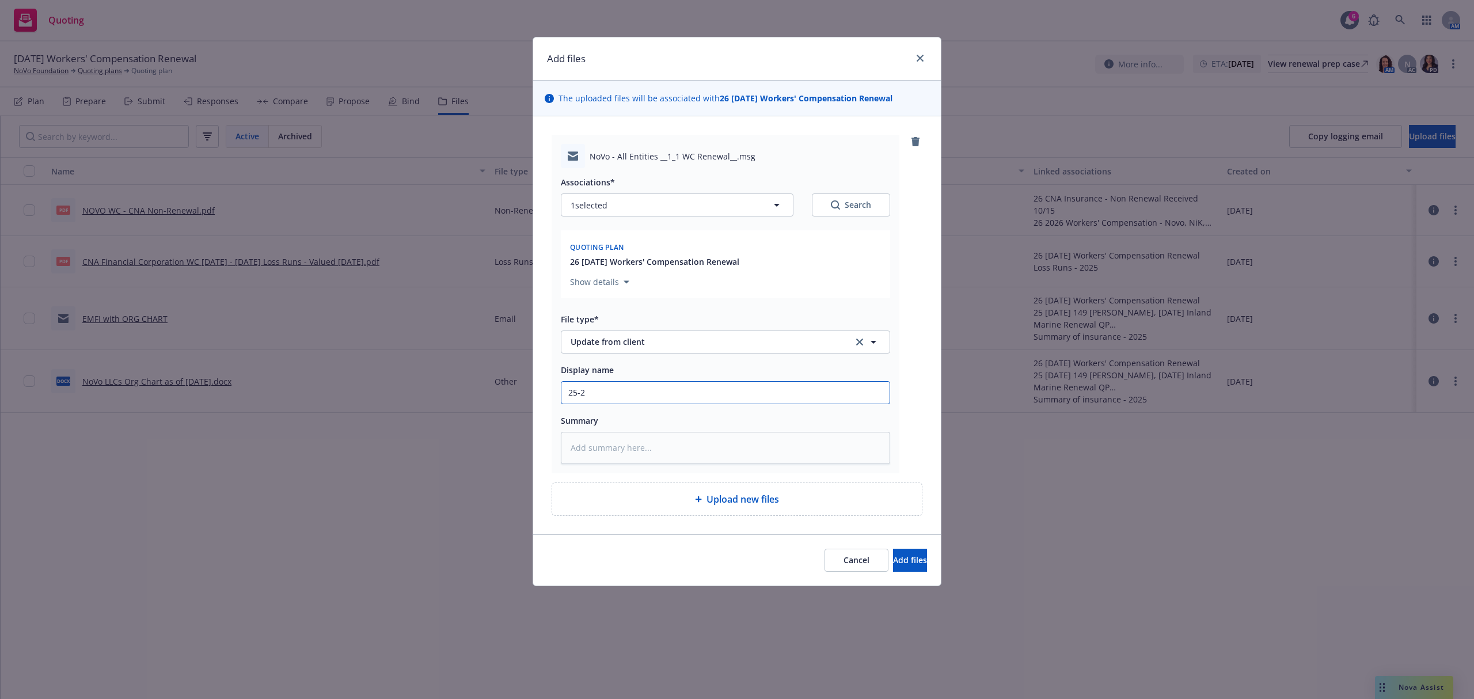
type input "25-26"
type textarea "x"
type input "25-26"
type textarea "x"
type input "25-26 W"
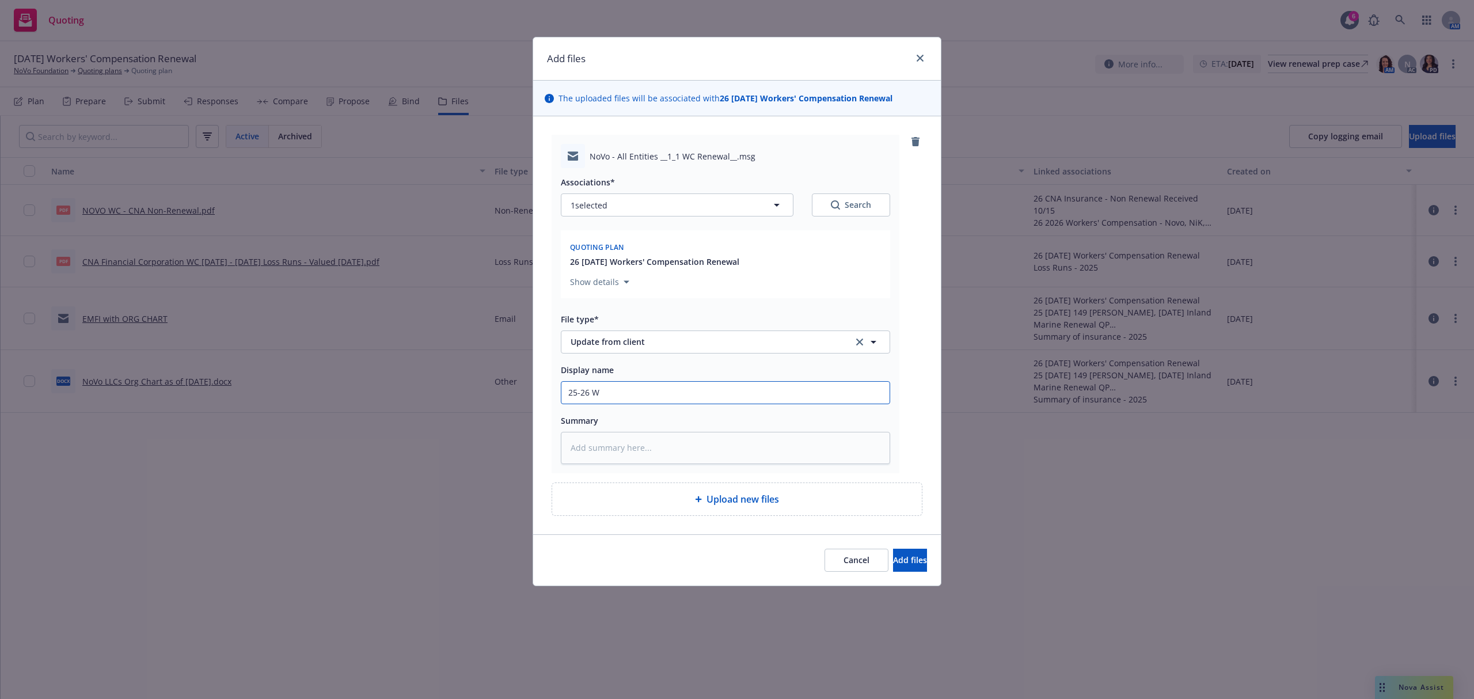
type textarea "x"
type input "25-26 WC"
type textarea "x"
type input "25-26 WC"
type textarea "x"
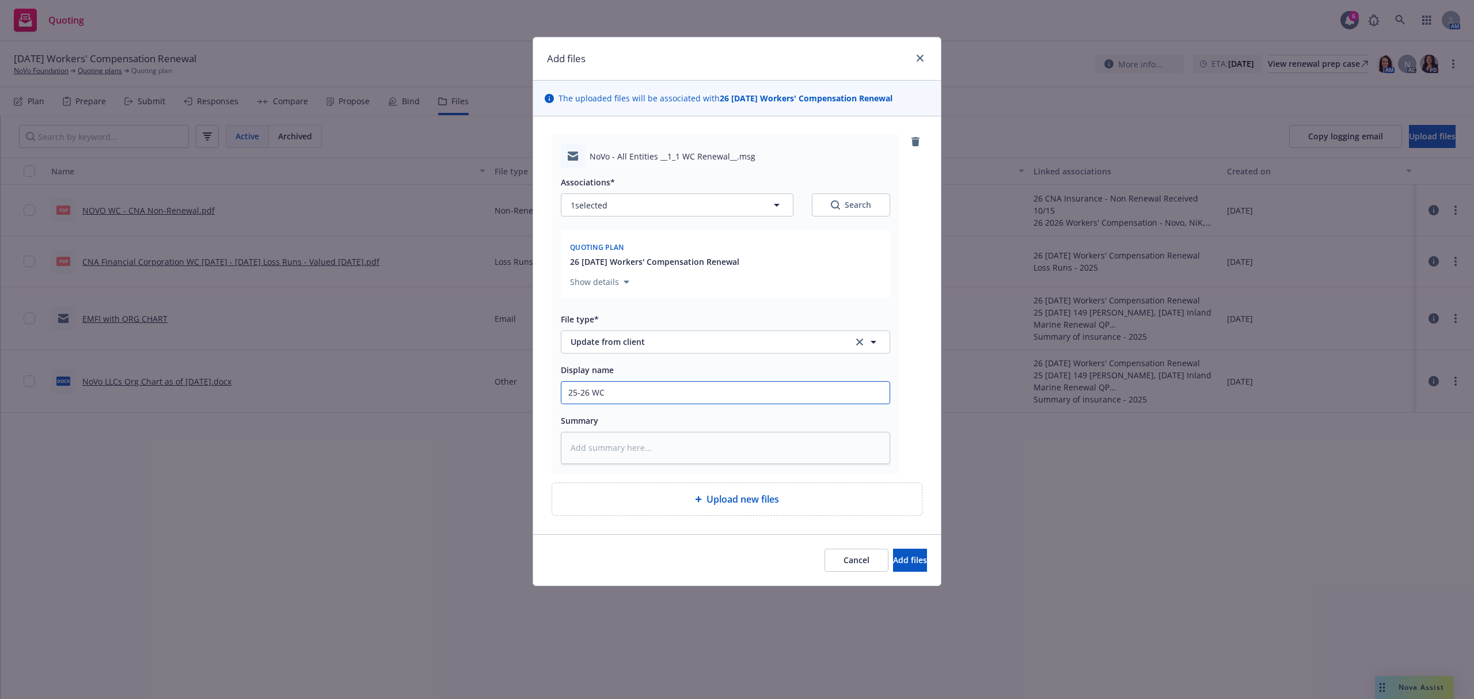
type input "25-26 WC E"
type textarea "x"
type input "25-26 WC EM"
type textarea "x"
type input "25-26 WC EMT"
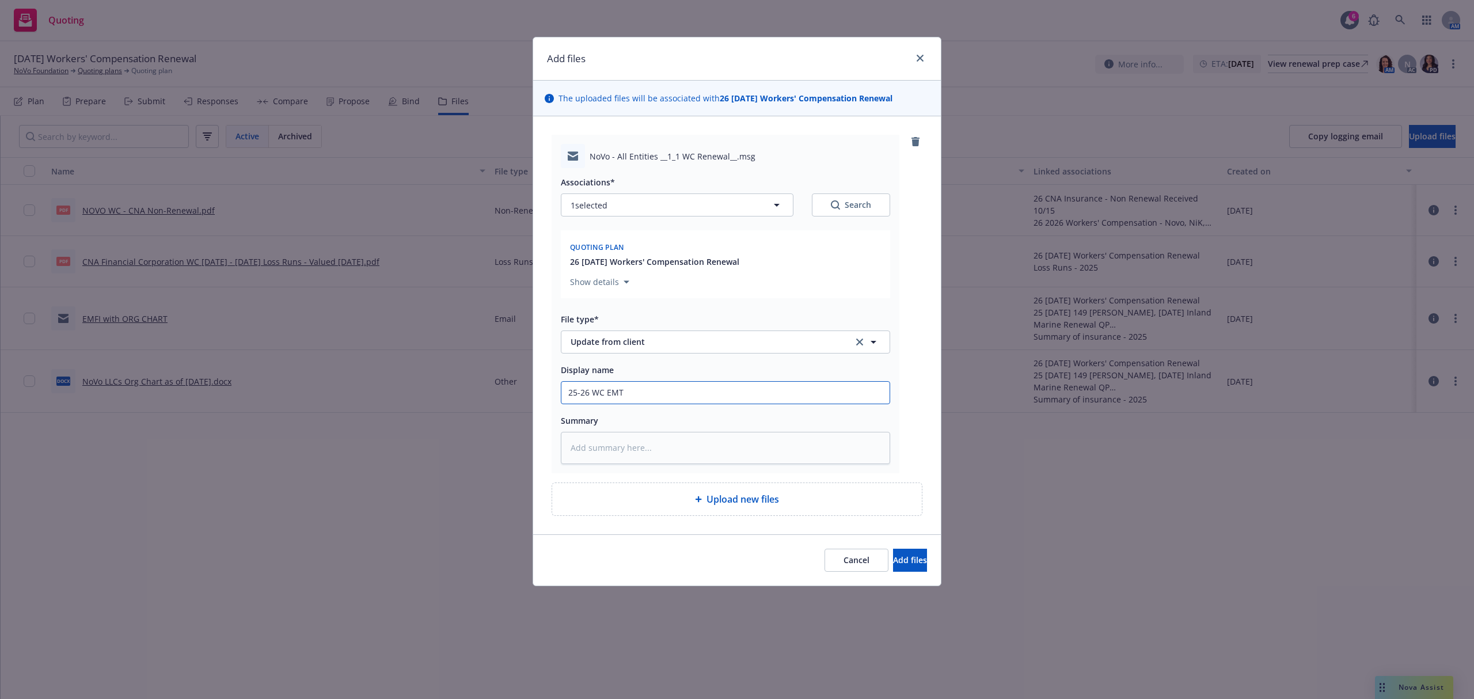
type textarea "x"
type input "25-26 WC EMTI"
type textarea "x"
type input "25-26 WC EMTI"
type textarea "x"
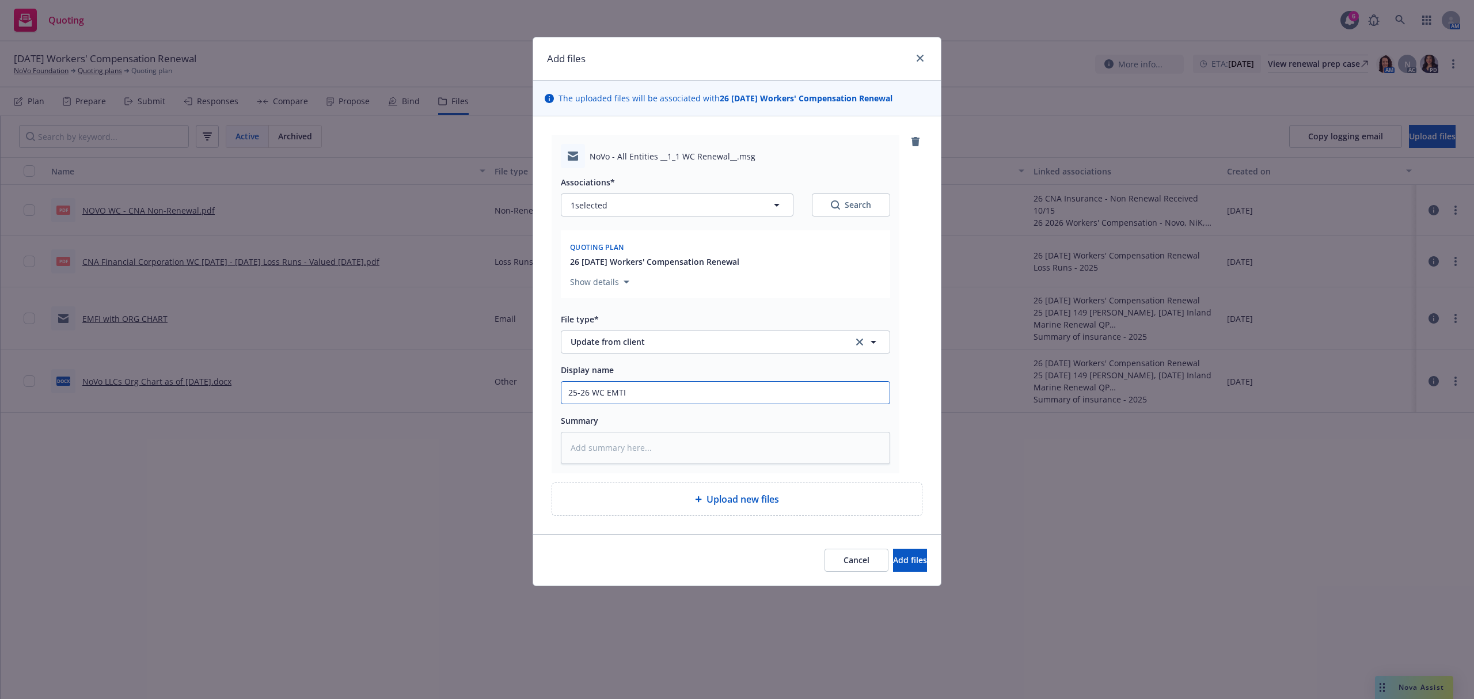
type input "25-26 WC EMTI P"
type textarea "x"
type input "25-26 WC EMTI Pl"
type textarea "x"
type input "25-26 WC EMTI Pls"
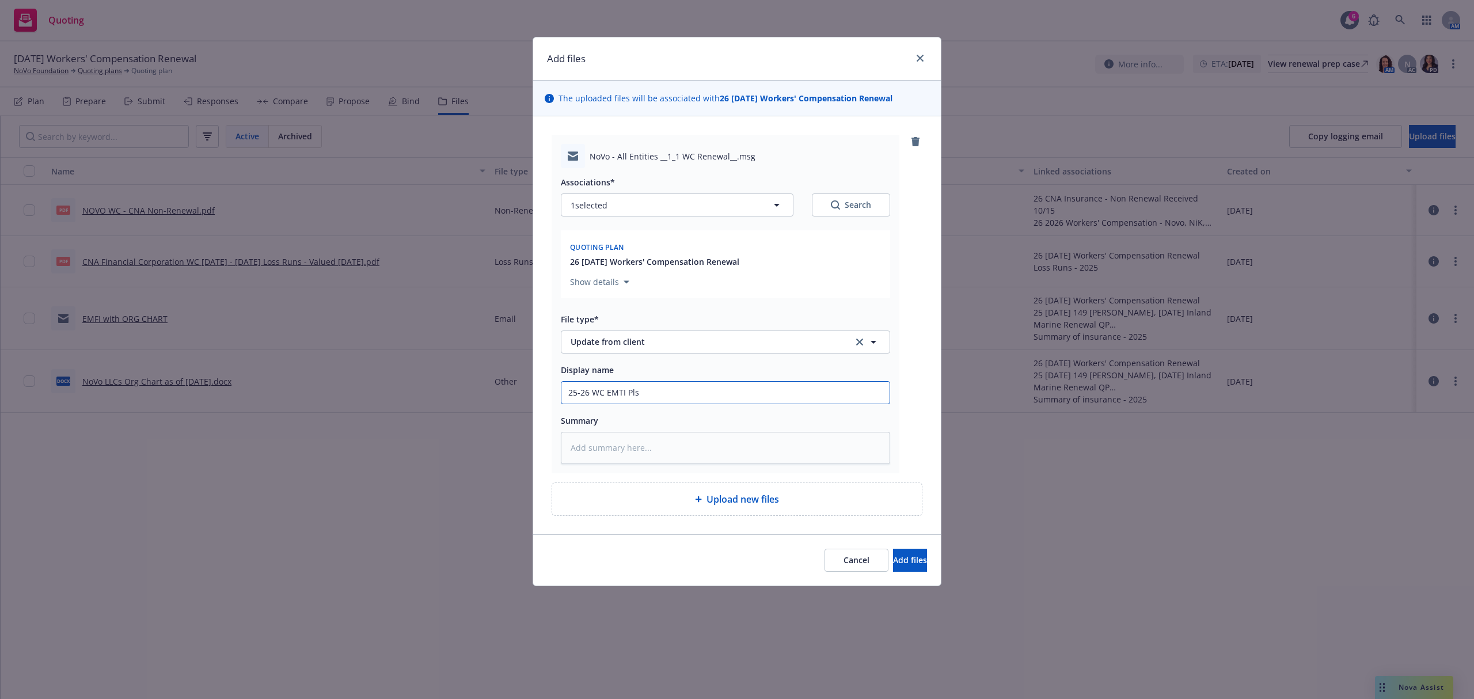
type textarea "x"
type input "25-26 WC EMTI Pls"
type textarea "x"
type input "25-26 WC EMTI Pls c"
type textarea "x"
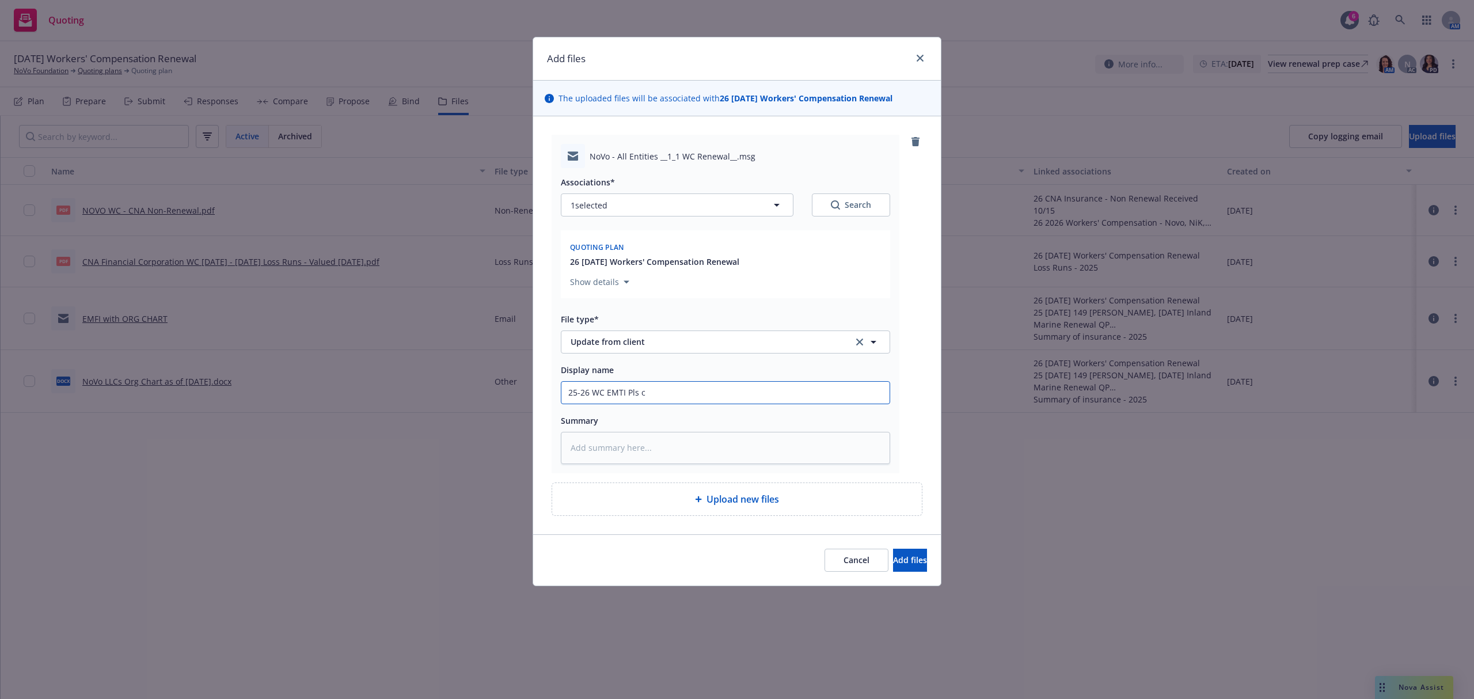
type input "25-26 WC EMTI Pls co"
type textarea "x"
type input "25-26 WC EMTI Pls com"
type textarea "x"
type input "25-26 WC EMTI Pls comp"
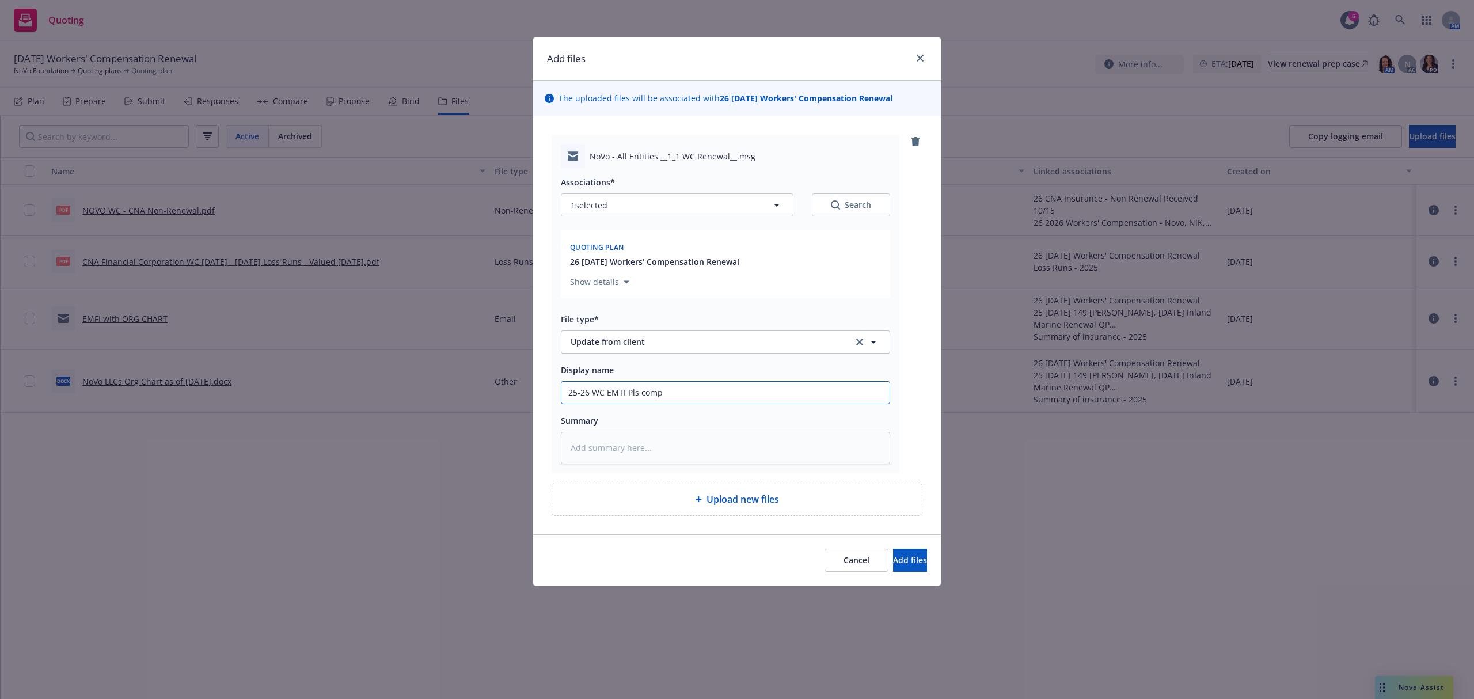
type textarea "x"
type input "25-26 WC EMTI Pls comple"
type textarea "x"
type input "25-26 WC EMTI Pls complet"
type textarea "x"
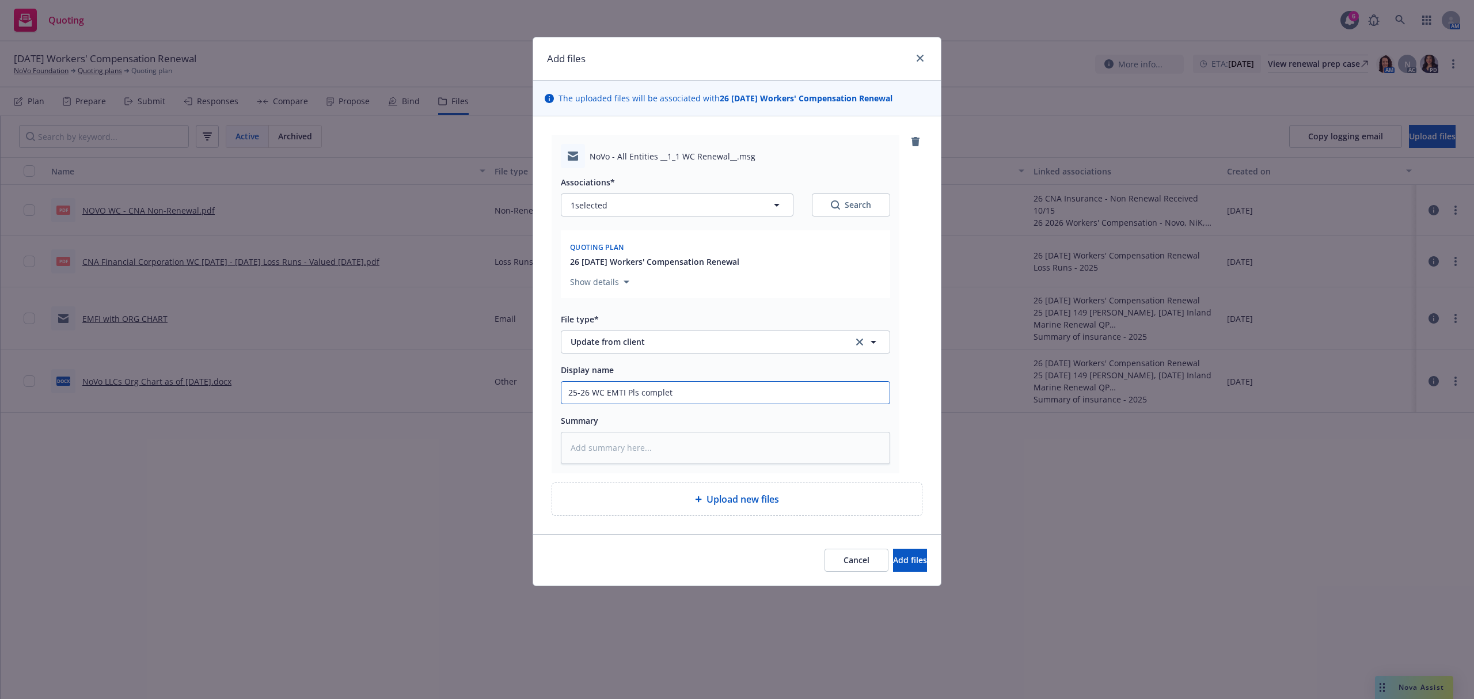
type input "25-26 WC EMTI Pls complete"
type textarea "x"
type input "25-26 WC EMTI Pls complete"
type textarea "x"
type input "25-26 WC EMTI Pls complete s"
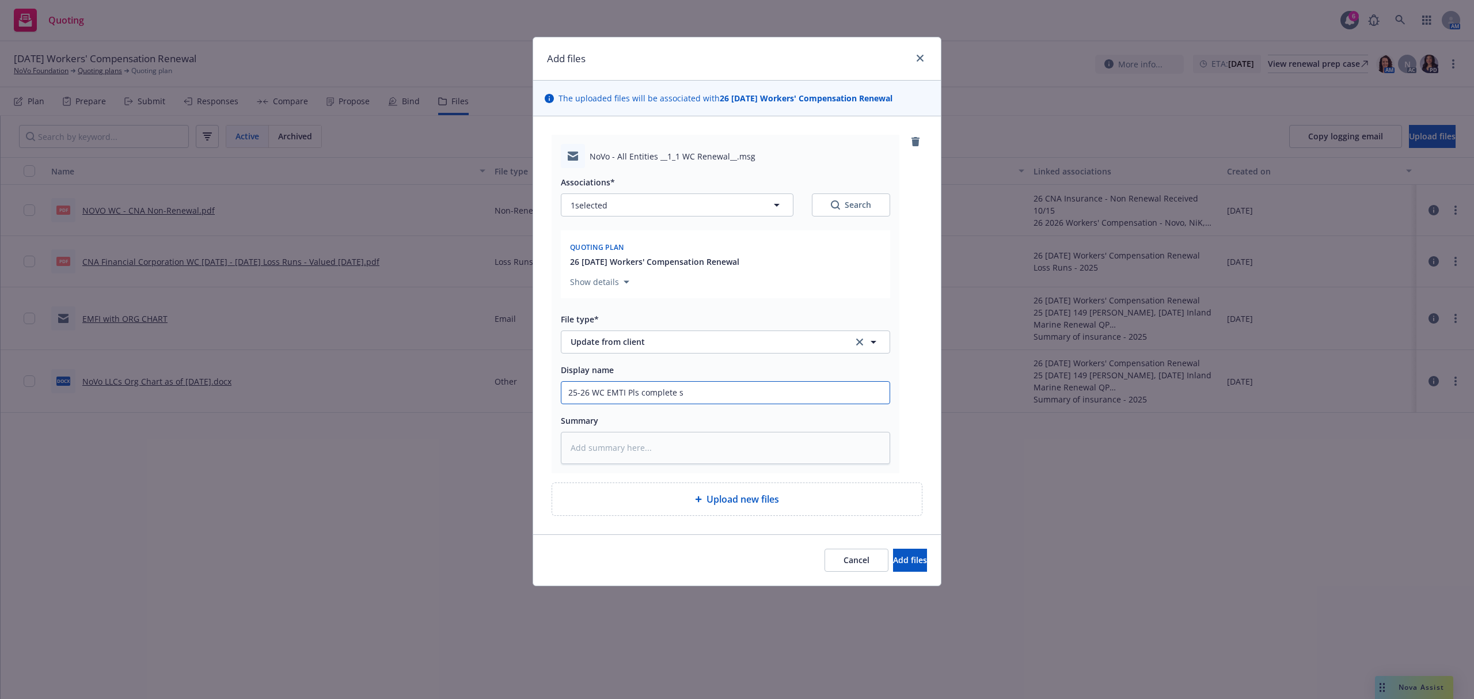
type textarea "x"
type input "25-26 WC EMTI Pls complete su"
type textarea "x"
type input "25-26 WC EMTI Pls complete sup"
type textarea "x"
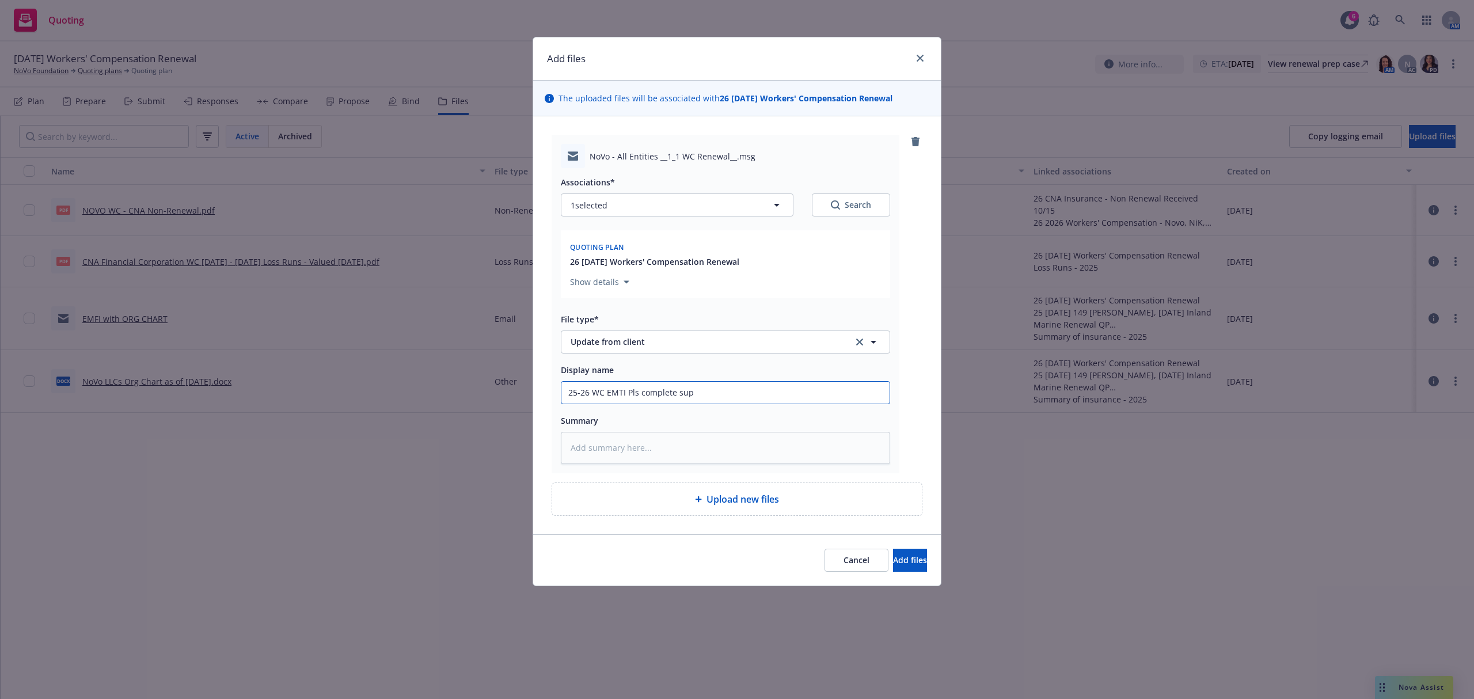
type input "25-26 WC EMTI Pls complete supp"
type textarea "x"
type input "25-26 WC EMTI Pls complete suppl"
type textarea "x"
type input "25-26 WC EMTI Pls complete supple"
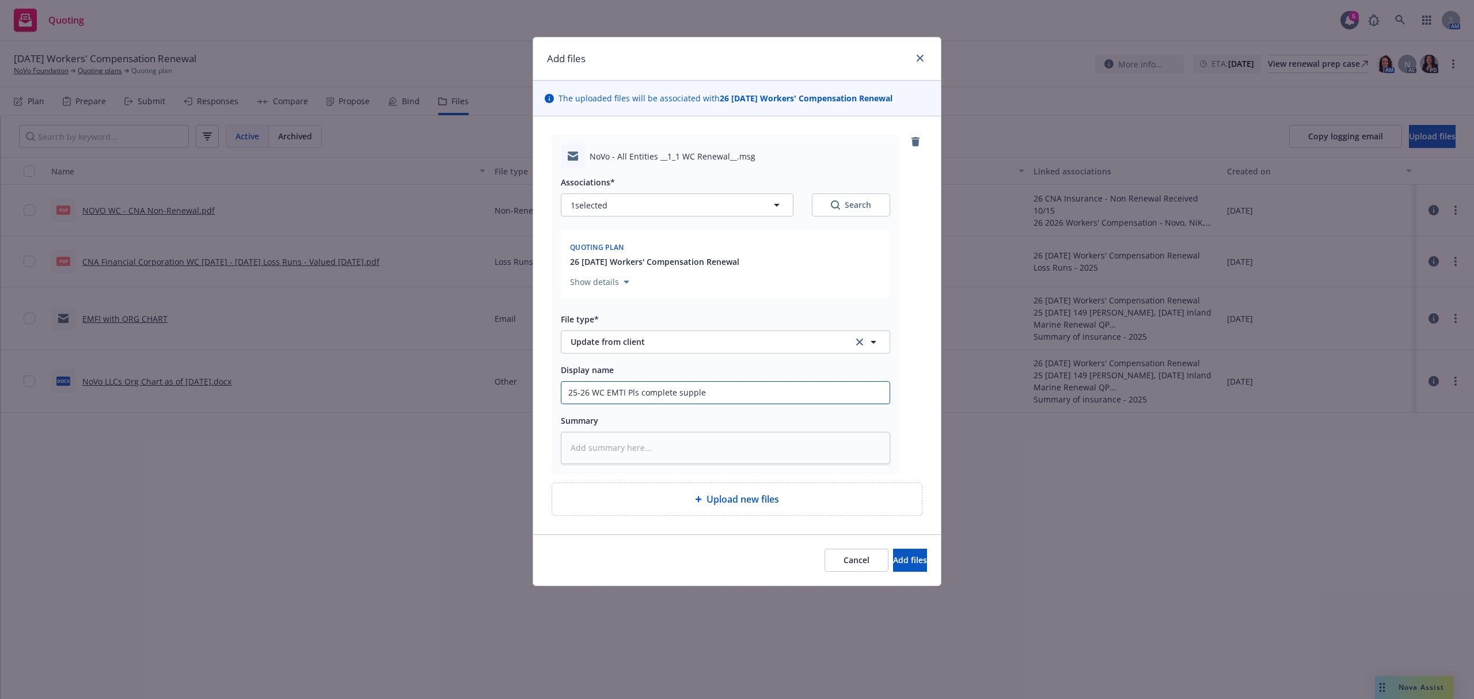
type textarea "x"
type input "25-26 WC EMTI Pls complete supplem"
type textarea "x"
type input "25-26 WC EMTI Pls complete suppleme"
type textarea "x"
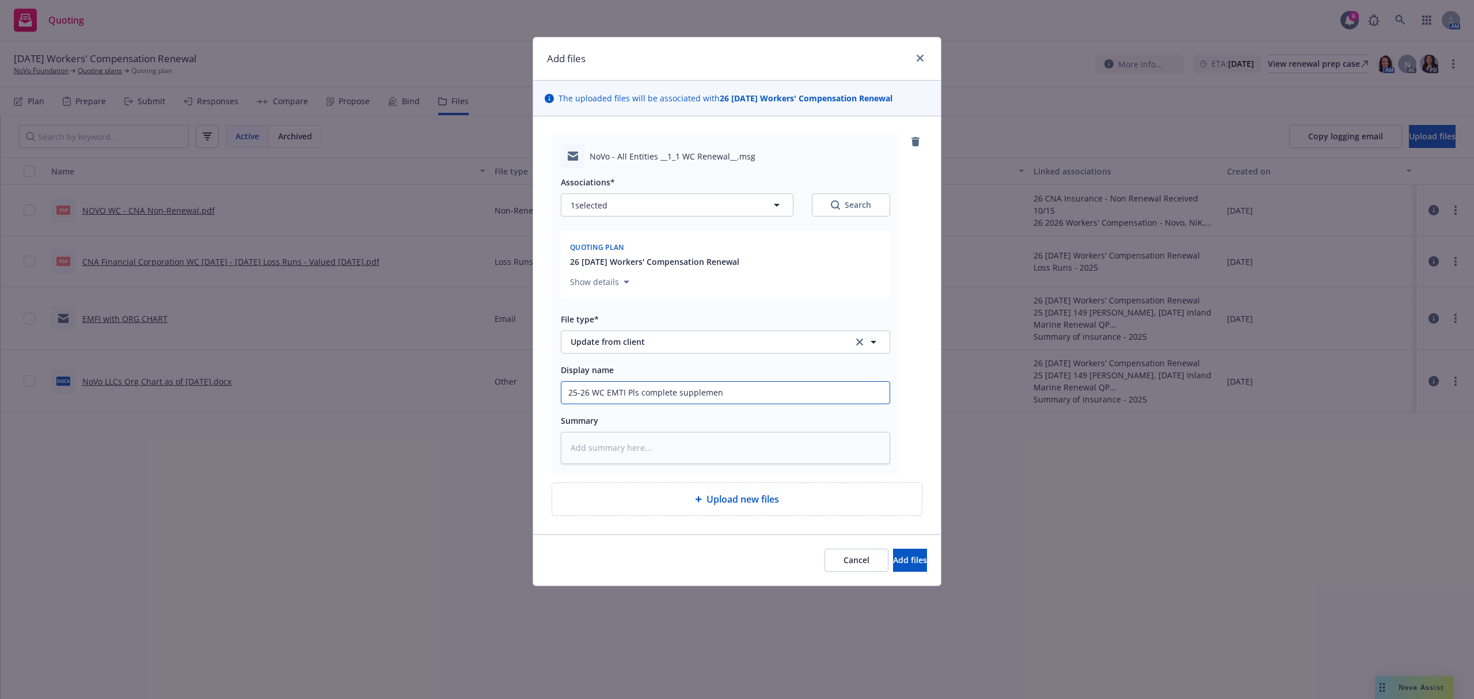
type input "25-26 WC EMTI Pls complete supplement"
type textarea "x"
type input "25-26 WC EMTI Pls complete supplementa"
type textarea "x"
type input "25-26 WC EMTI Pls complete supplemental"
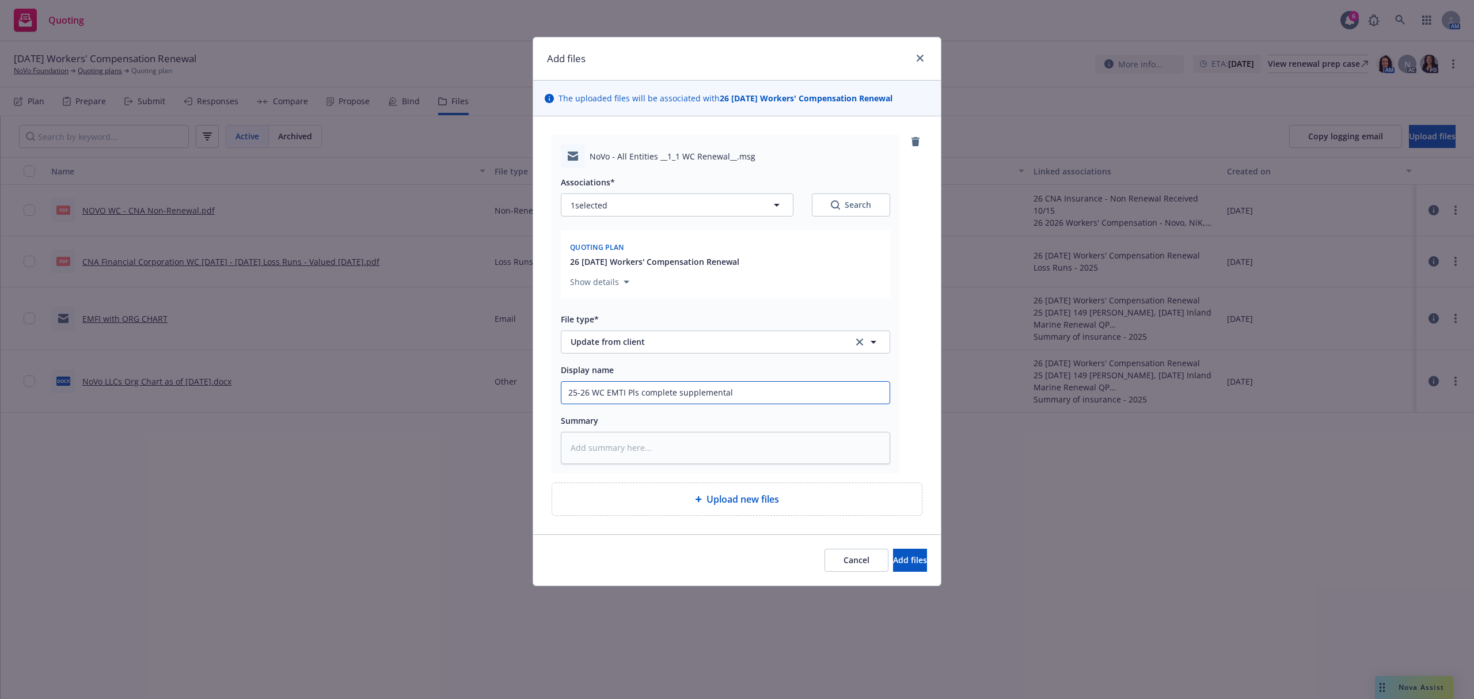
type textarea "x"
type input "25-26 WC EMTI Pls complete supplemental"
type textarea "x"
type input "25-26 WC EMTI Pls complete supplemental a"
type textarea "x"
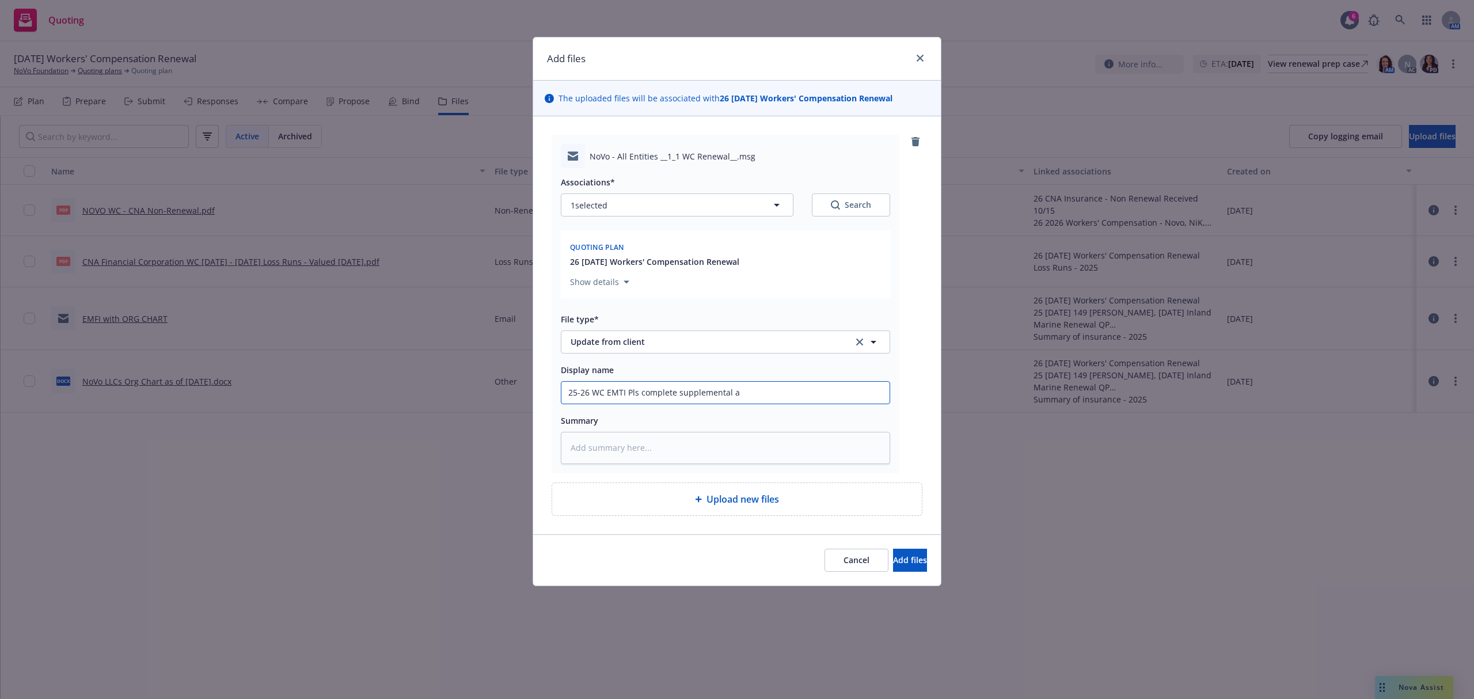
type input "25-26 WC EMTI Pls complete supplemental an"
type textarea "x"
type input "25-26 WC EMTI Pls complete supplemental and"
type textarea "x"
type input "25-26 WC EMTI Pls complete supplemental and"
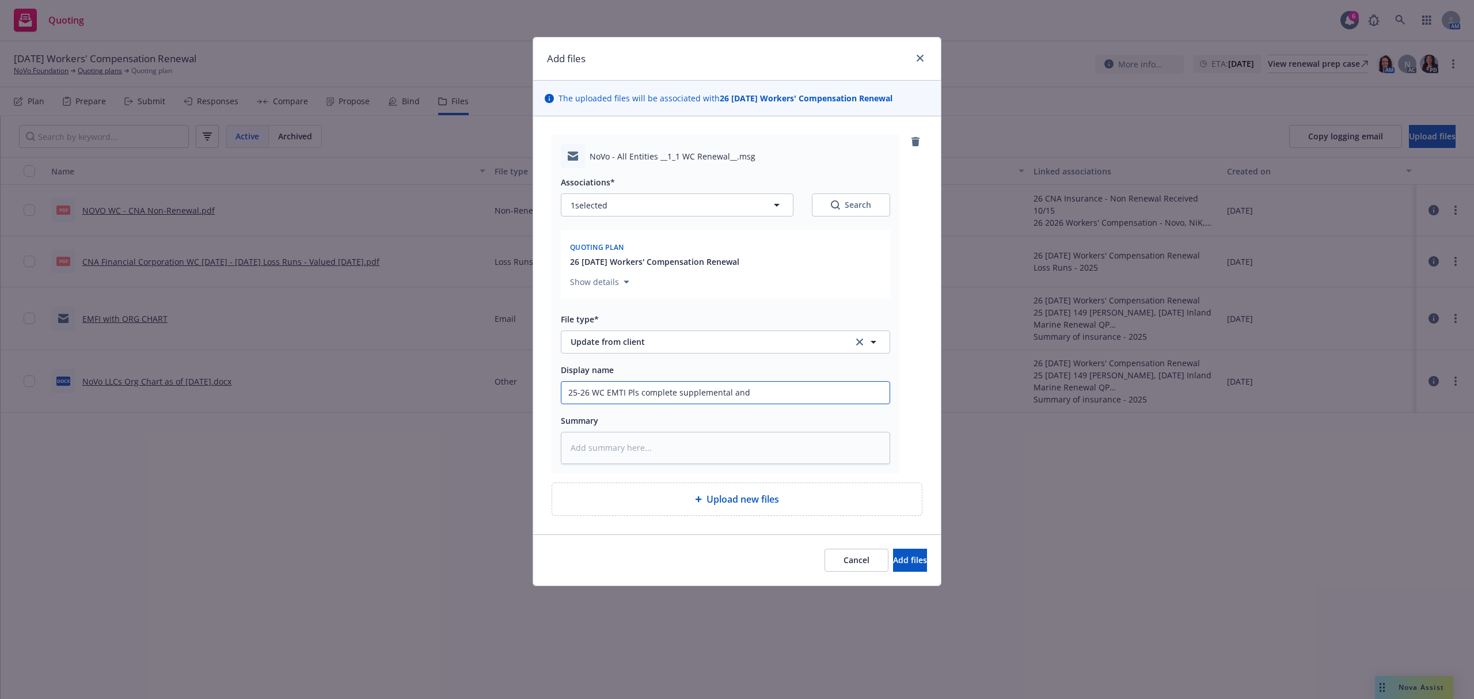
type textarea "x"
type input "25-26 WC EMTI Pls complete supplemental and p"
type textarea "x"
type input "25-26 WC EMTI Pls complete supplemental and pa"
type textarea "x"
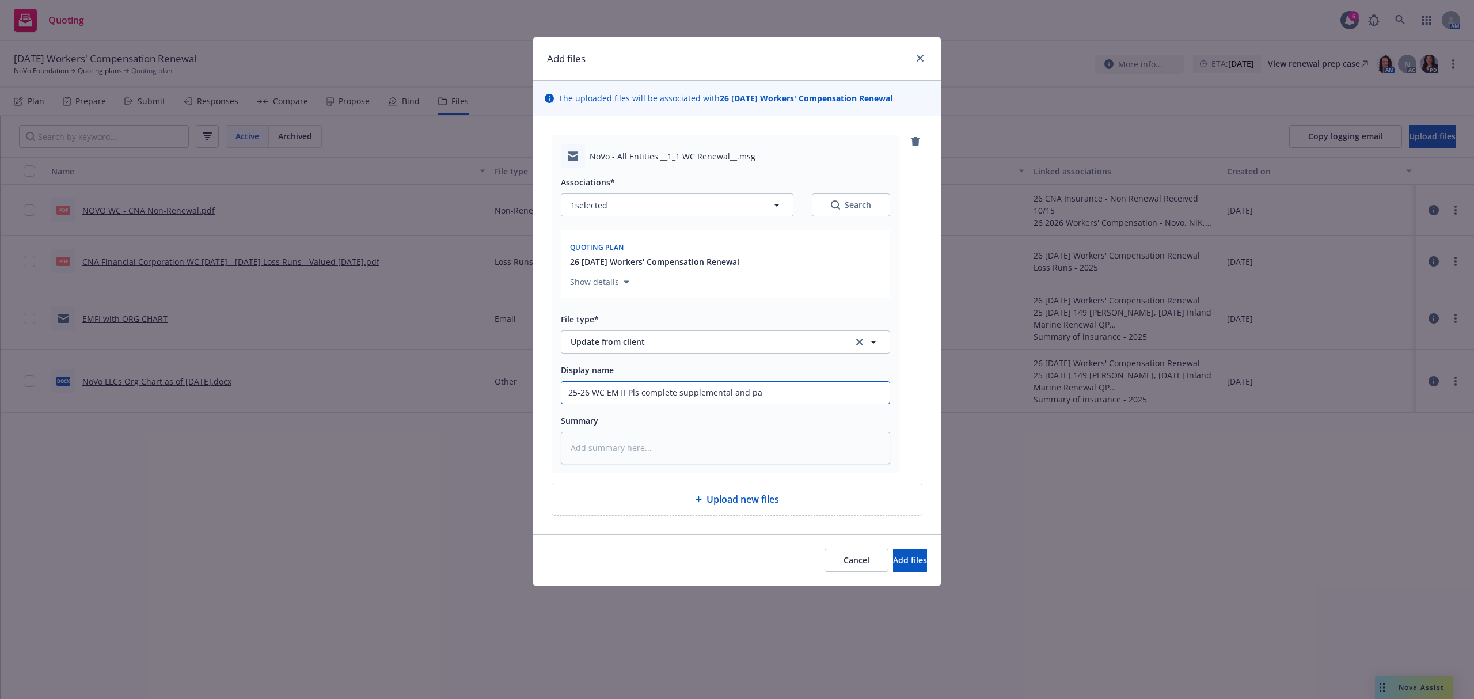
type input "25-26 WC EMTI Pls complete supplemental and pay"
type textarea "x"
type input "25-26 WC EMTI Pls complete supplemental and payr"
type textarea "x"
type input "25-26 WC EMTI Pls complete supplemental and payro"
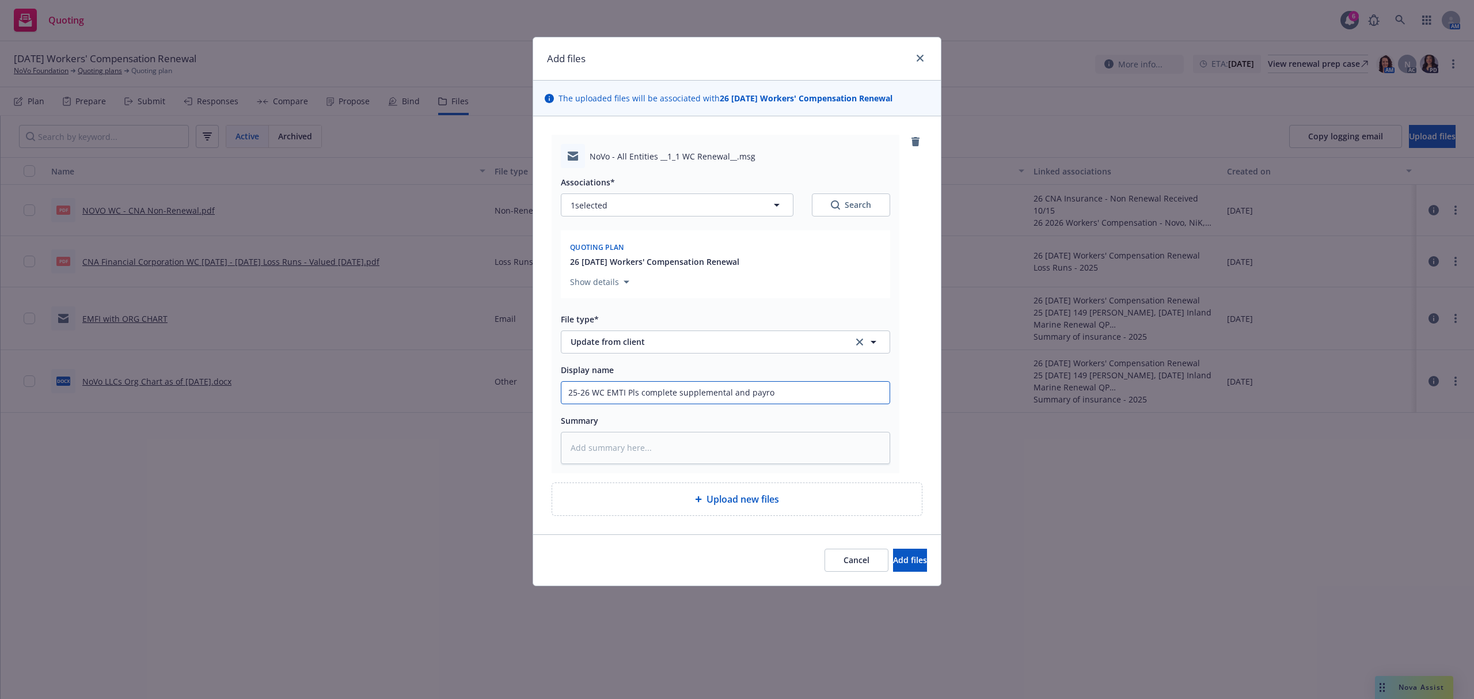
type textarea "x"
type input "25-26 WC EMTI Pls complete supplemental and payrol"
type textarea "x"
type input "25-26 WC EMTI Pls complete supplemental and payroll"
type textarea "x"
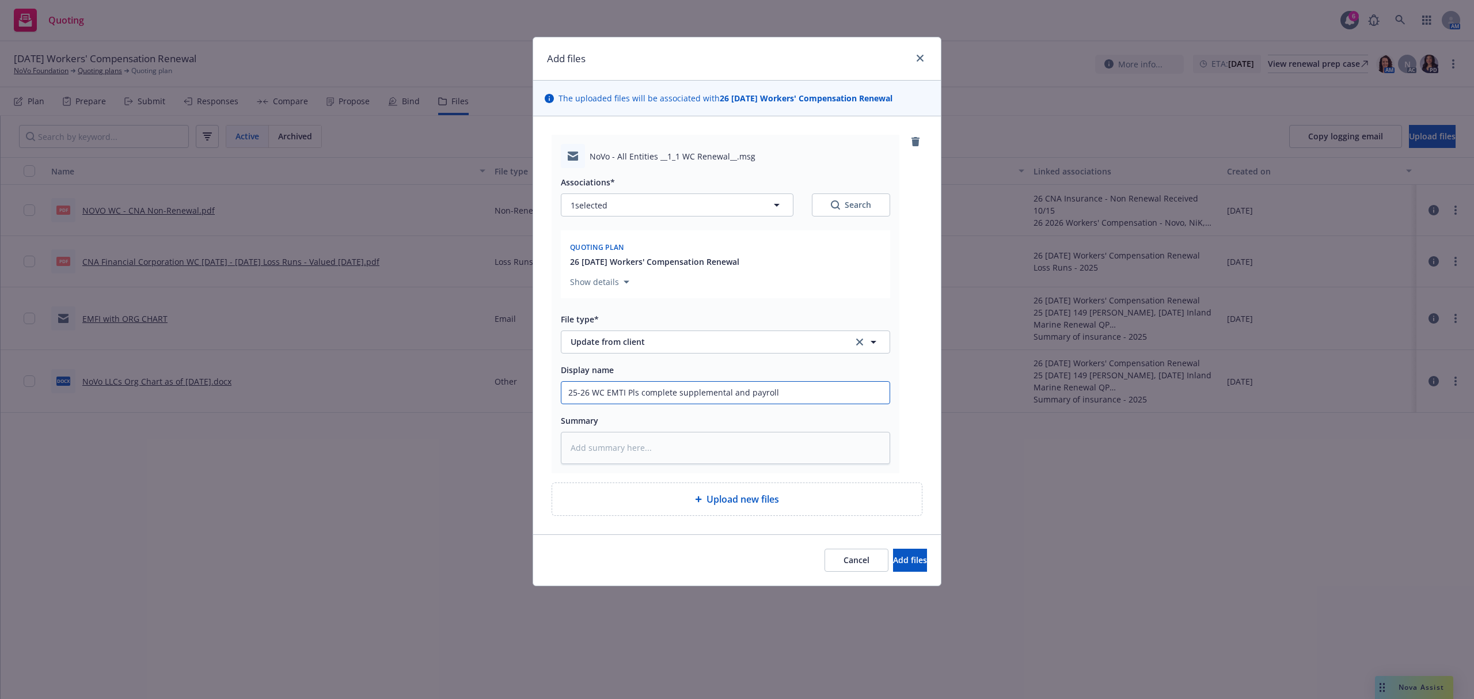
type input "25-26 WC EMTI Pls complete supplemental and payroll"
type textarea "x"
type input "25-26 WC EMTI Pls complete supplemental and payroll u"
type textarea "x"
type input "25-26 WC EMTI Pls complete supplemental and payroll upd"
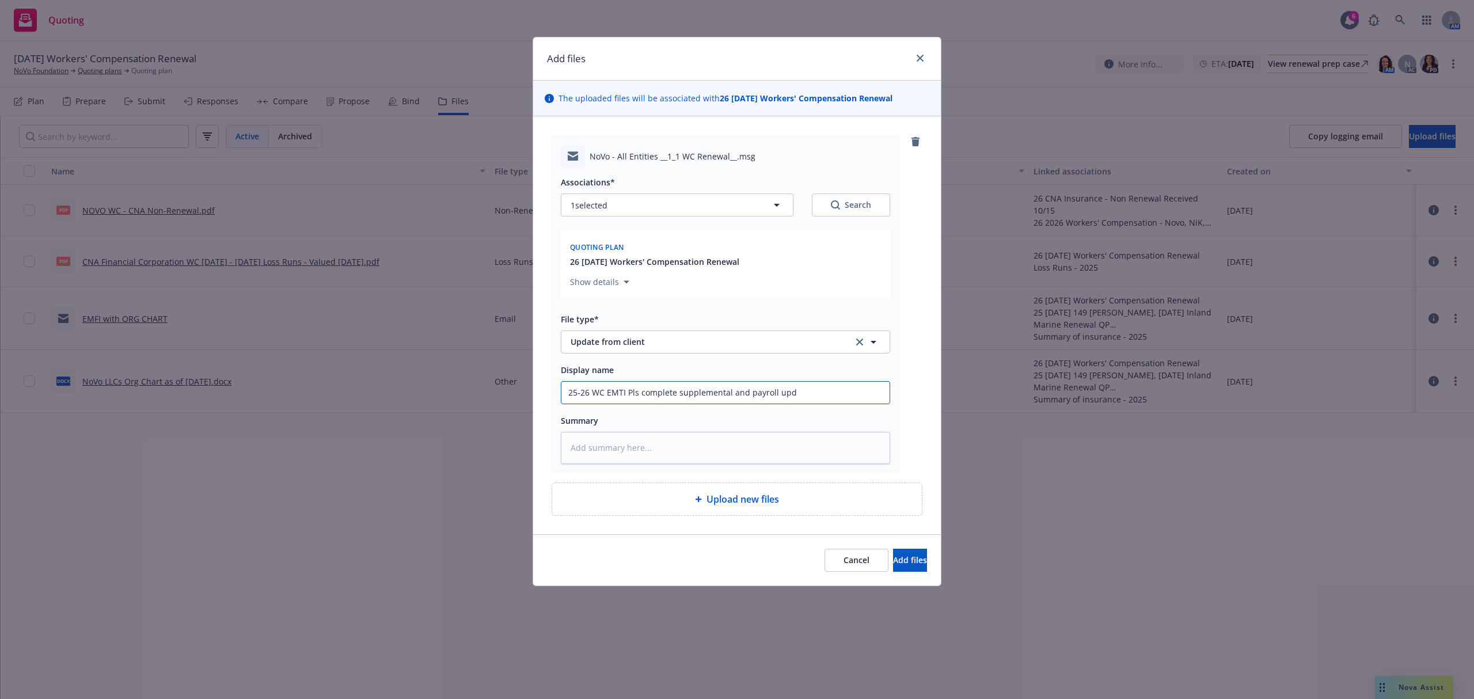
type textarea "x"
type input "25-26 WC EMTI Pls complete supplemental and payroll upda"
type textarea "x"
type input "25-26 WC EMTI Pls complete supplemental and payroll updat"
type textarea "x"
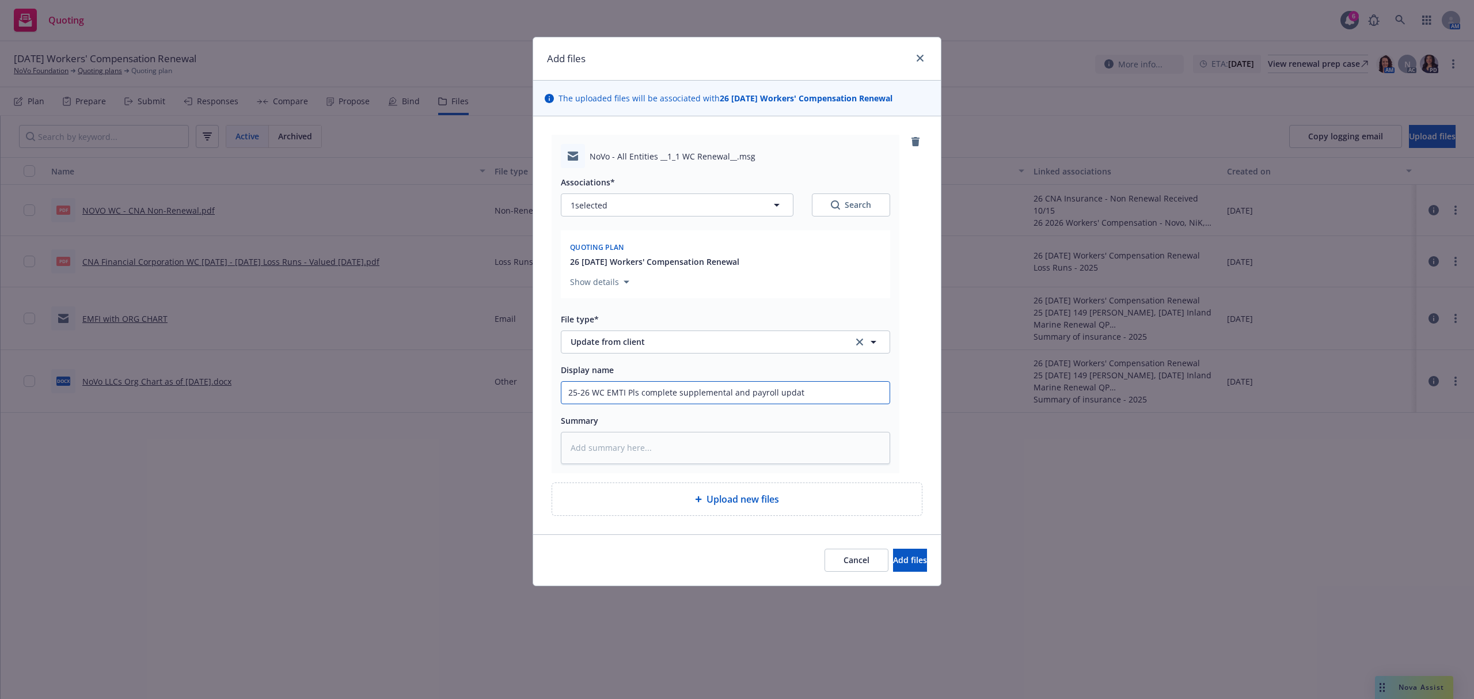
type input "25-26 WC EMTI Pls complete supplemental and payroll update"
type textarea "x"
type input "25-26 WC EMTI Pls complete supplemental and payroll updates"
paste textarea "Hi NoVo Team, Your Workers Comp renewal for all NoVo entities is approaching, e…"
type textarea "x"
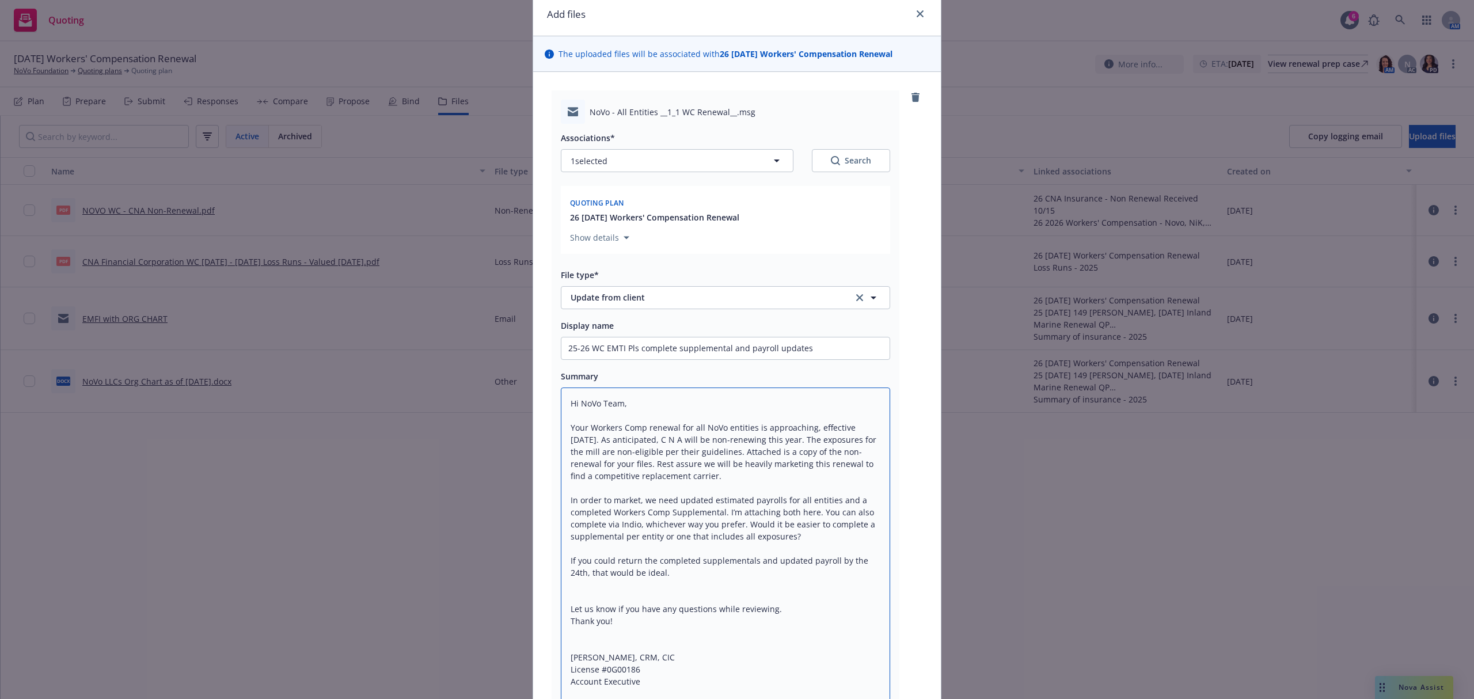
scroll to position [215, 0]
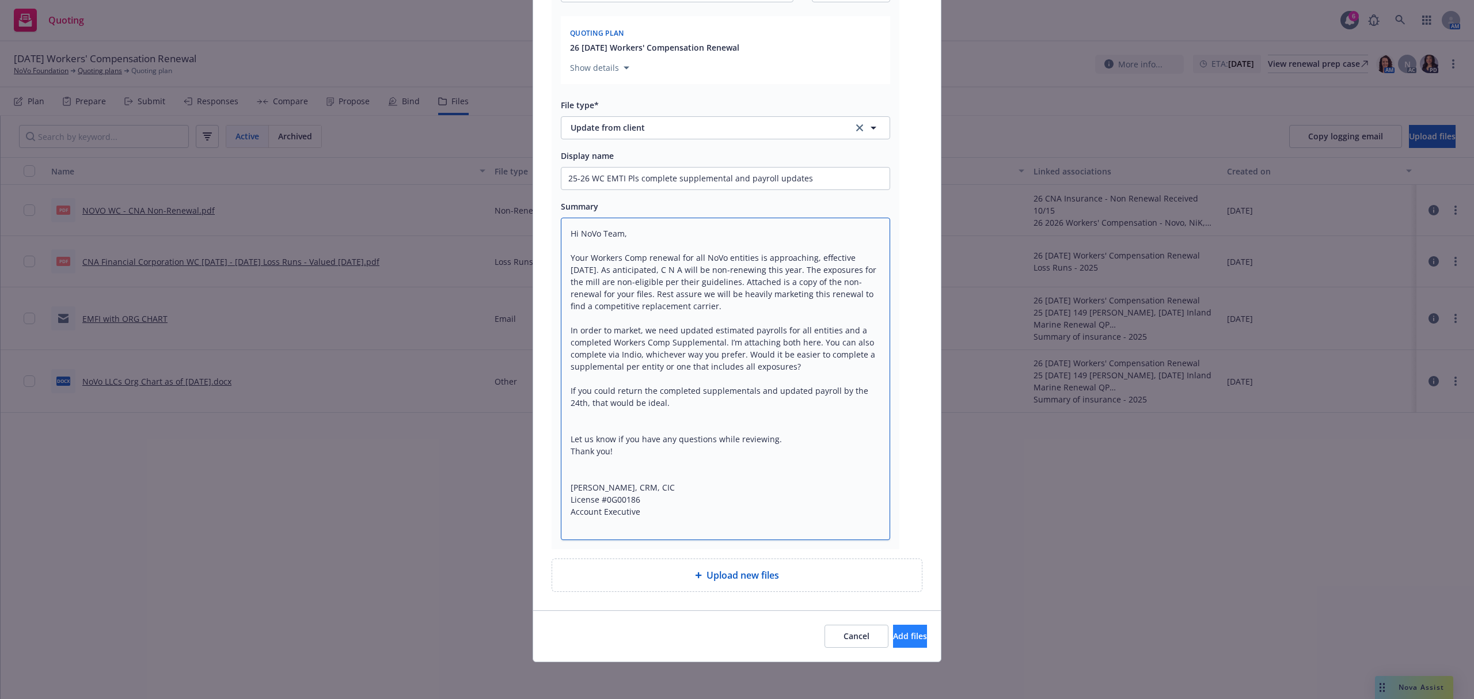
type textarea "Hi NoVo Team, Your Workers Comp renewal for all NoVo entities is approaching, e…"
click at [893, 637] on span "Add files" at bounding box center [910, 635] width 34 height 11
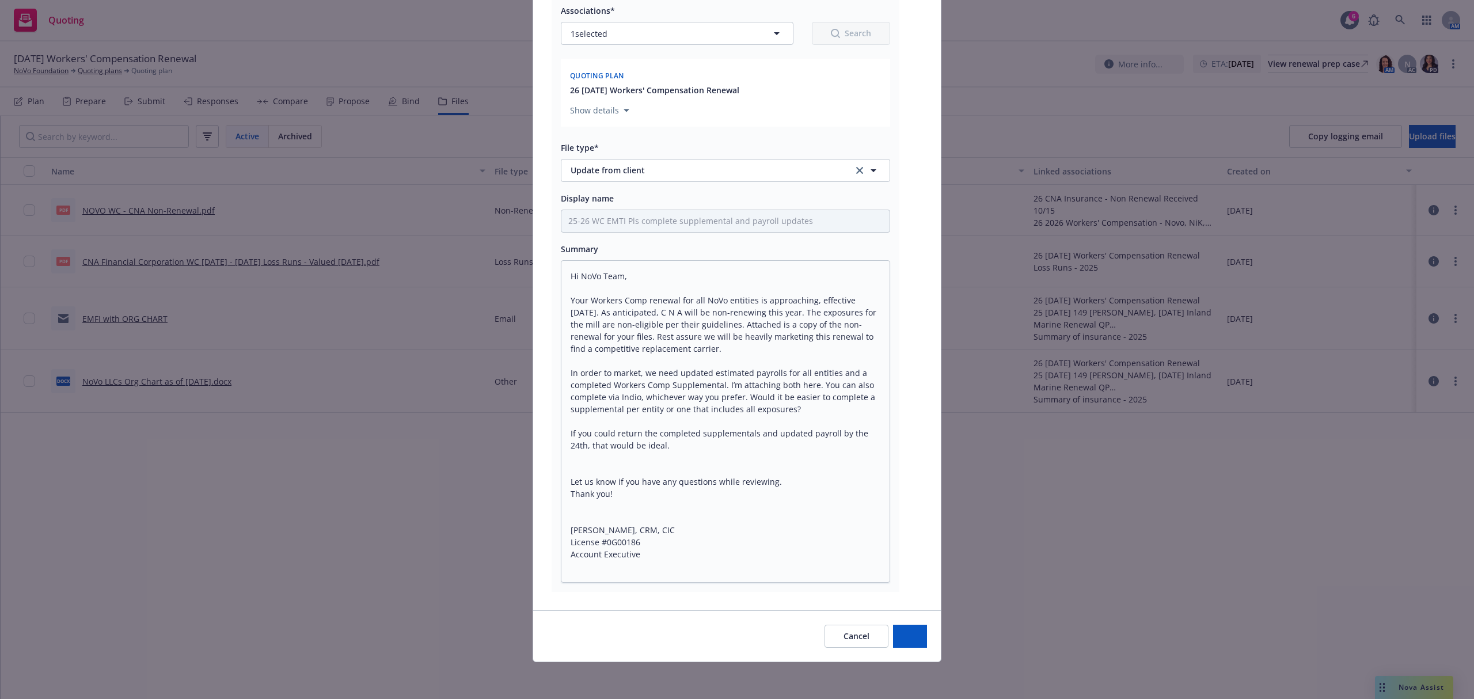
scroll to position [172, 0]
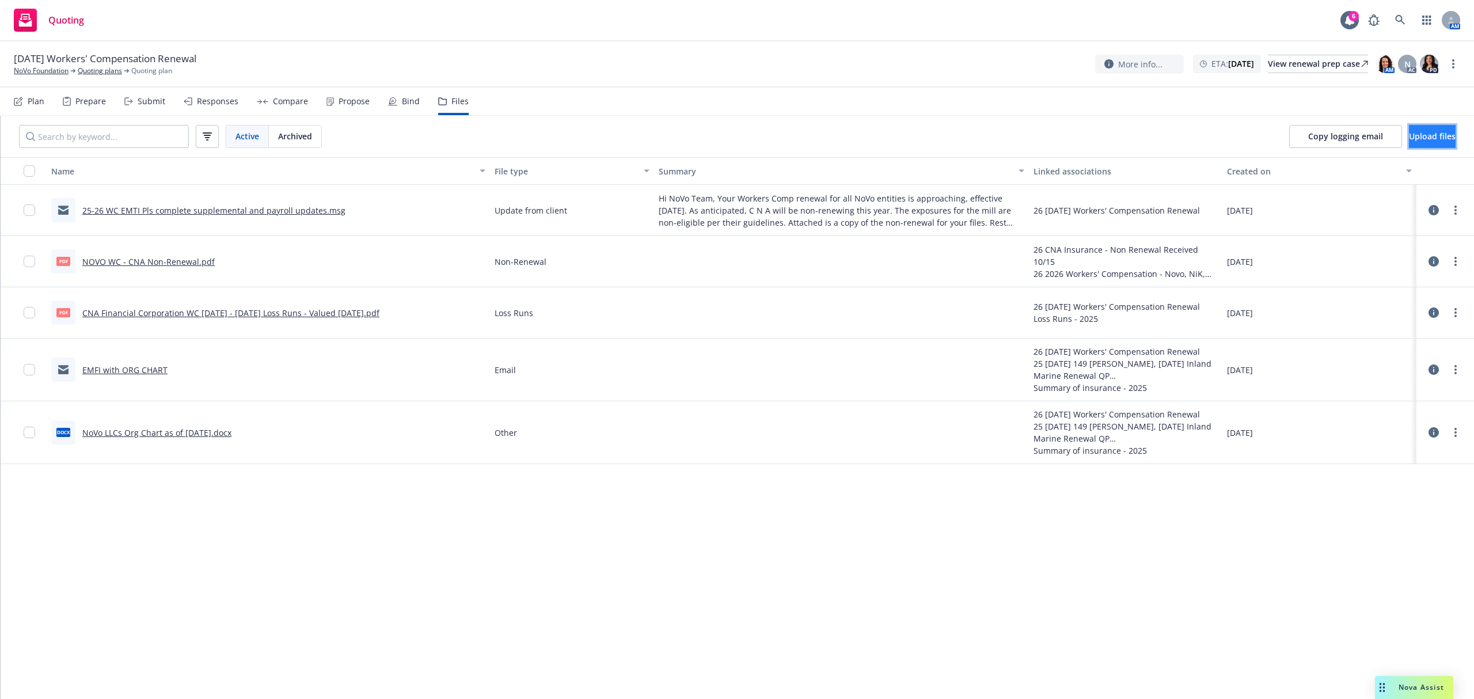
click at [1409, 127] on button "Upload files" at bounding box center [1432, 136] width 47 height 23
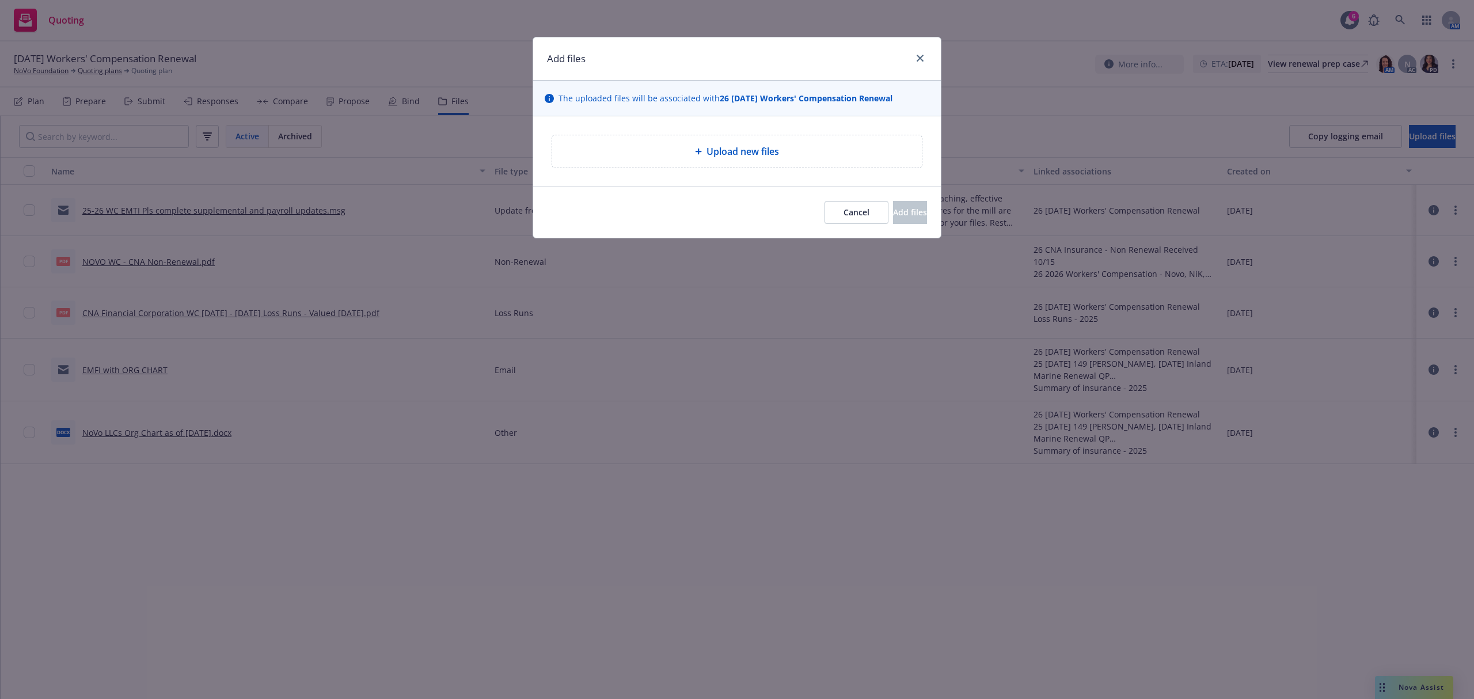
type textarea "x"
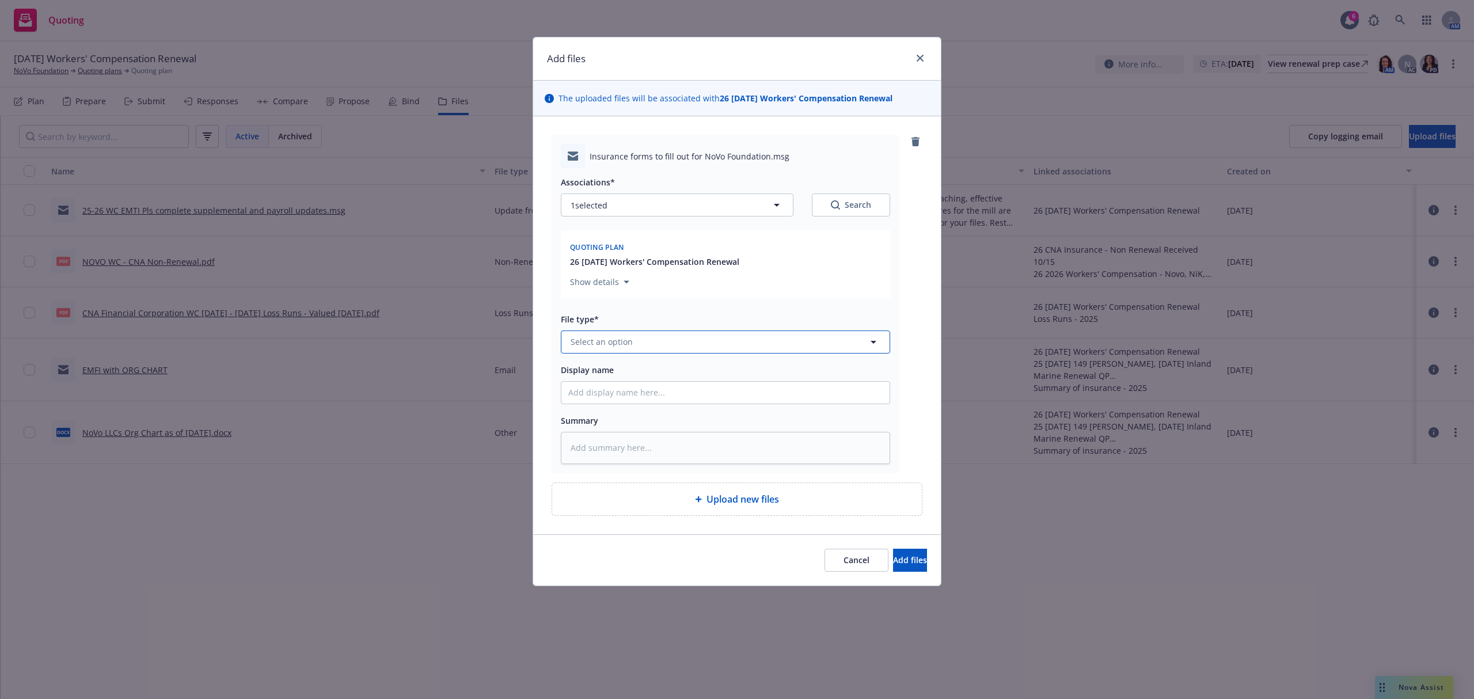
click at [624, 344] on span "Select an option" at bounding box center [602, 342] width 62 height 12
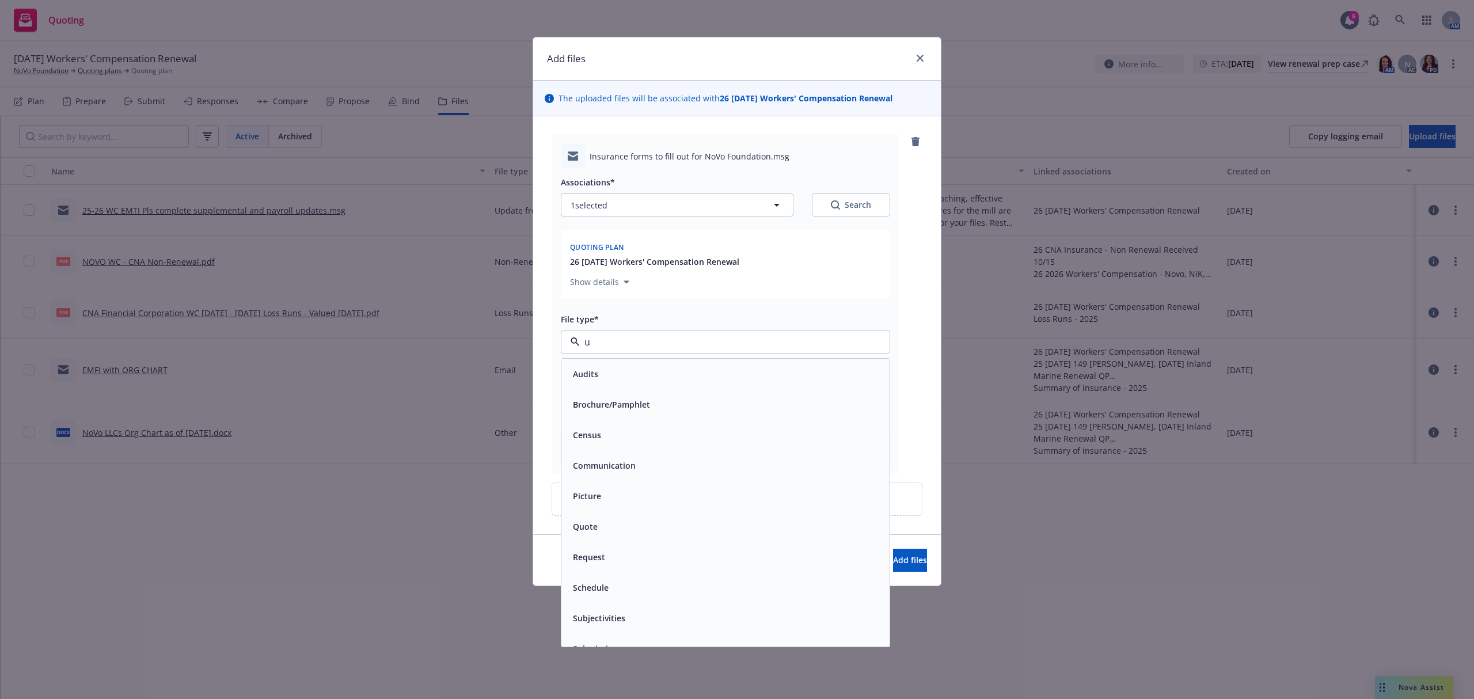
type input "up"
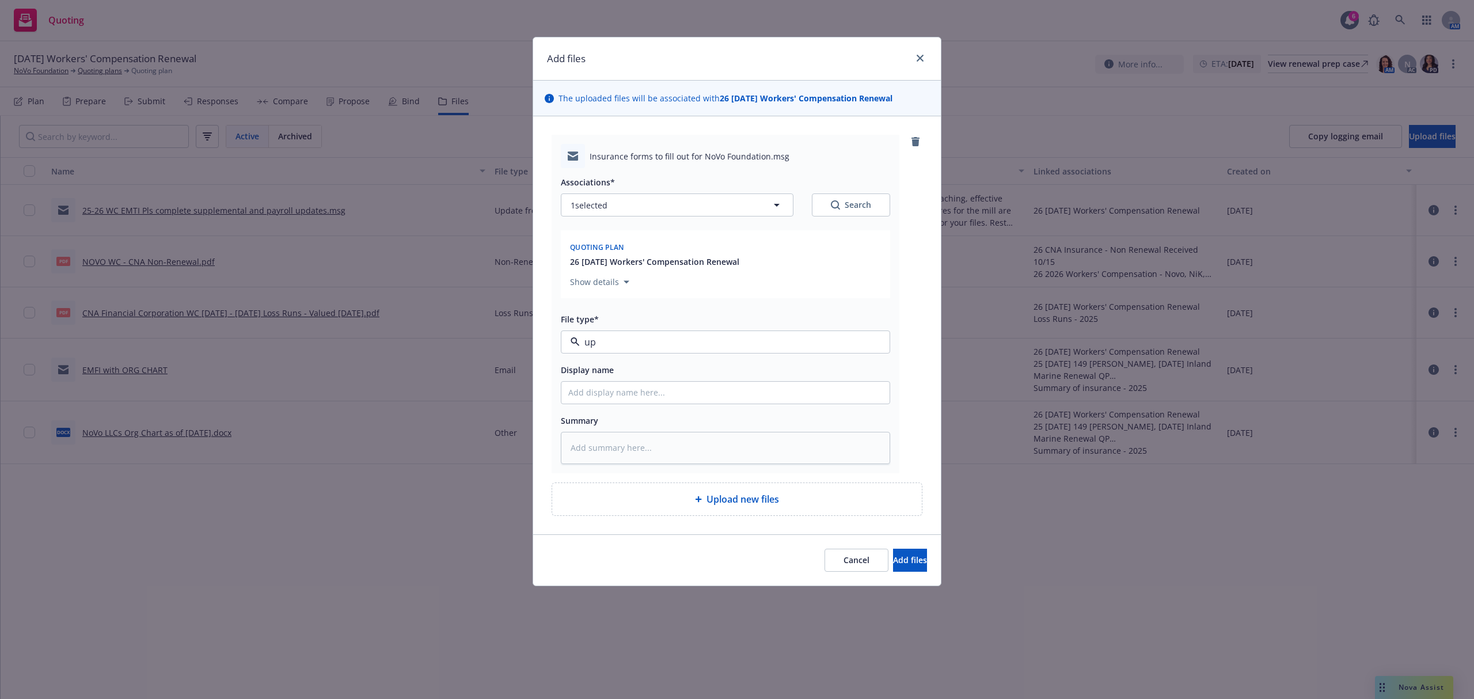
type textarea "x"
type input "2"
type textarea "x"
type input "25"
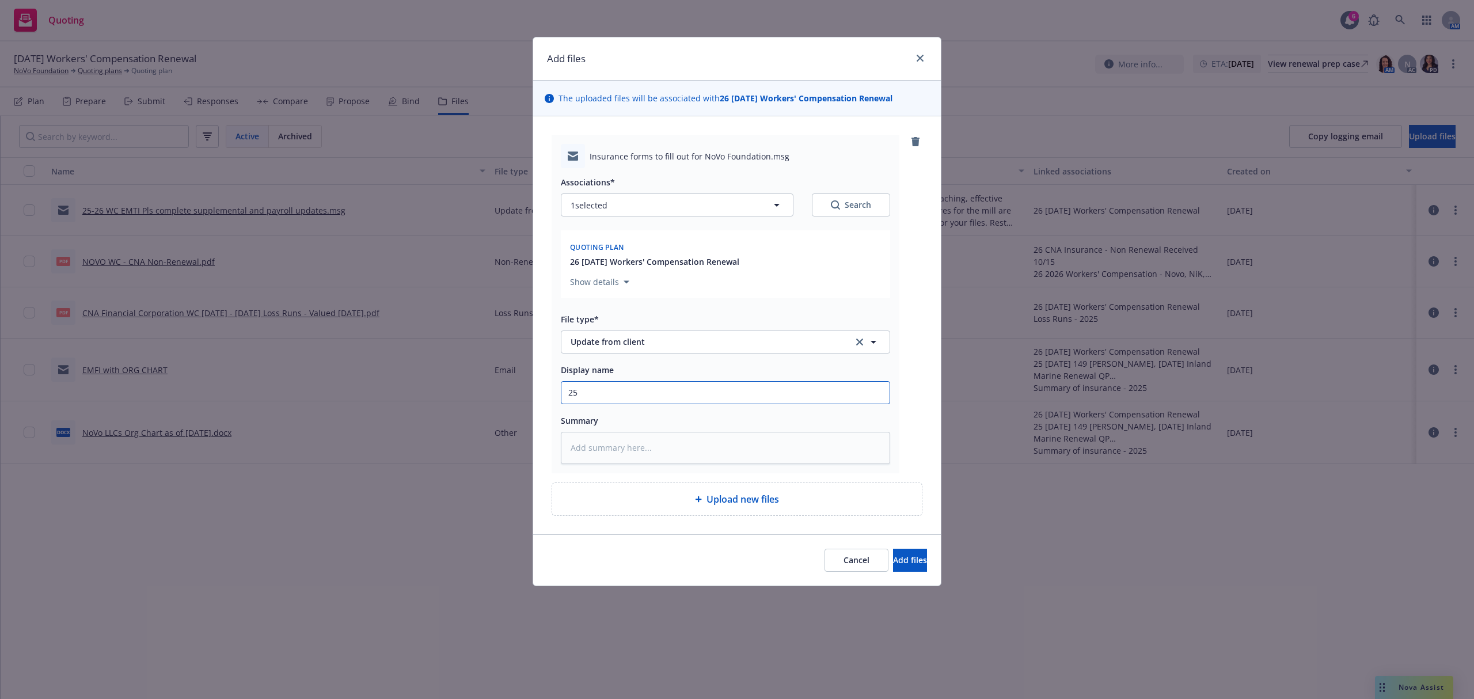
type textarea "x"
type input "25-"
type textarea "x"
type input "25-2"
type textarea "x"
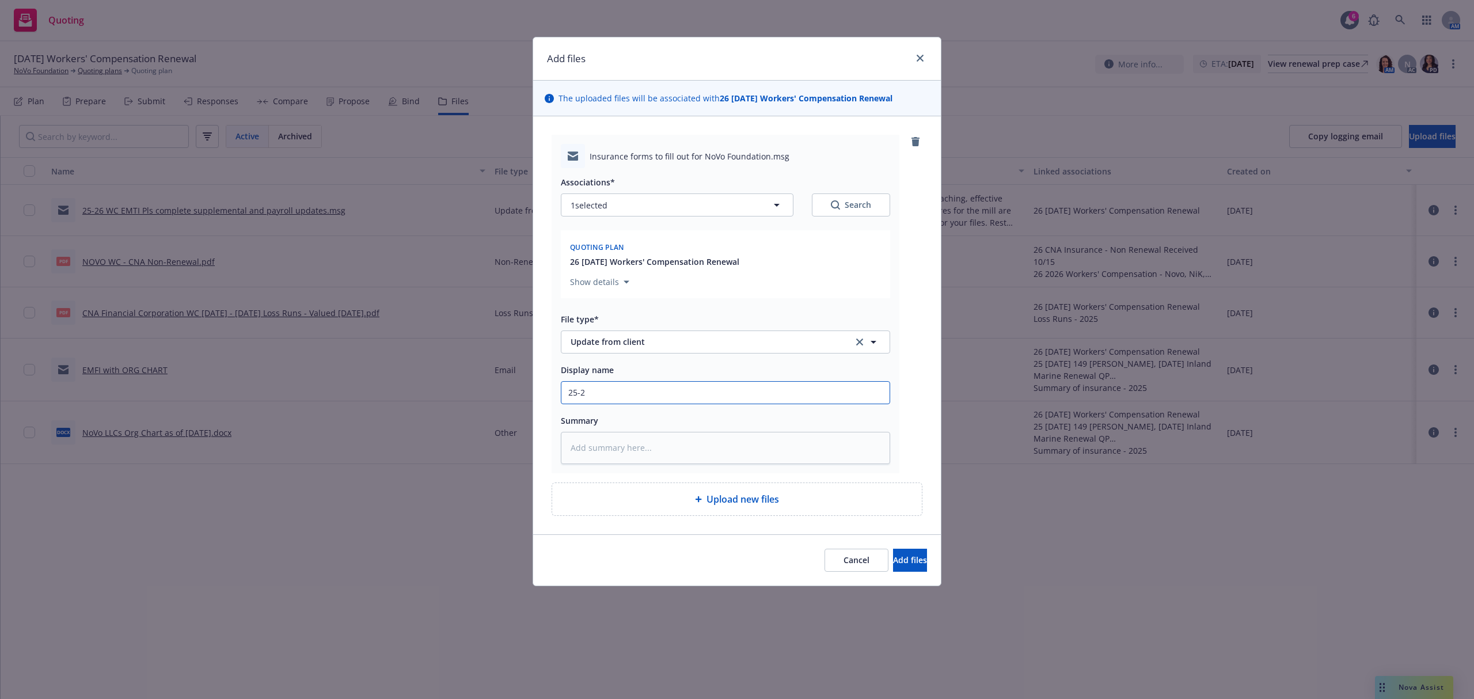
type input "25-26"
type textarea "x"
type input "25-26"
type textarea "x"
type input "25-26 W"
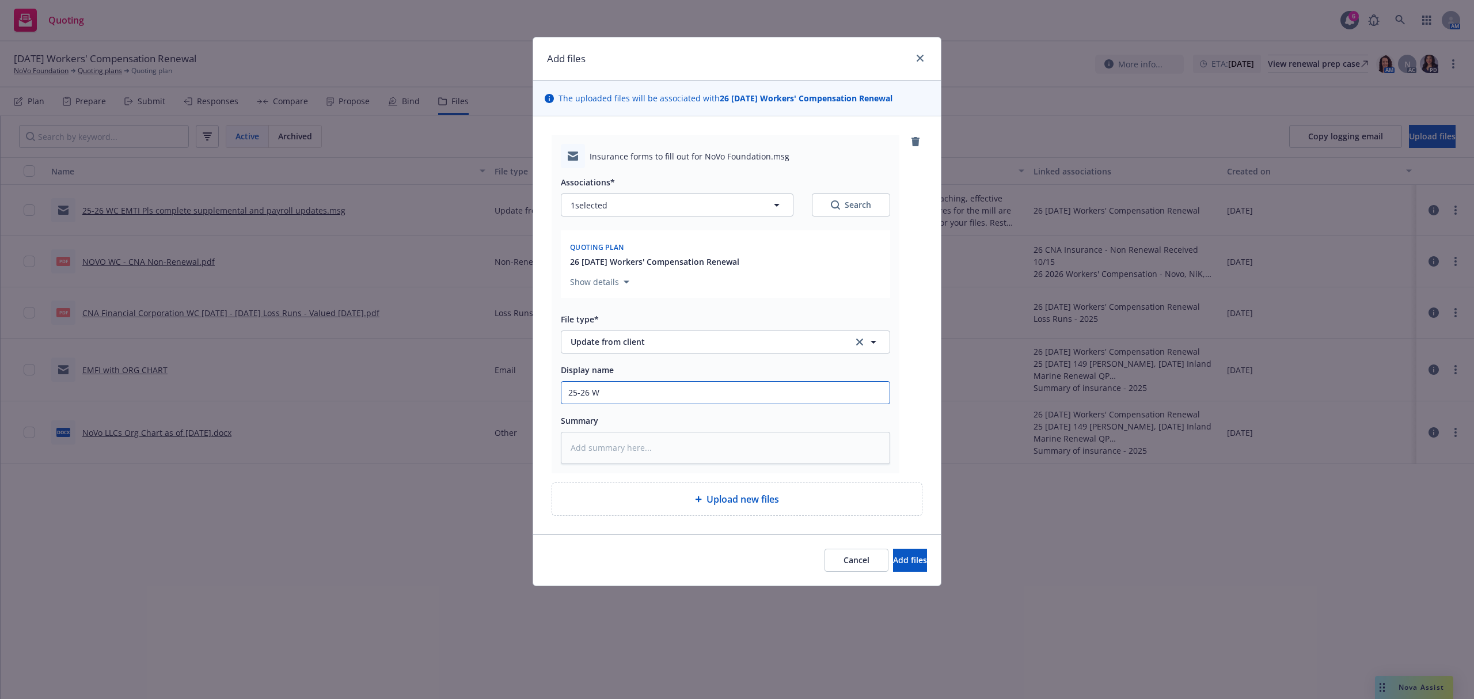
type textarea "x"
type input "25-26 WC"
type textarea "x"
type input "25-26 WC"
type textarea "x"
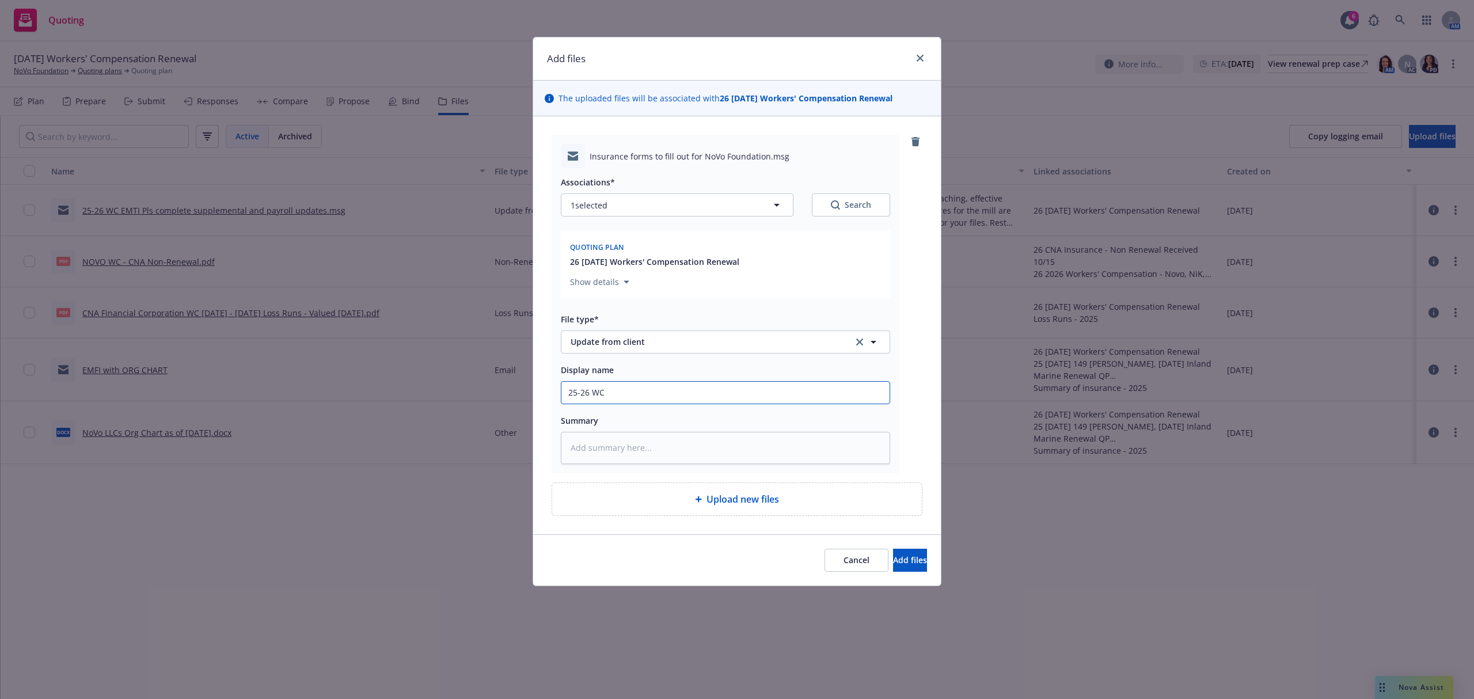
type input "25-26 WC E"
type textarea "x"
type input "25-26 WC EM"
type textarea "x"
type input "25-26 WC EMT"
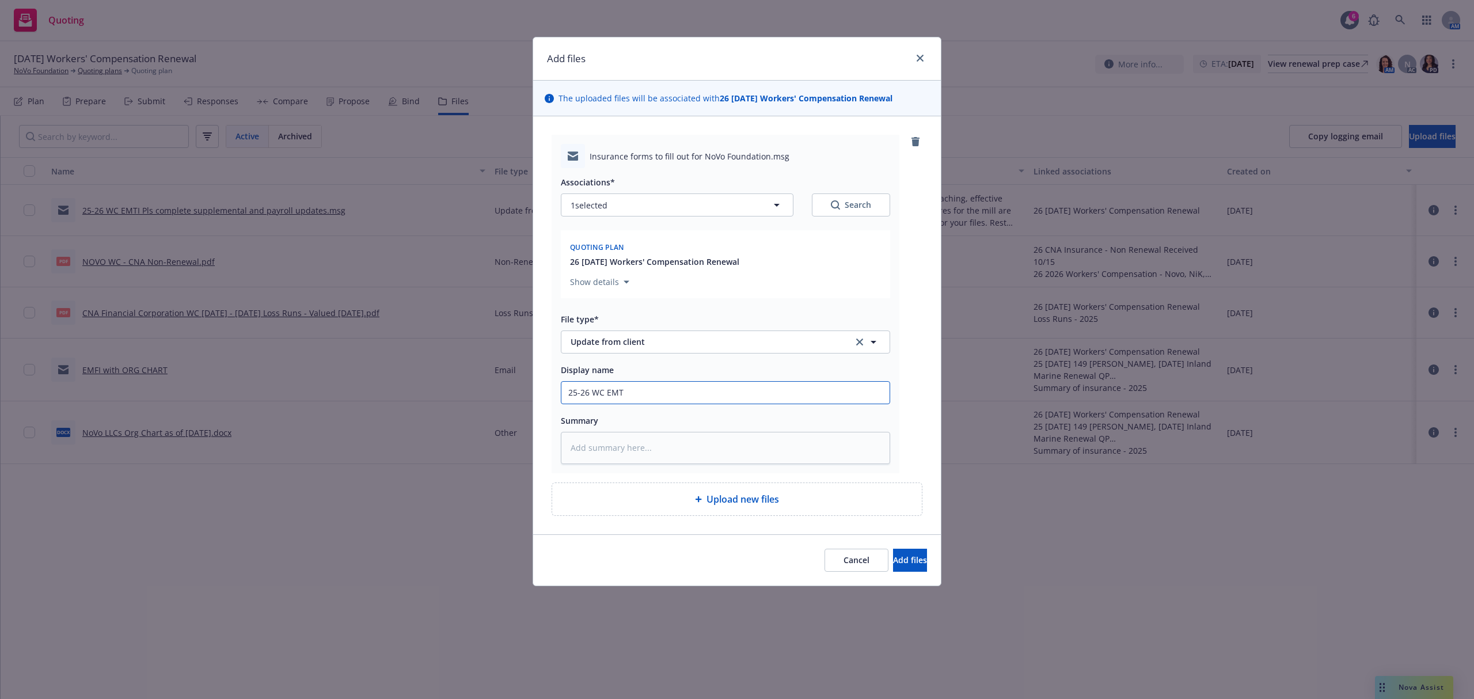
type textarea "x"
type input "25-26 WC EMTI"
type textarea "x"
type input "25-26 WC EMTI"
type textarea "x"
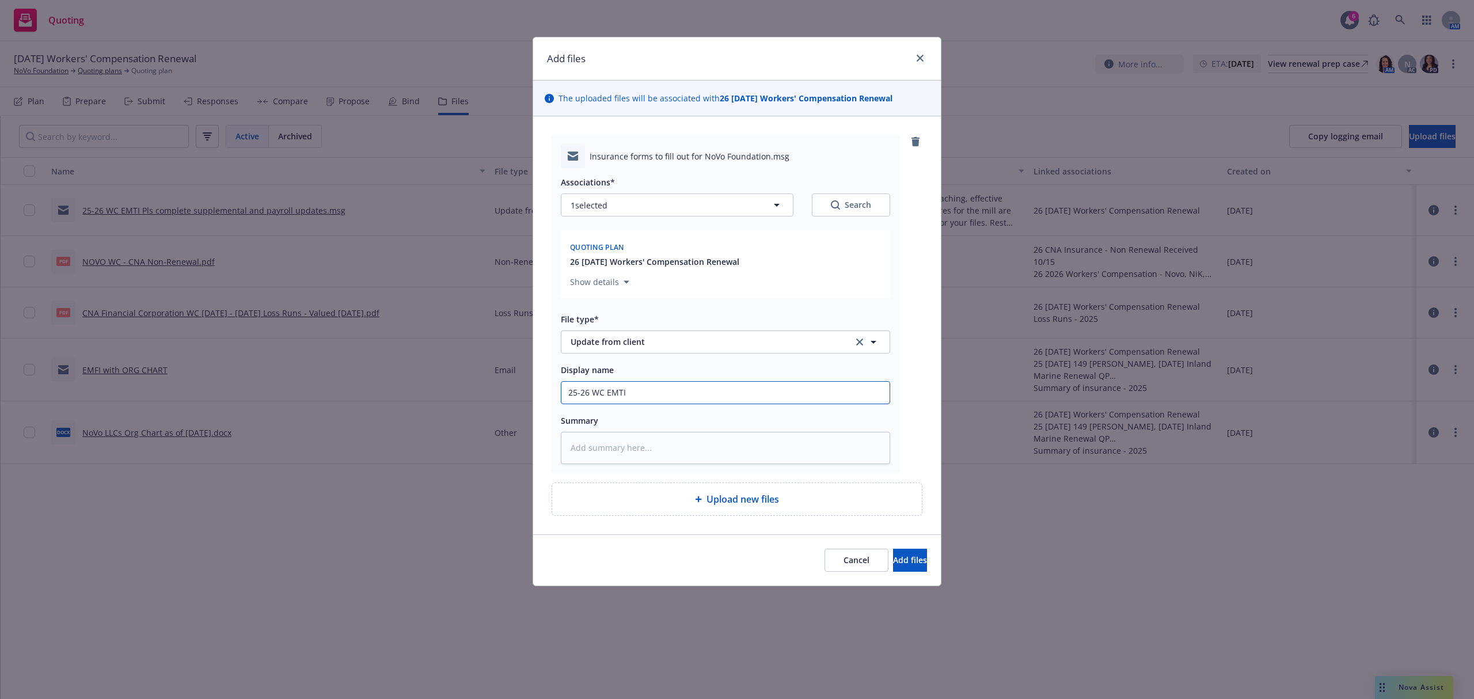
type input "25-26 WC EMTI I"
type textarea "x"
type input "25-26 WC EMTI In"
type textarea "x"
type input "25-26 WC EMTI Ind"
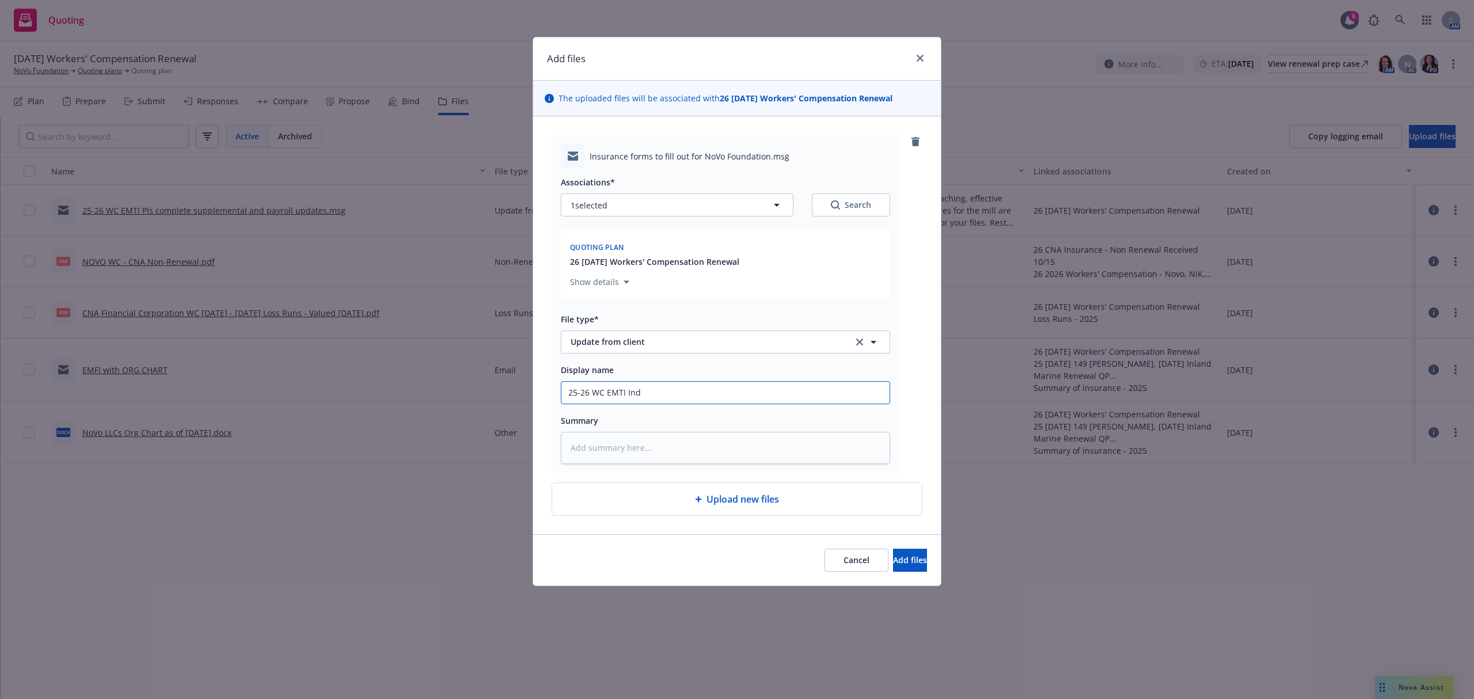
type textarea "x"
type input "25-26 WC EMTI Indi"
type textarea "x"
type input "25-26 WC EMTI Indio"
type textarea "x"
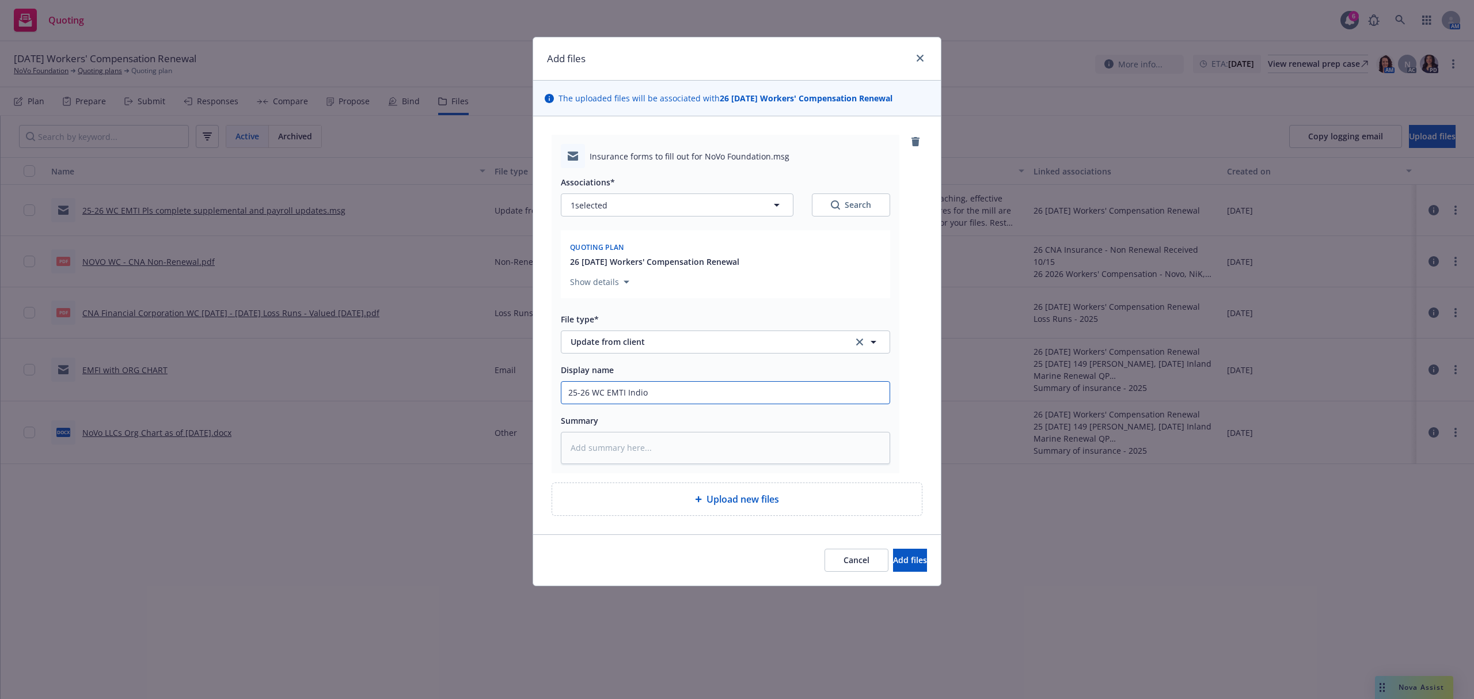
type input "25-26 WC EMTI Indio"
type textarea "x"
type input "25-26 WC EMTI Indio l"
type textarea "x"
type input "25-26 WC EMTI Indio li"
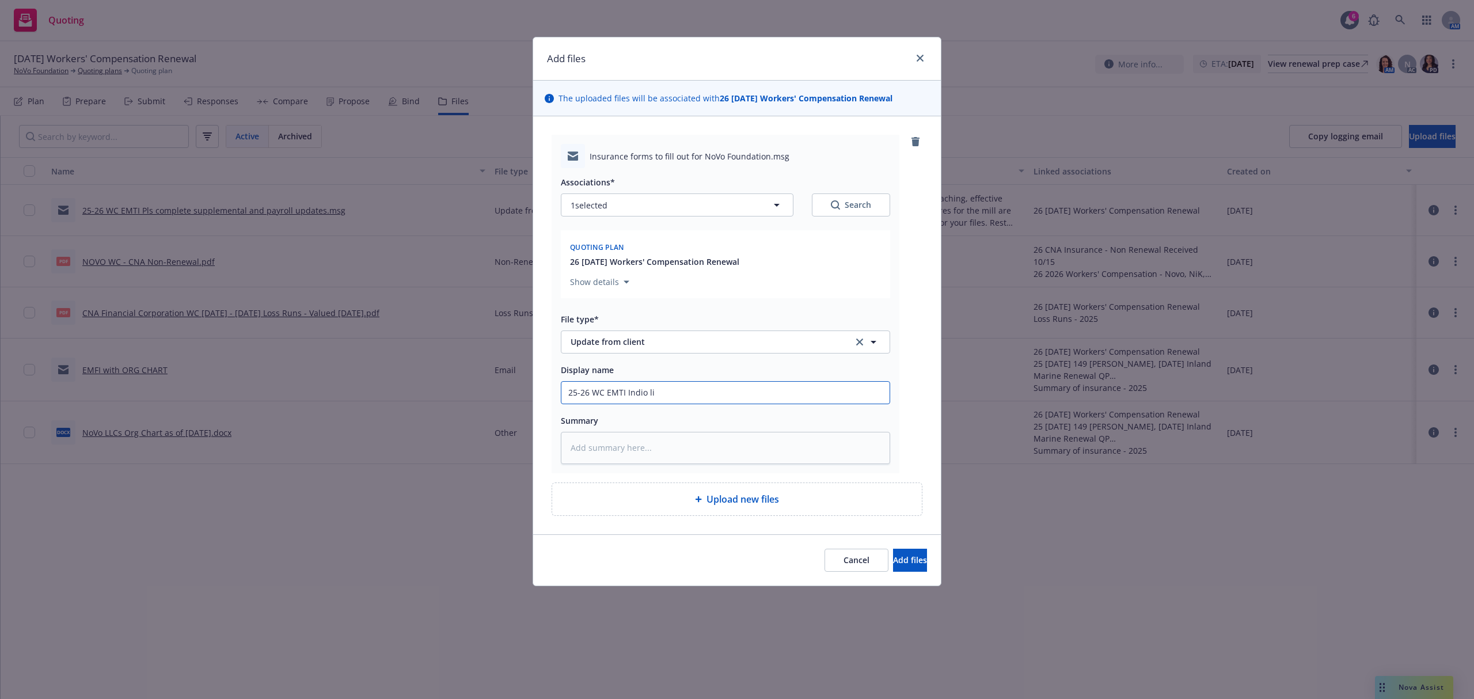
type textarea "x"
type input "25-26 WC EMTI Indio lin"
type textarea "x"
type input "25-26 WC EMTI Indio link"
type textarea "x"
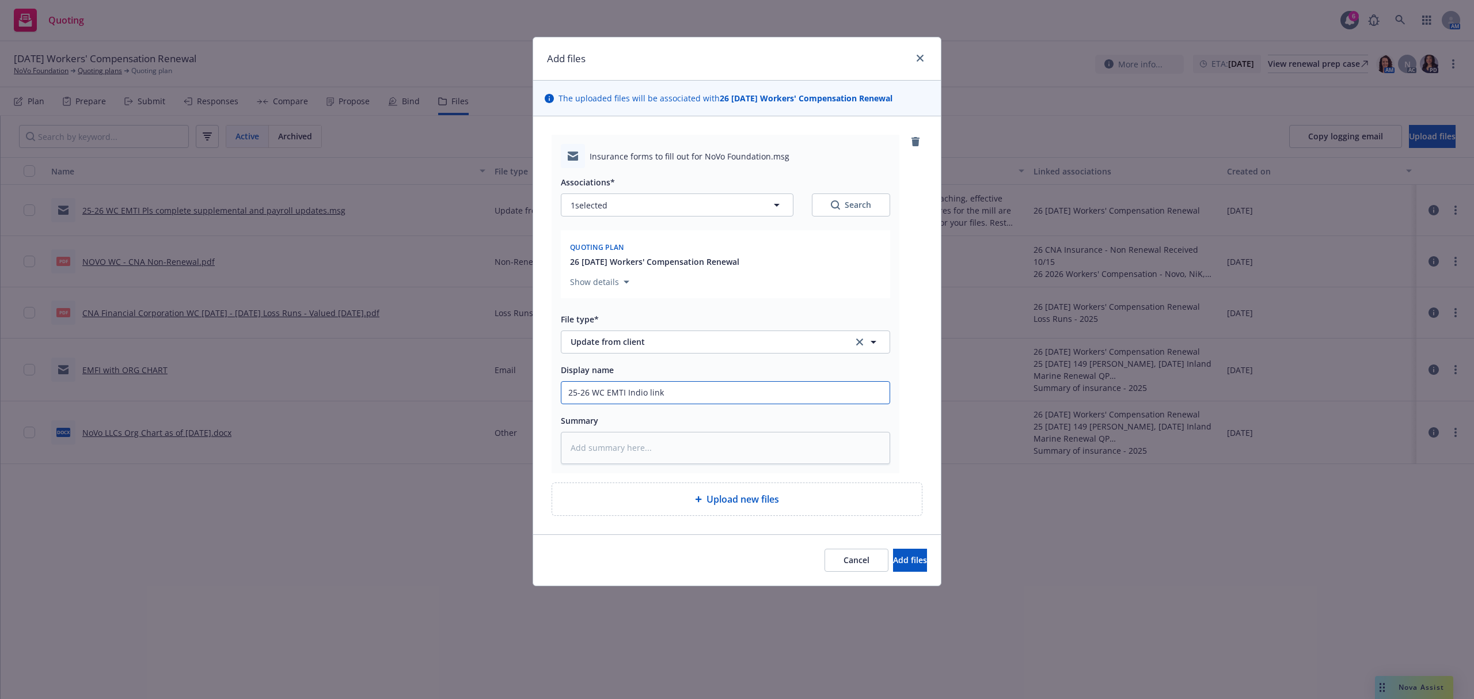
type input "25-26 WC EMTI Indio link"
type textarea "x"
type input "25-26 WC EMTI Indio link f"
type textarea "x"
type input "25-26 WC EMTI Indio link fo"
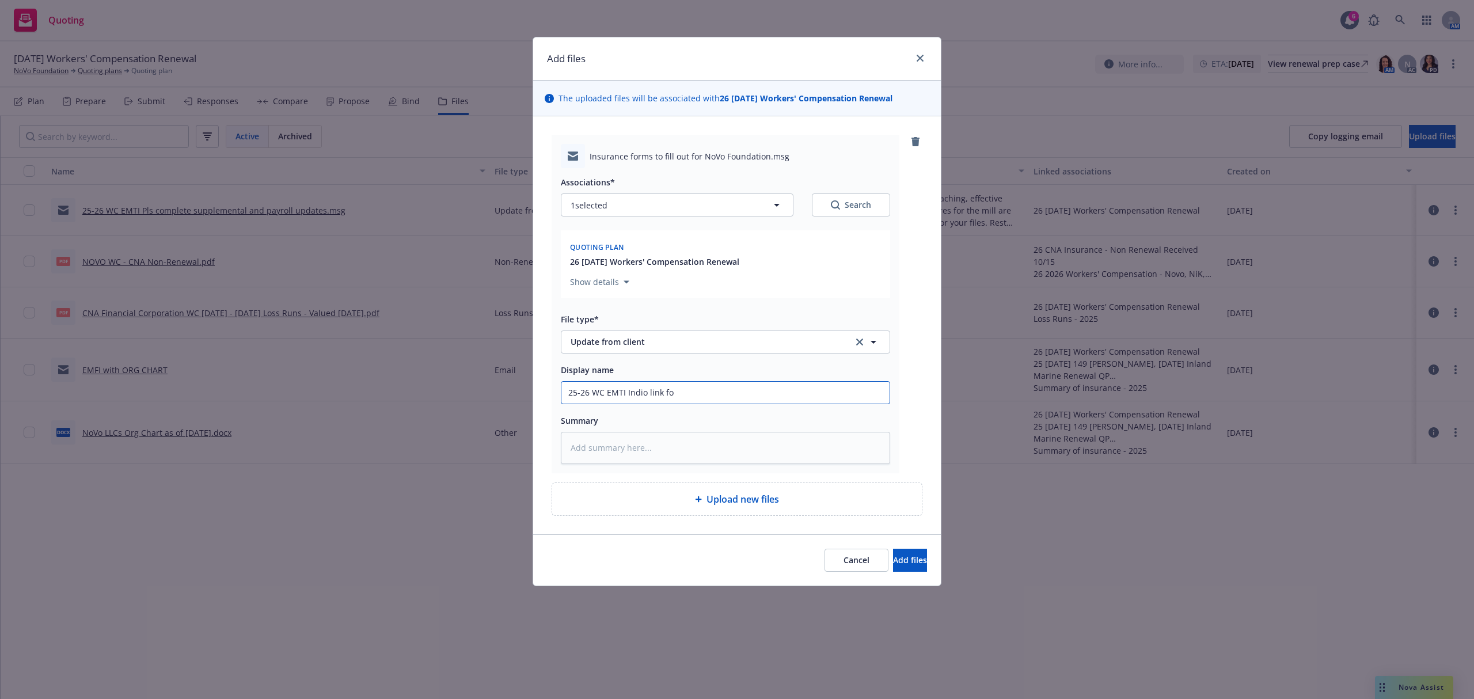
type textarea "x"
type input "25-26 WC EMTI Indio link for"
type textarea "x"
type input "25-26 WC EMTI Indio link for"
type textarea "x"
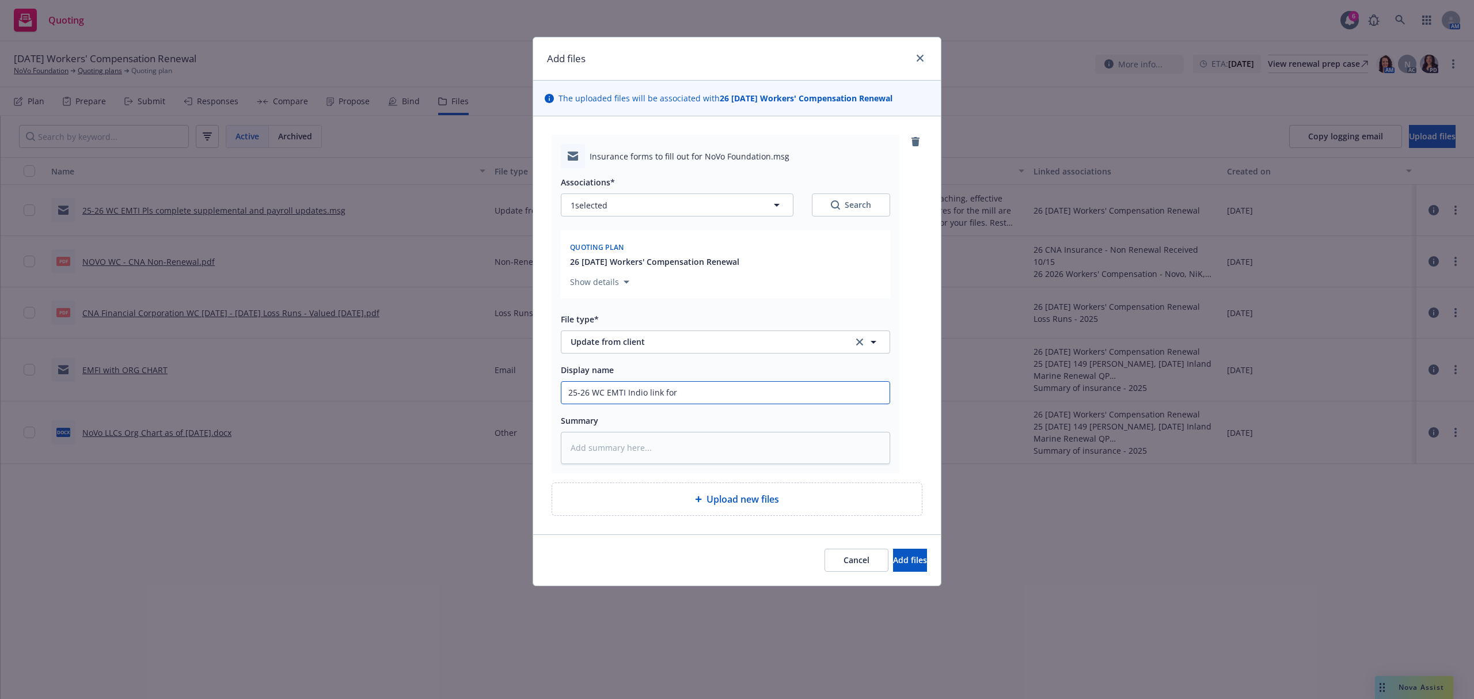
type input "25-26 WC EMTI Indio link for r"
type textarea "x"
type input "25-26 WC EMTI Indio link for re"
type textarea "x"
paste textarea "Hi NoVo Team! Here's a link to complete the work comp renewal updates. Let us k…"
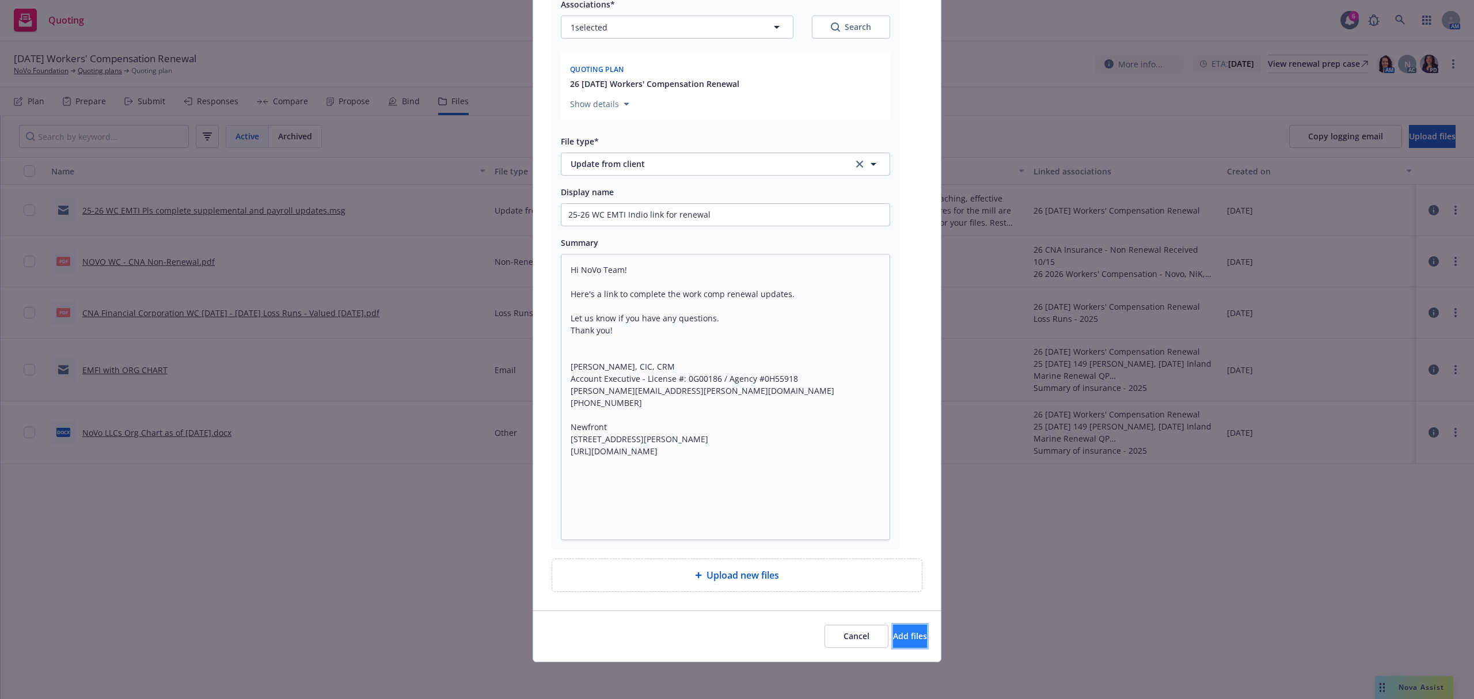
click at [904, 638] on button "Add files" at bounding box center [910, 636] width 34 height 23
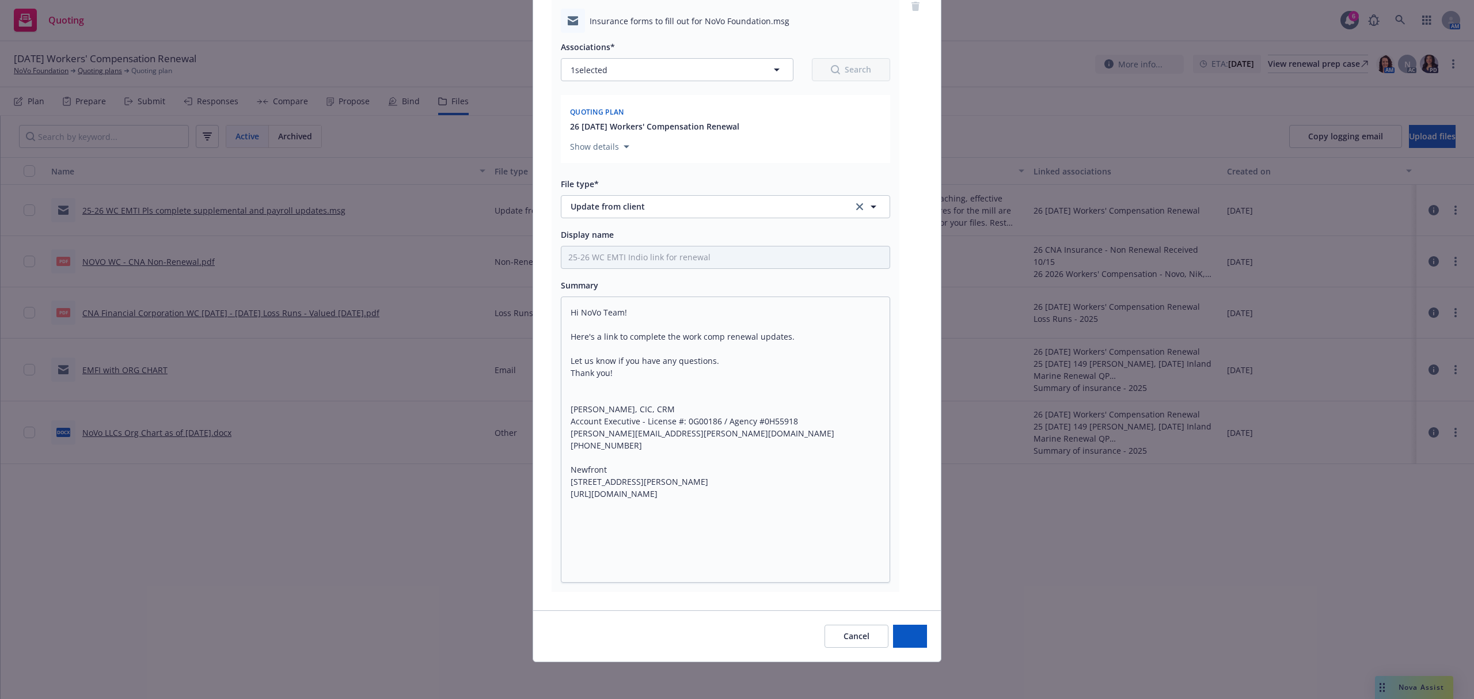
scroll to position [136, 0]
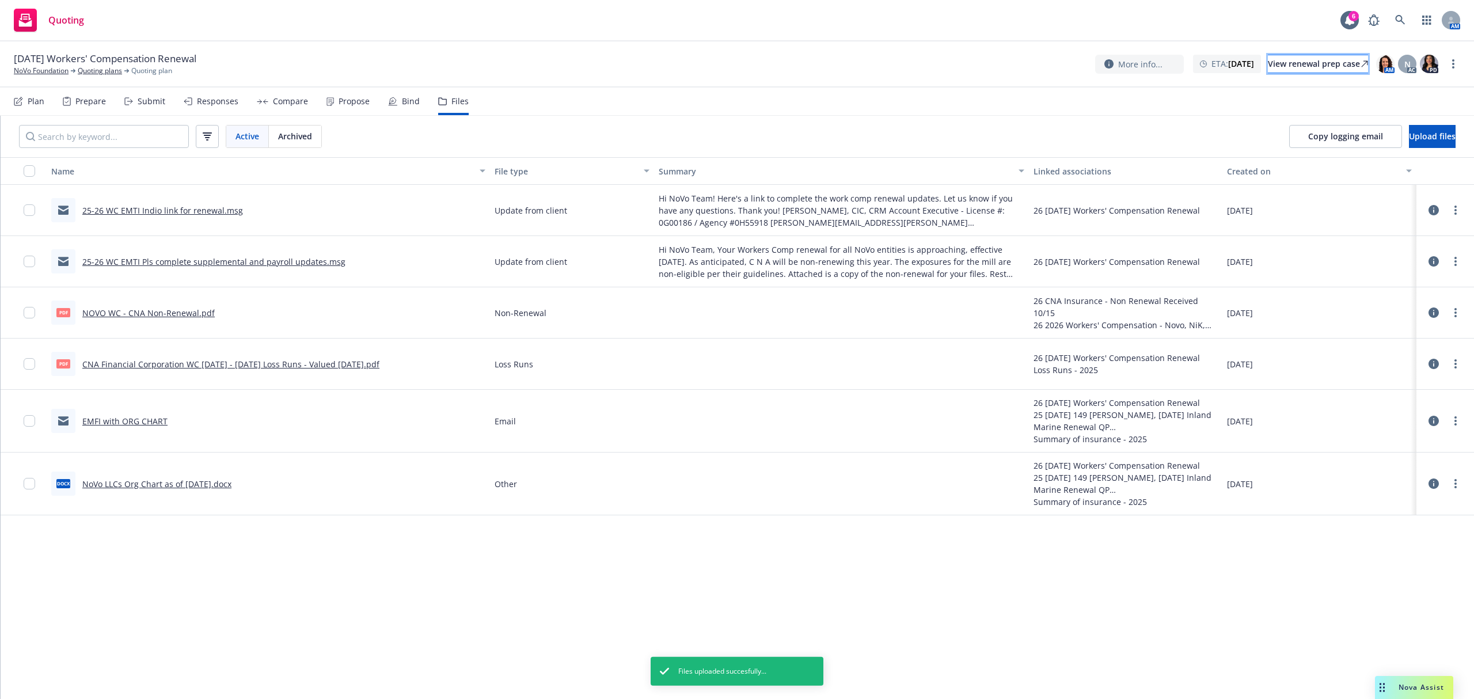
click at [1270, 69] on div "View renewal prep case" at bounding box center [1318, 63] width 100 height 17
